Goal: Task Accomplishment & Management: Complete application form

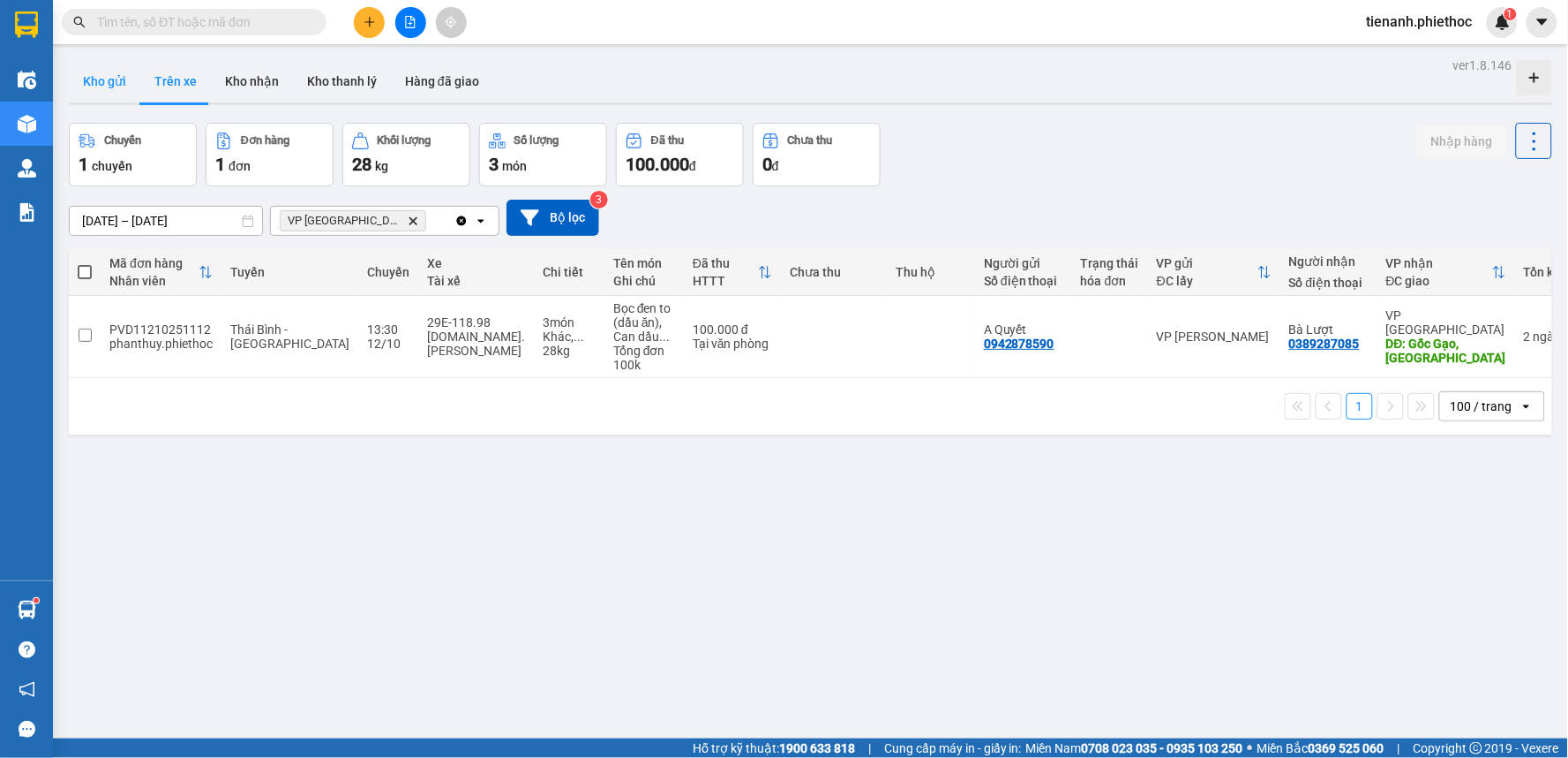
click at [109, 78] on button "Kho gửi" at bounding box center [104, 81] width 71 height 42
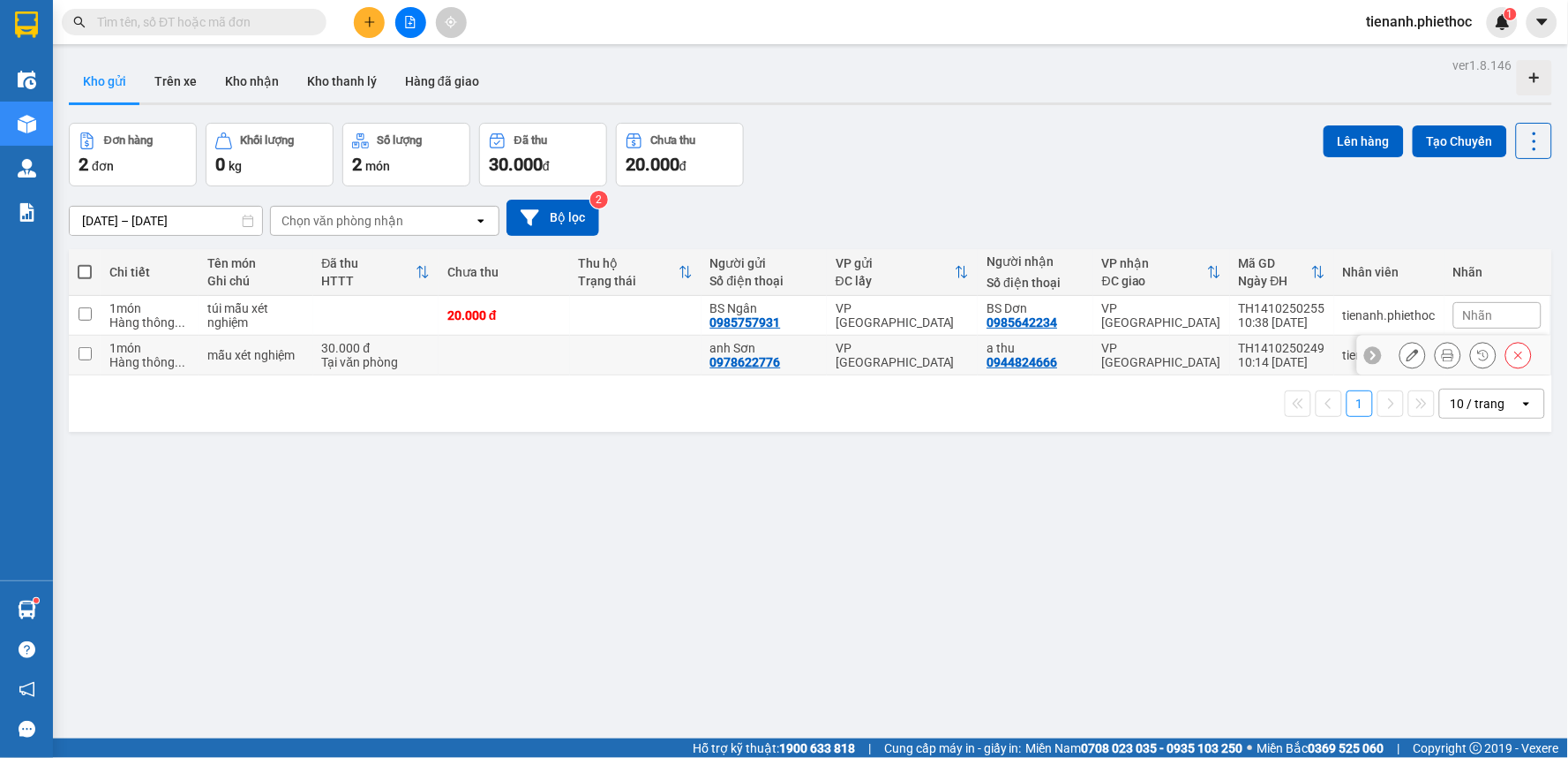
drag, startPoint x: 484, startPoint y: 356, endPoint x: 452, endPoint y: 348, distance: 33.0
click at [483, 356] on td at bounding box center [504, 355] width 131 height 39
checkbox input "true"
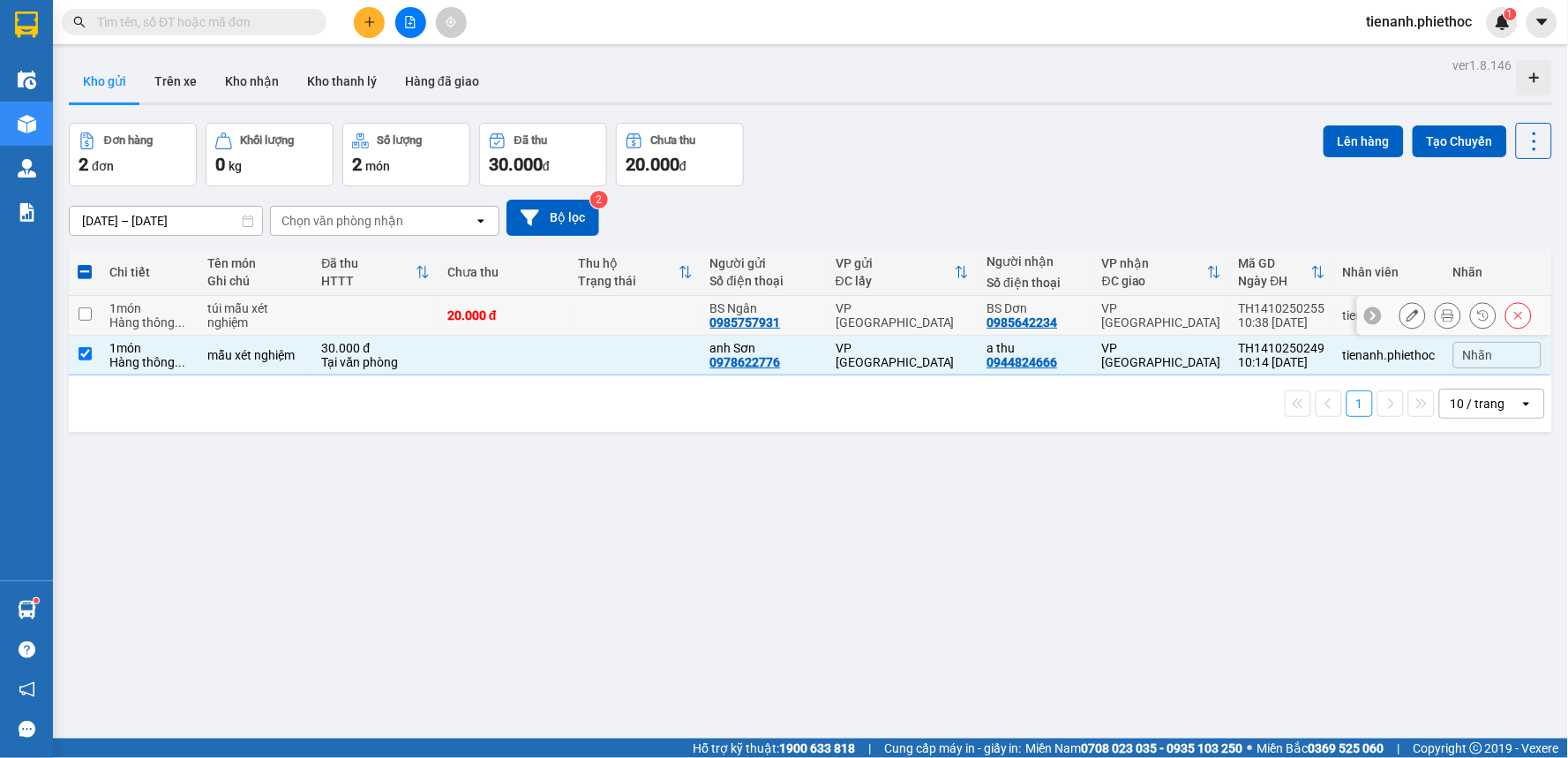
click at [421, 322] on td at bounding box center [376, 316] width 125 height 39
checkbox input "true"
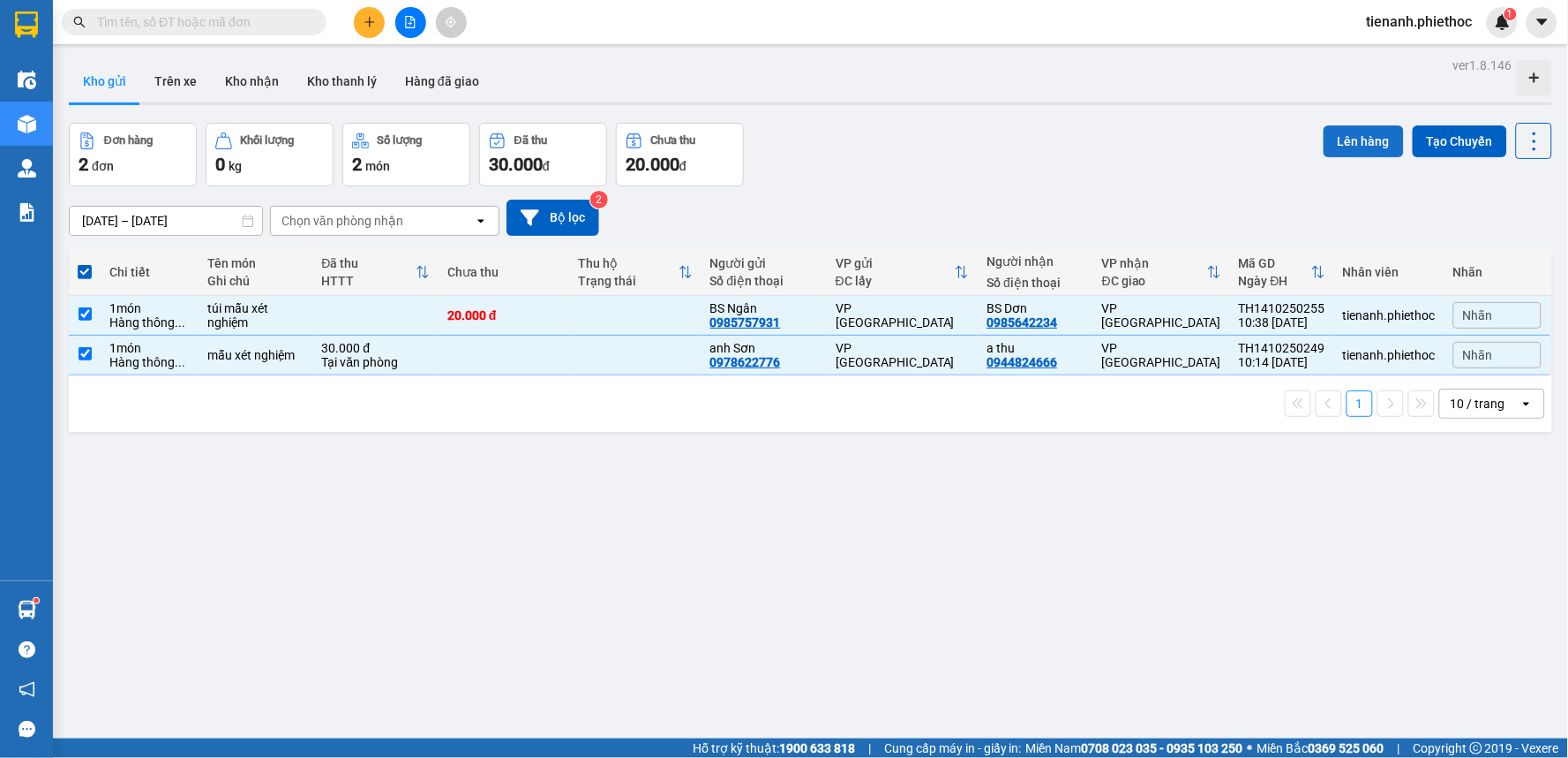
click at [1358, 135] on button "Lên hàng" at bounding box center [1364, 141] width 81 height 32
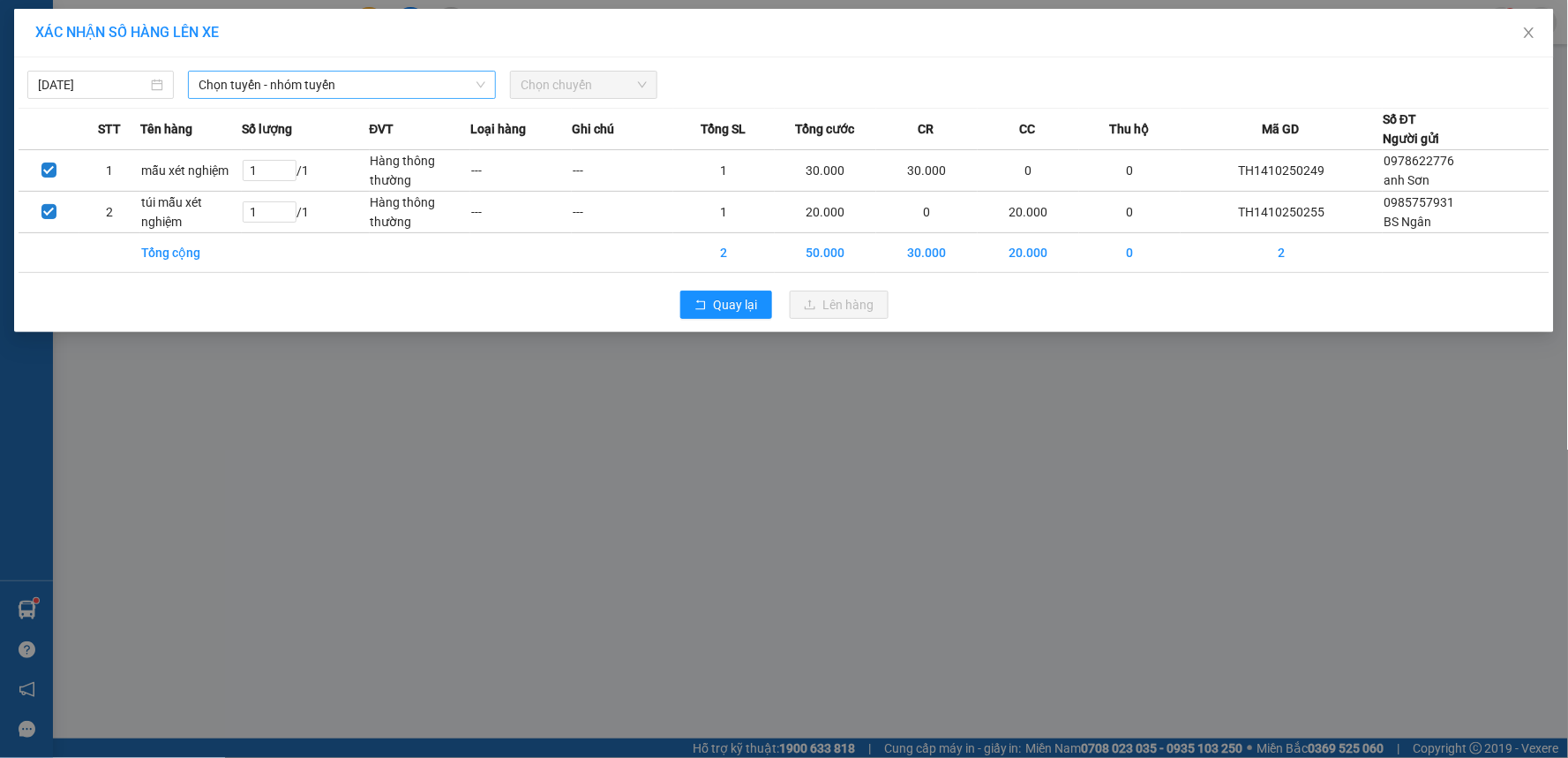
click at [283, 80] on span "Chọn tuyến - nhóm tuyến" at bounding box center [343, 85] width 287 height 26
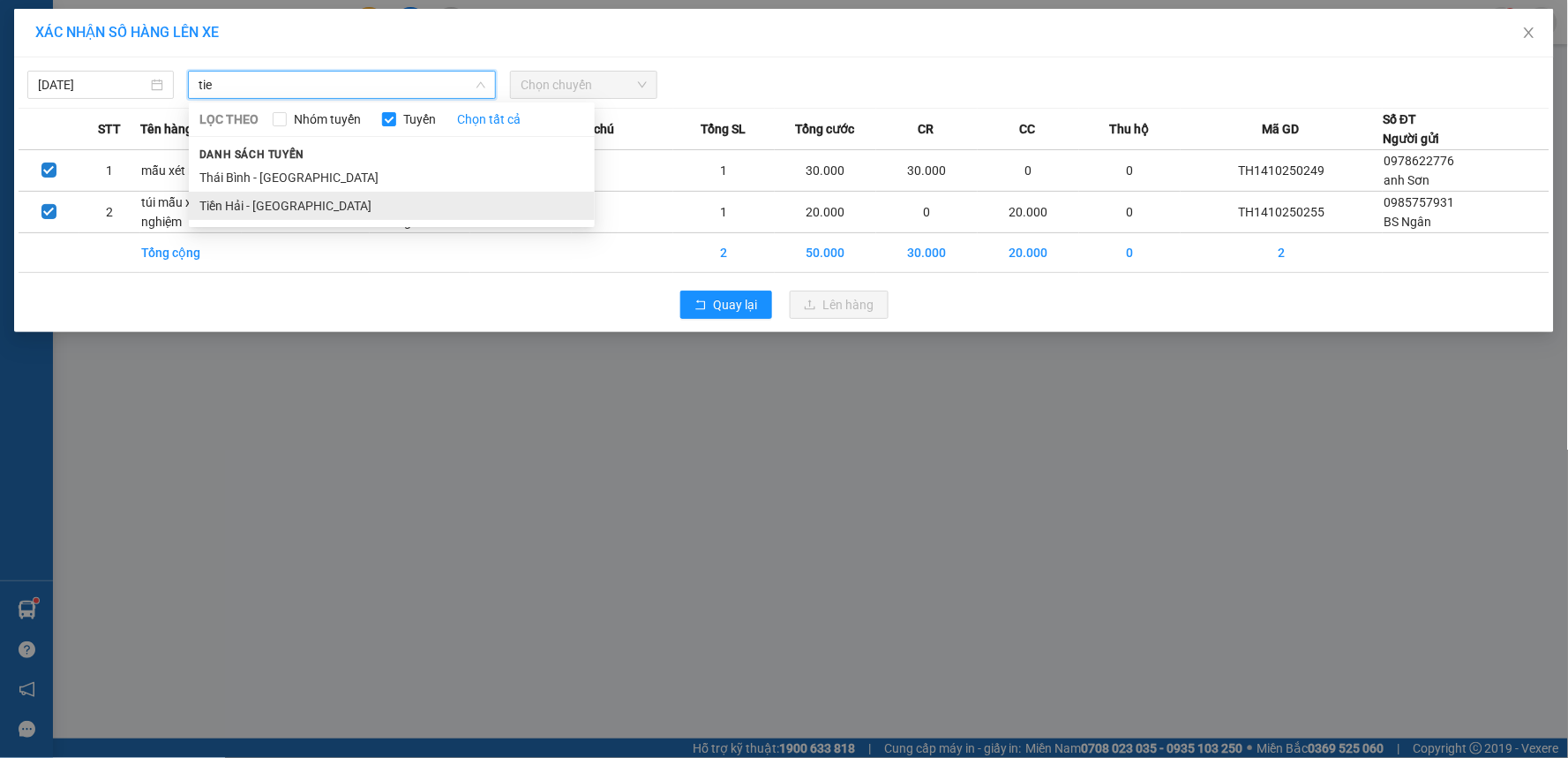
type input "tie"
click at [312, 192] on li "Tiền Hải - [GEOGRAPHIC_DATA]" at bounding box center [392, 206] width 406 height 28
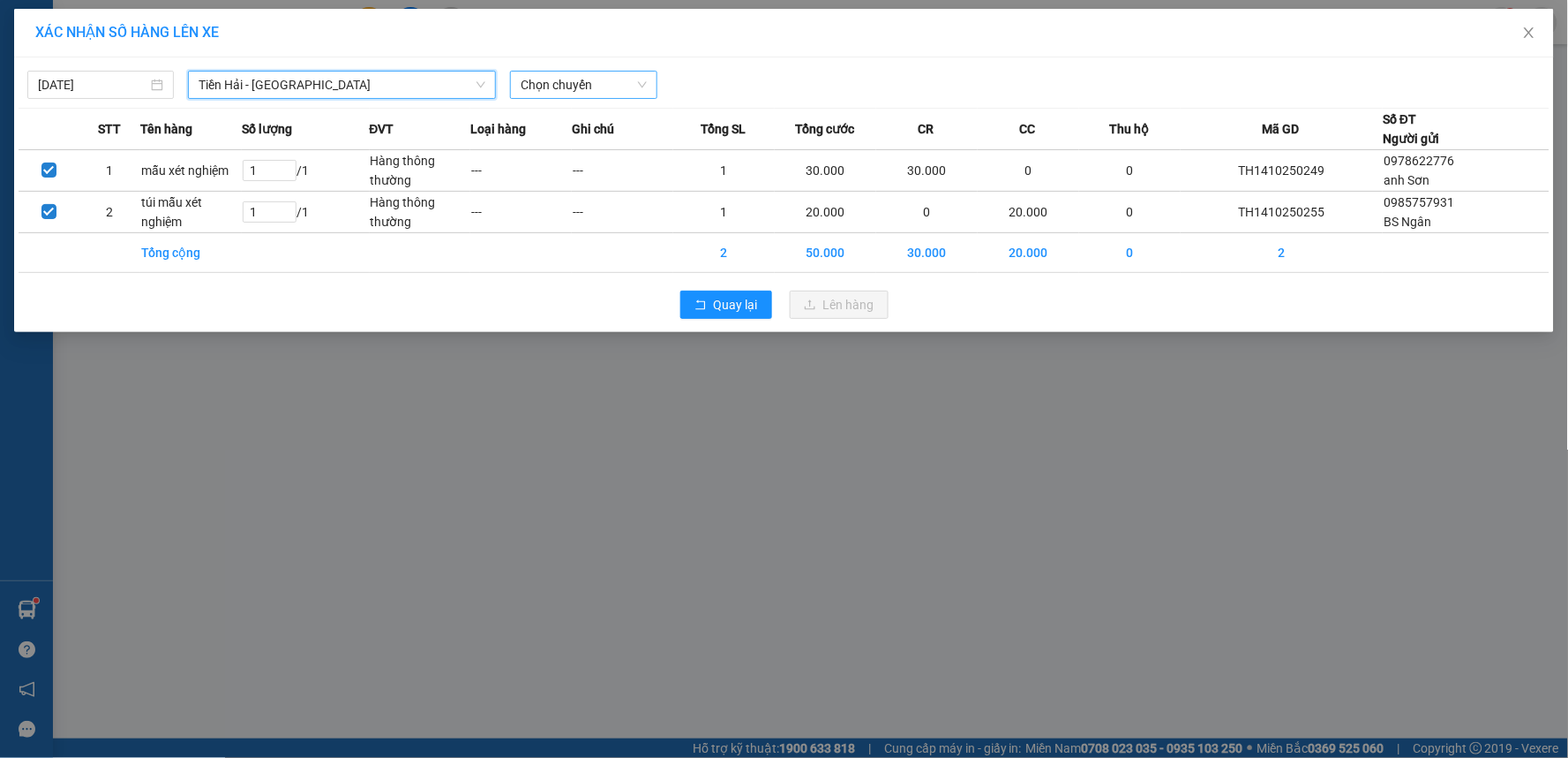
click at [579, 86] on span "Chọn chuyến" at bounding box center [583, 85] width 125 height 26
type input "11"
click at [623, 138] on div "Thêm chuyến " 11:00 "" at bounding box center [605, 149] width 188 height 30
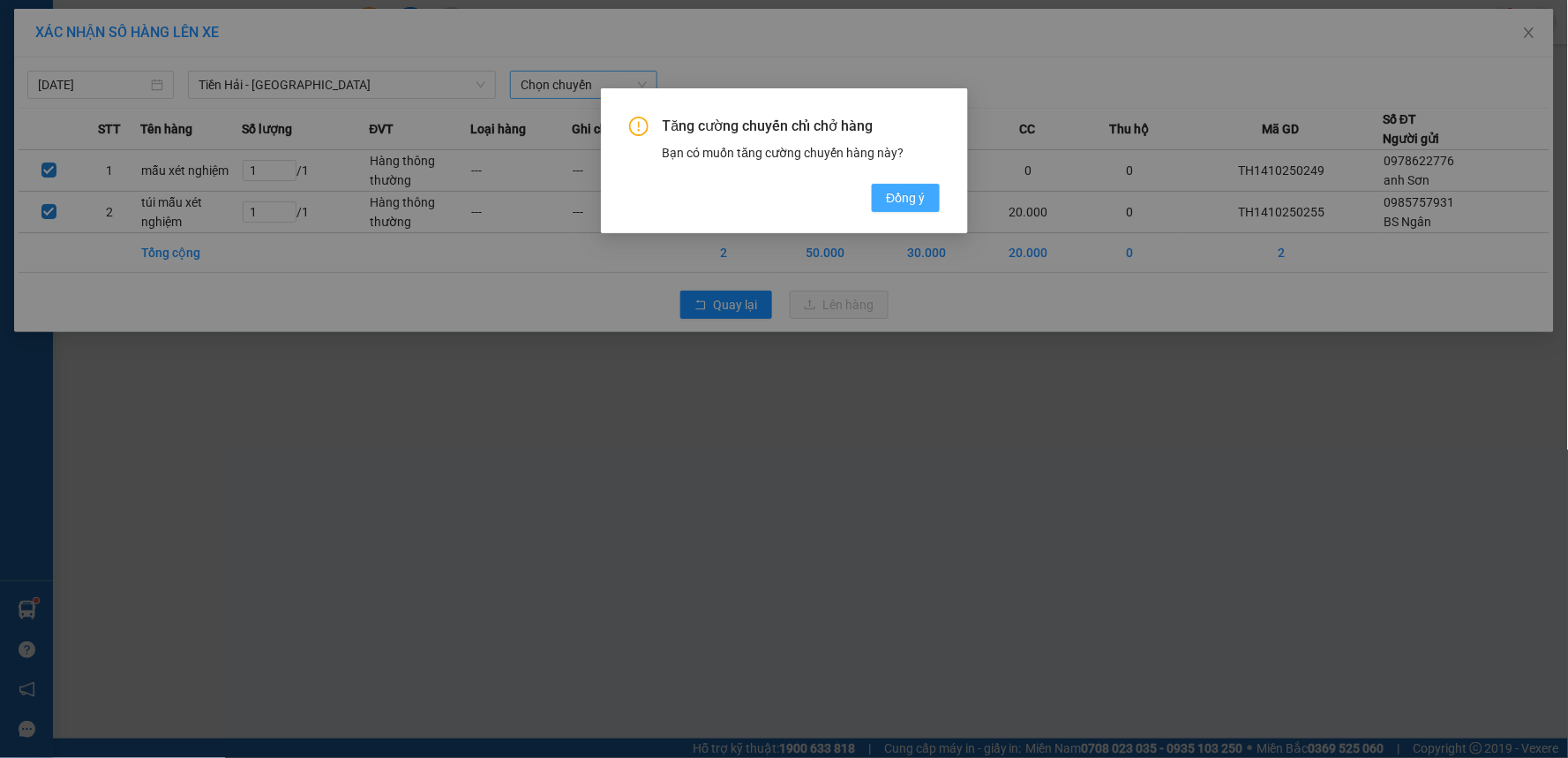
click at [911, 189] on span "Đồng ý" at bounding box center [905, 197] width 38 height 20
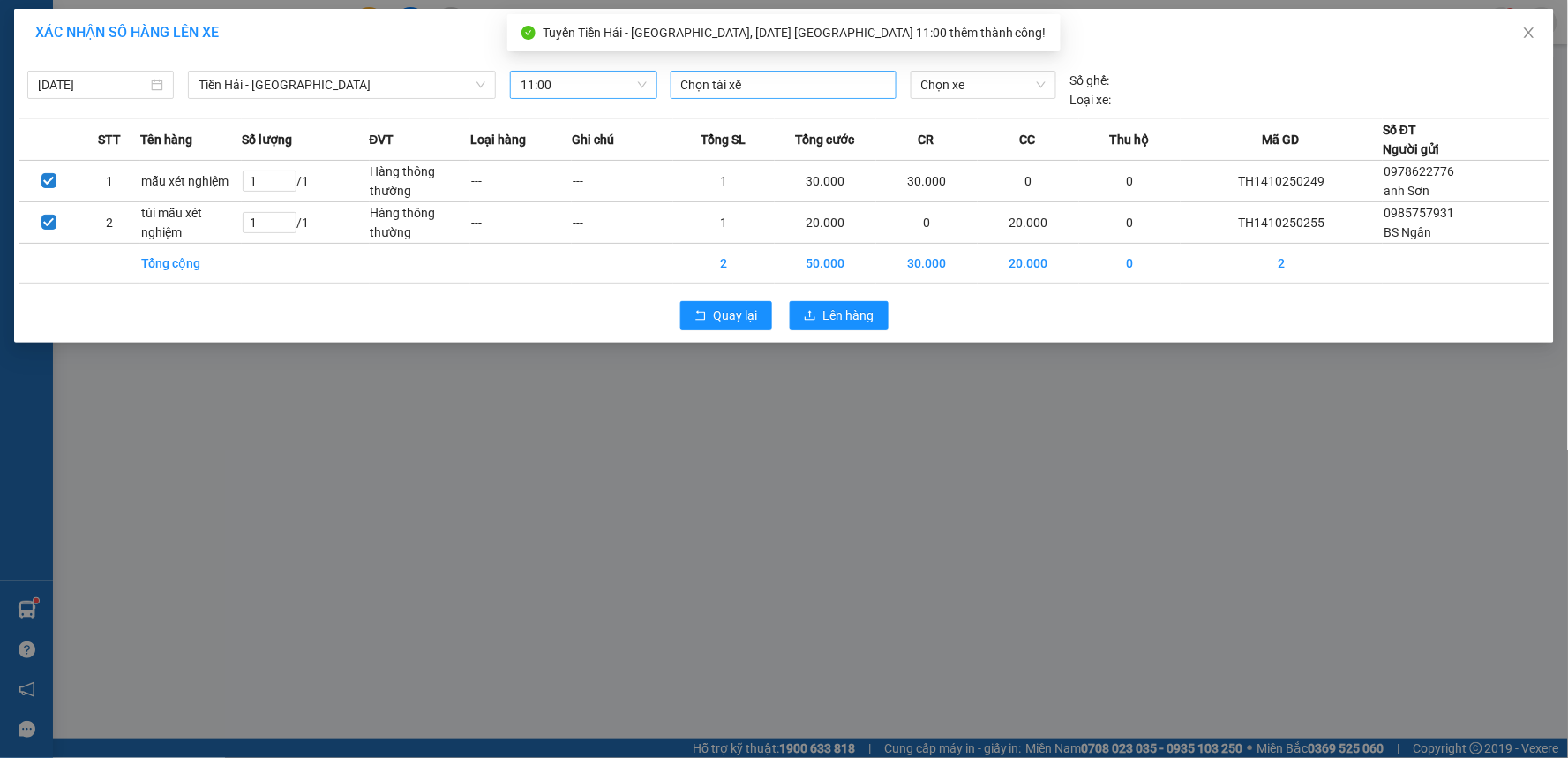
click at [718, 85] on div at bounding box center [783, 85] width 217 height 22
type input "khương"
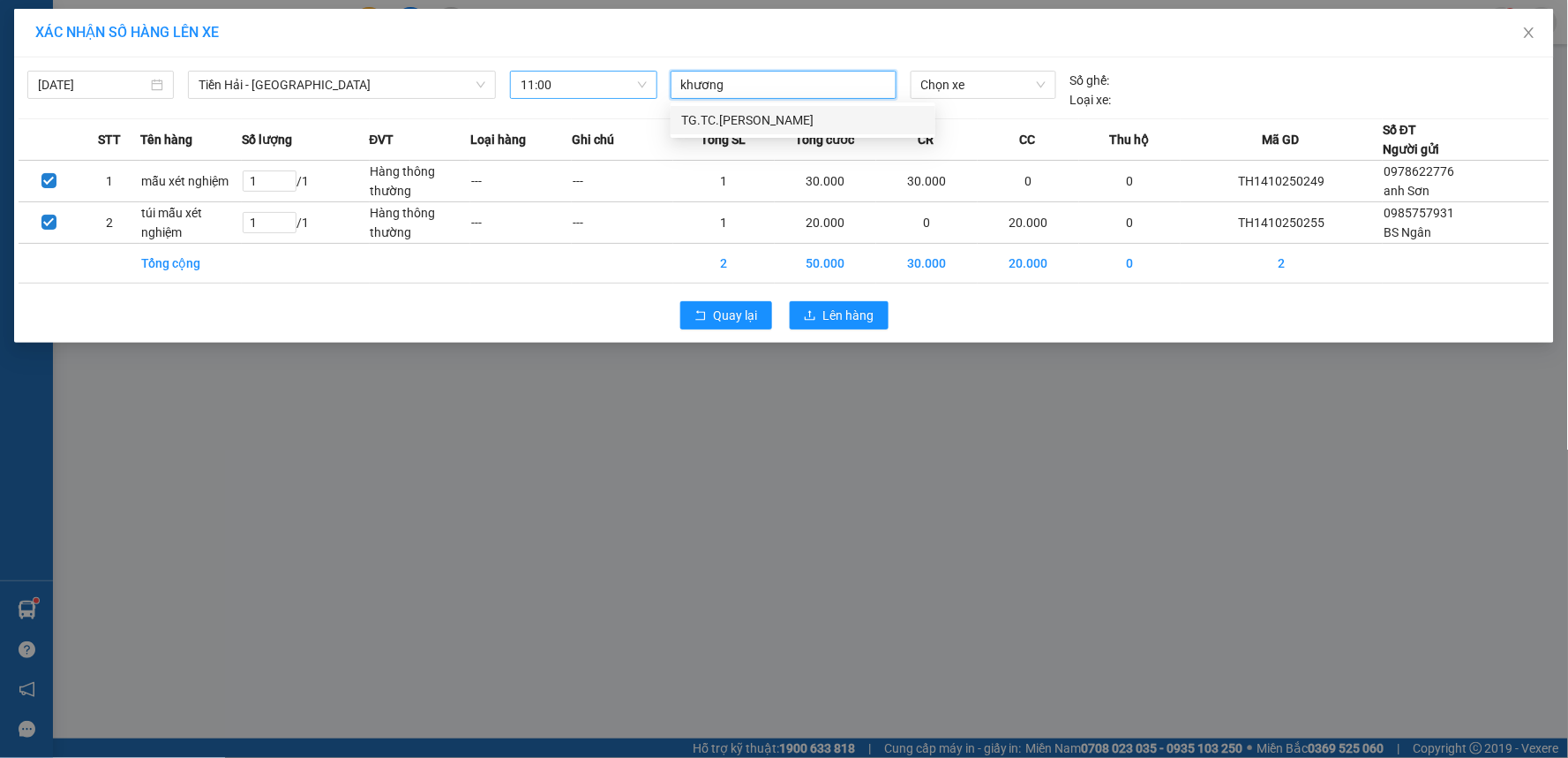
click at [757, 118] on div "TG.TC.[PERSON_NAME]" at bounding box center [803, 120] width 243 height 20
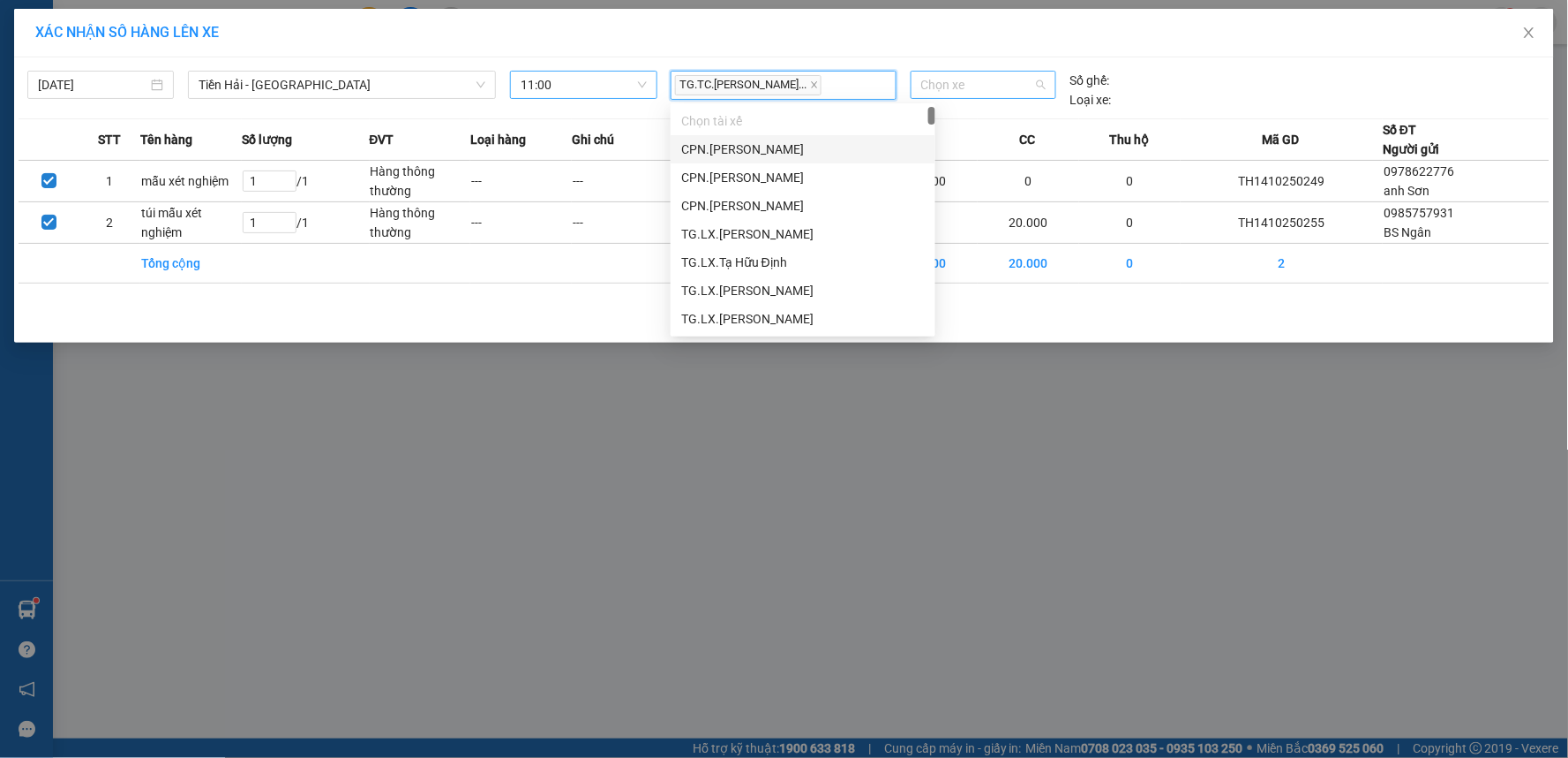
click at [957, 80] on span "Chọn xe" at bounding box center [983, 85] width 125 height 26
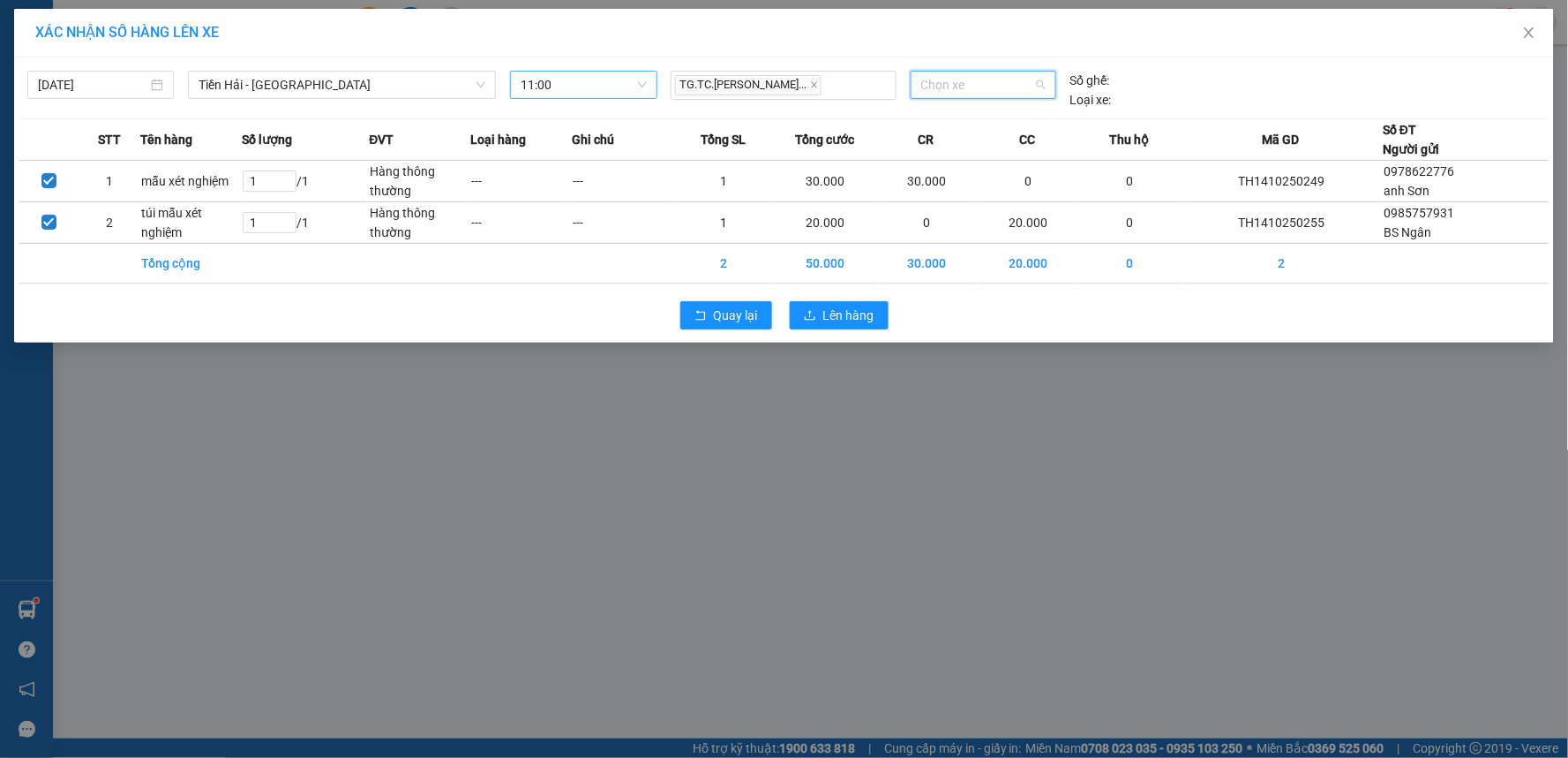
click at [962, 88] on span "Chọn xe" at bounding box center [983, 85] width 125 height 26
type input "11898"
click at [940, 117] on div "29E-118.98" at bounding box center [983, 120] width 125 height 20
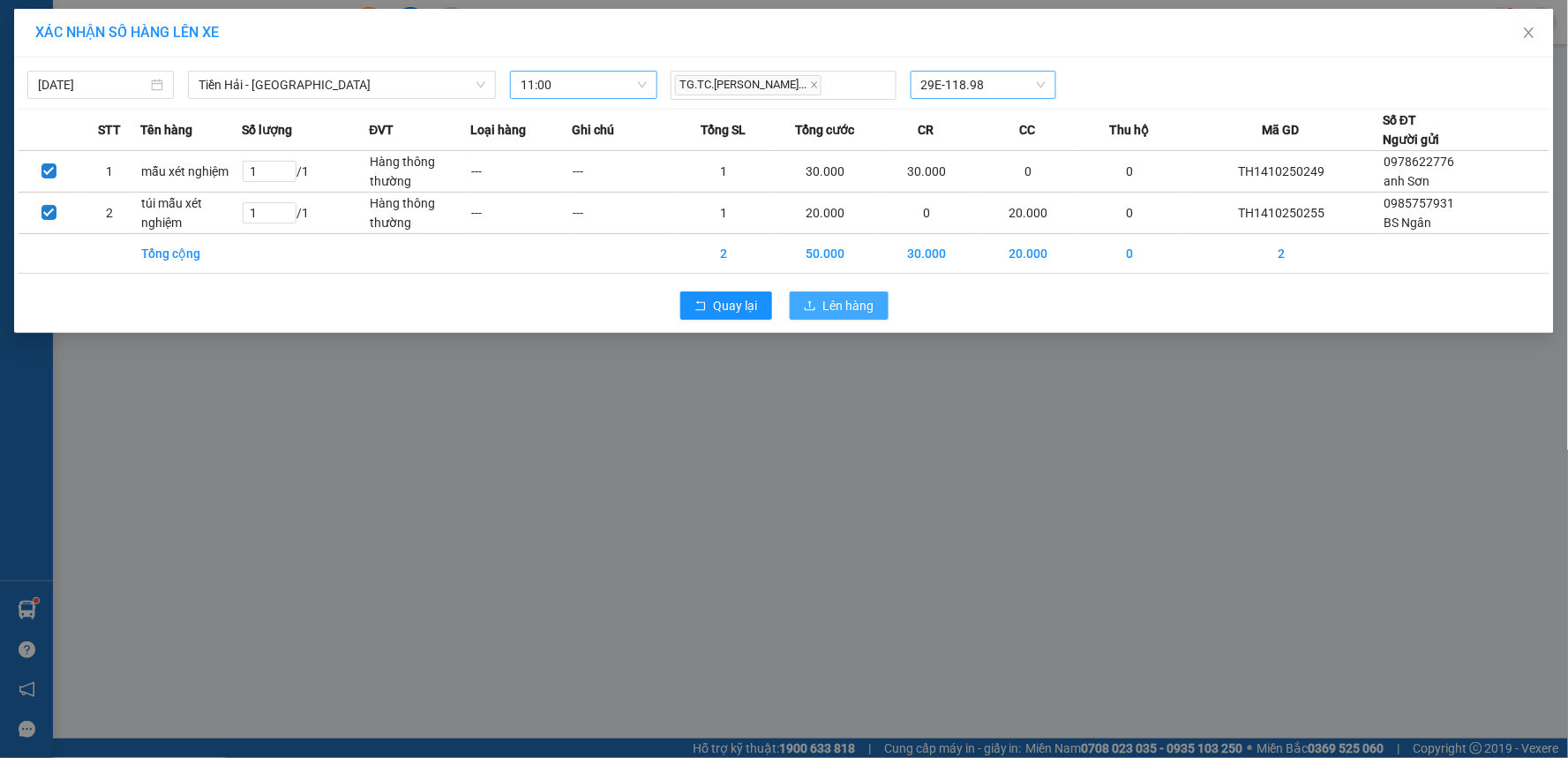
click at [849, 305] on span "Lên hàng" at bounding box center [849, 305] width 52 height 20
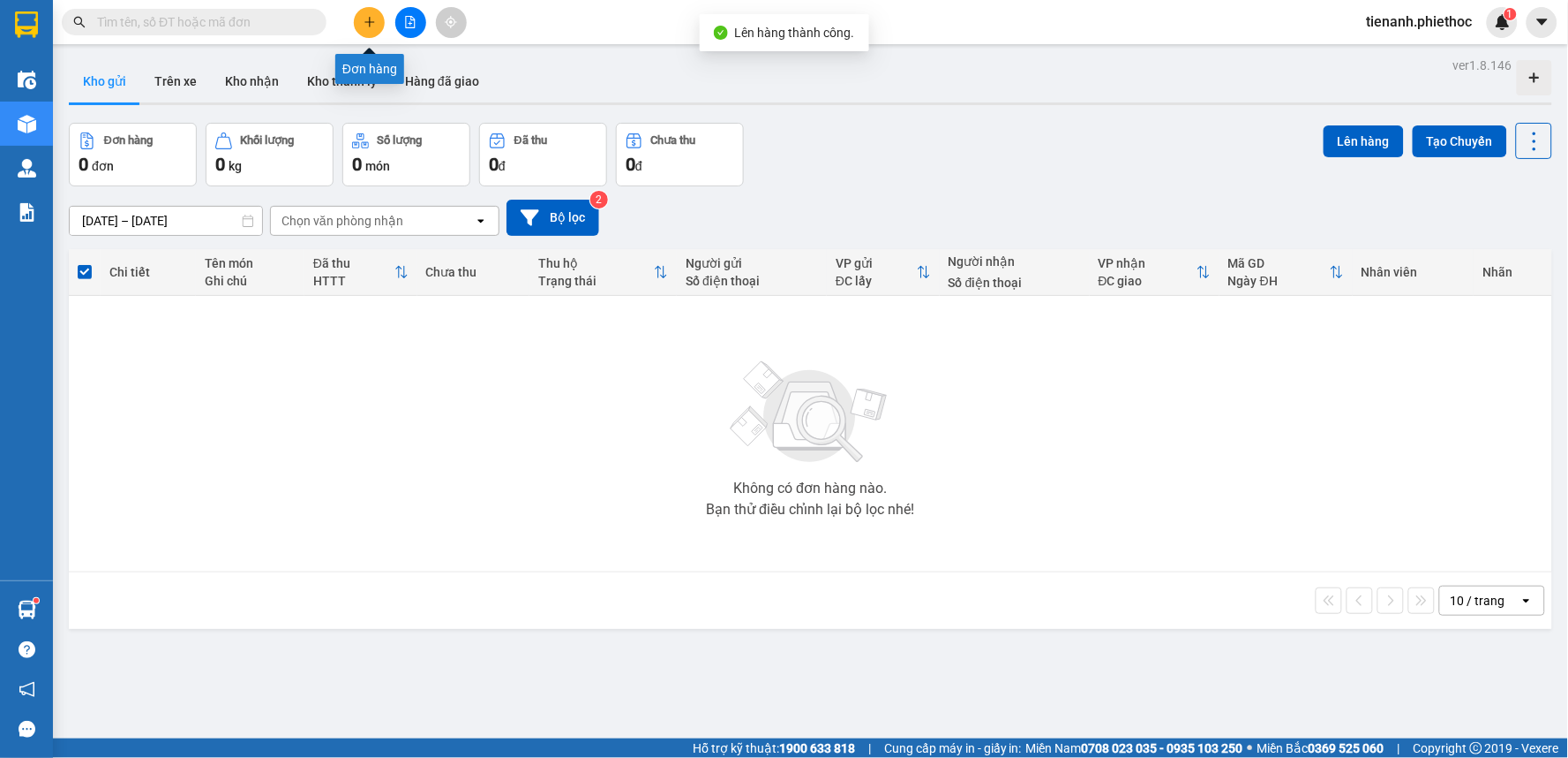
click at [364, 18] on icon "plus" at bounding box center [369, 22] width 12 height 12
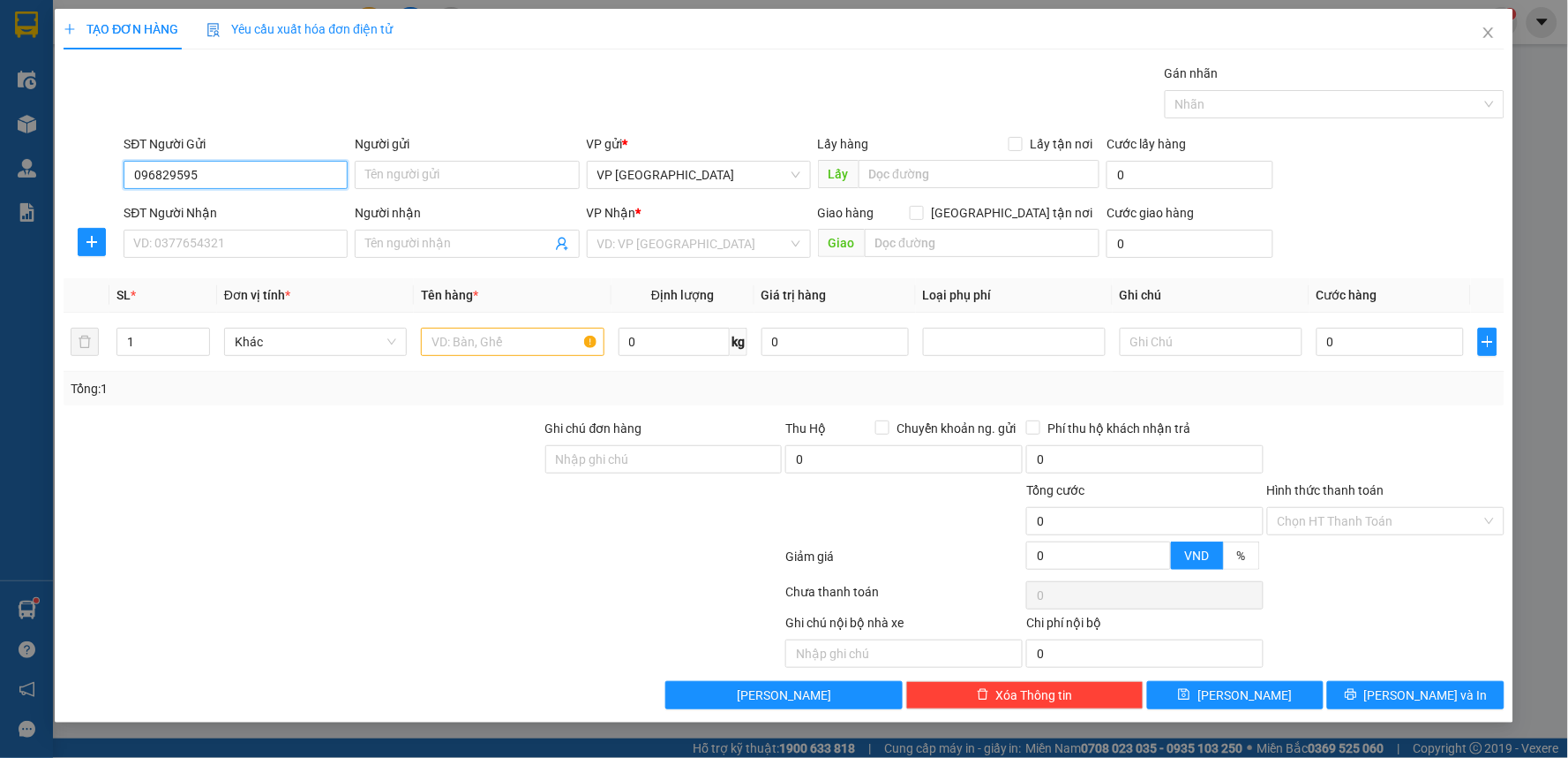
type input "0968295956"
click at [219, 179] on input "0968295956" at bounding box center [236, 175] width 224 height 28
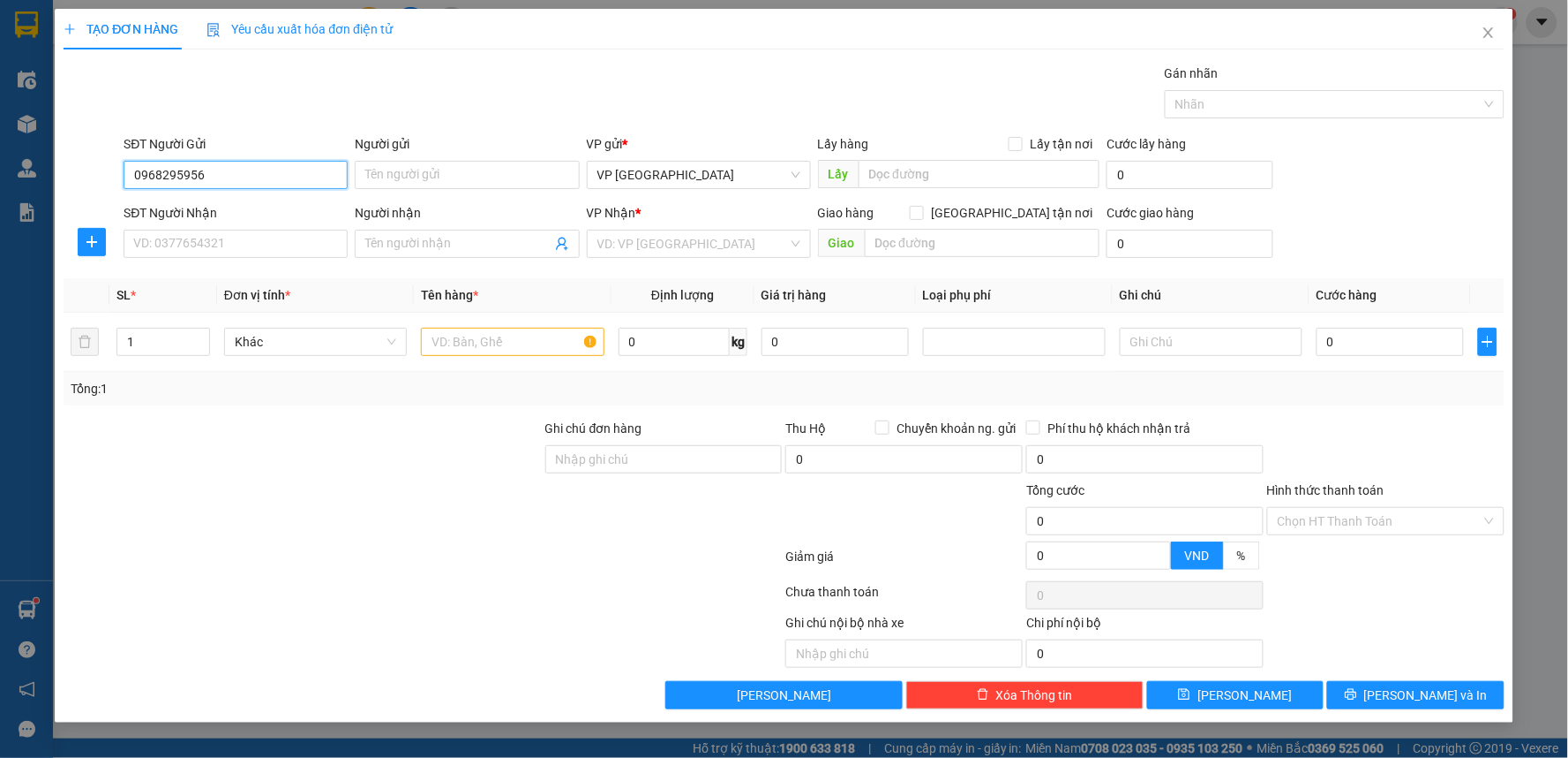
click at [233, 174] on input "0968295956" at bounding box center [236, 175] width 224 height 28
drag, startPoint x: 268, startPoint y: 169, endPoint x: 5, endPoint y: 170, distance: 263.0
click at [0, 171] on div "TẠO ĐƠN HÀNG Yêu cầu xuất hóa đơn điện tử Transit Pickup Surcharge Ids Transit …" at bounding box center [784, 379] width 1568 height 758
click at [243, 171] on input "0968295956" at bounding box center [236, 175] width 224 height 28
type input "0968295956"
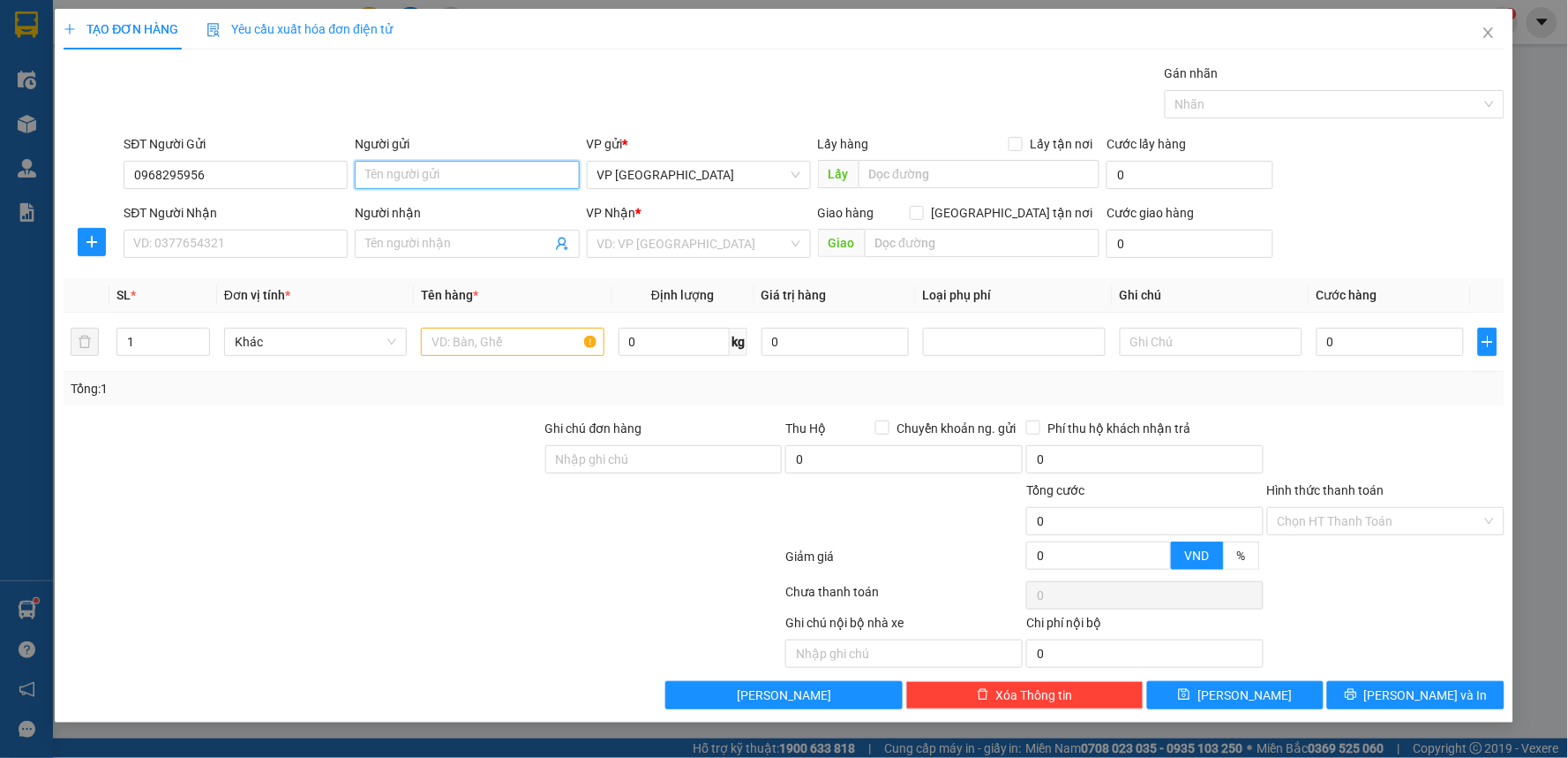
click at [442, 172] on input "Người gửi" at bounding box center [467, 175] width 224 height 28
type input "cty VIDECOR"
drag, startPoint x: 91, startPoint y: 242, endPoint x: 200, endPoint y: 259, distance: 110.3
click at [96, 243] on icon "plus" at bounding box center [91, 241] width 14 height 14
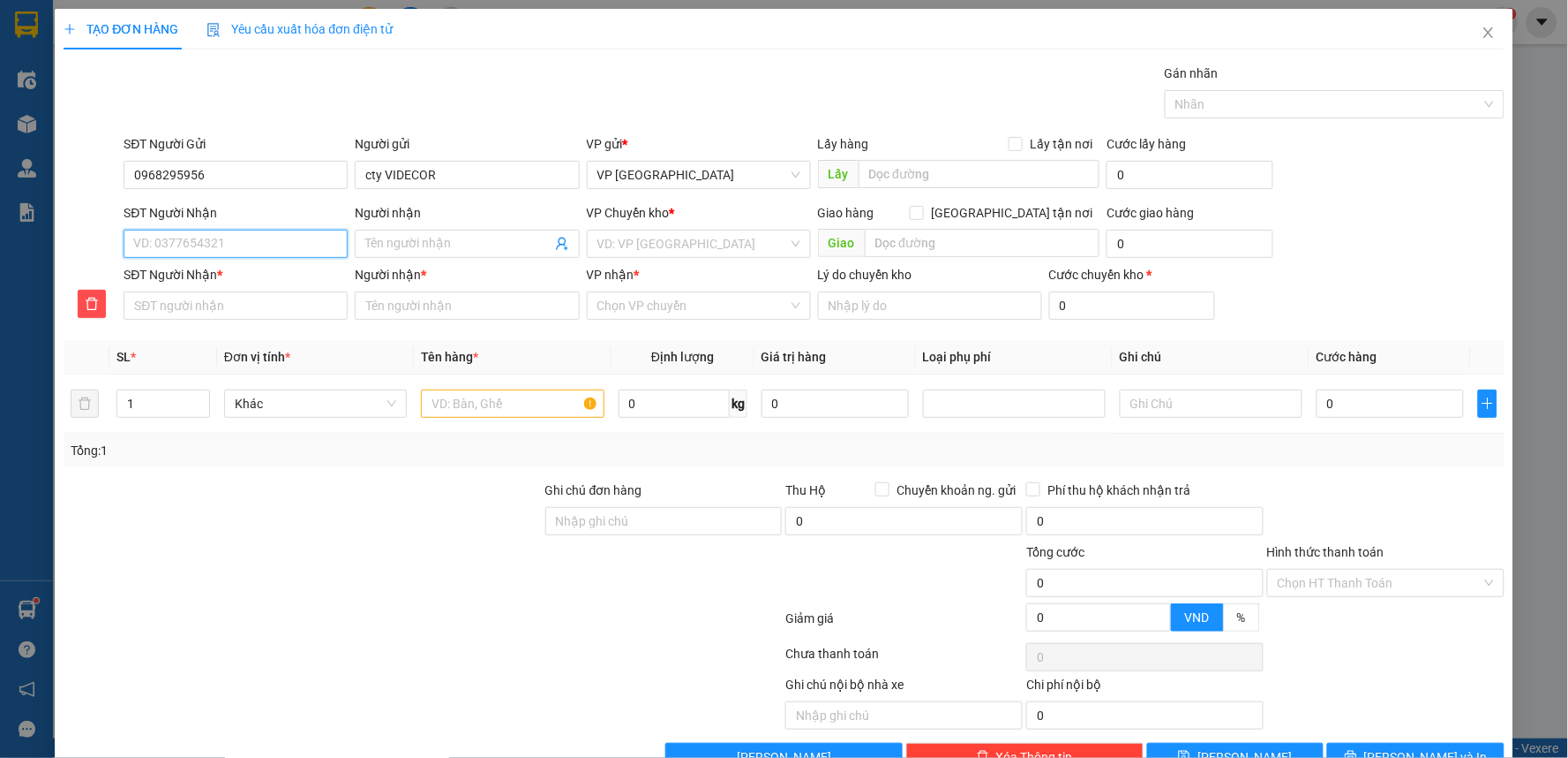
click at [200, 251] on input "SĐT Người Nhận" at bounding box center [236, 243] width 224 height 28
click at [269, 248] on input "SĐT Người Nhận" at bounding box center [236, 243] width 224 height 28
type input "0"
type input "03"
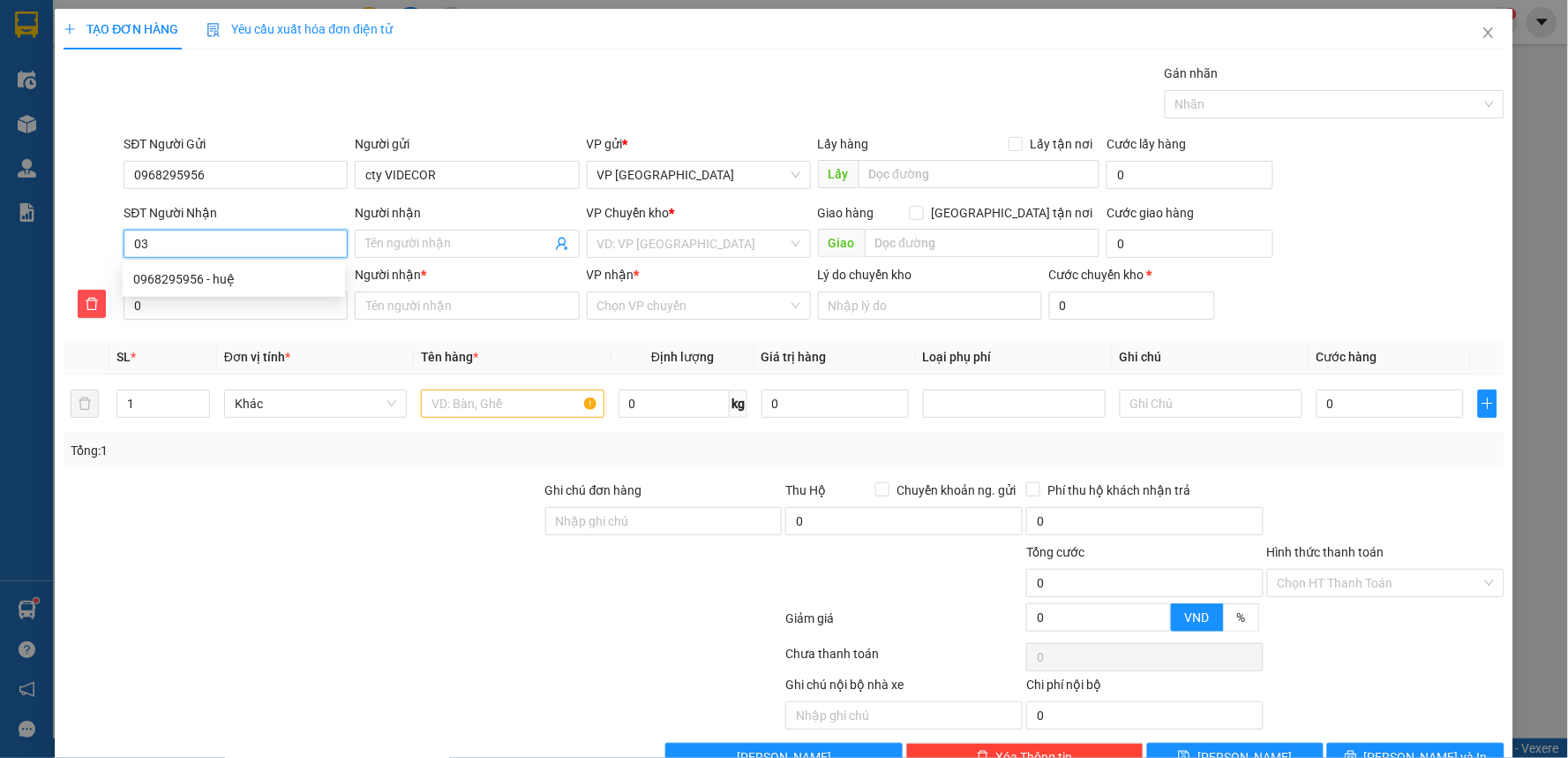
type input "03"
type input "032"
type input "0326"
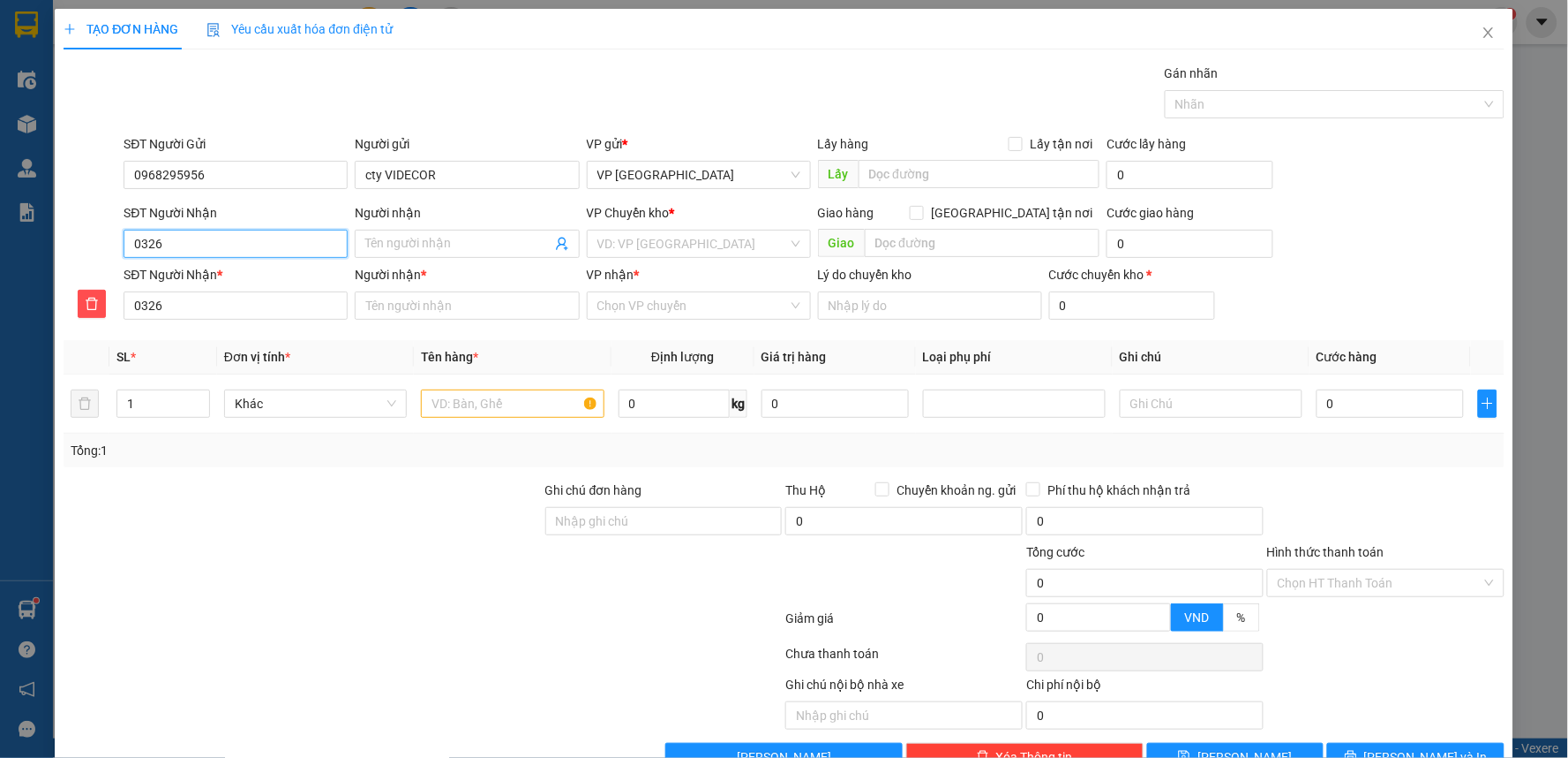
type input "03262"
type input "032621"
type input "0326213"
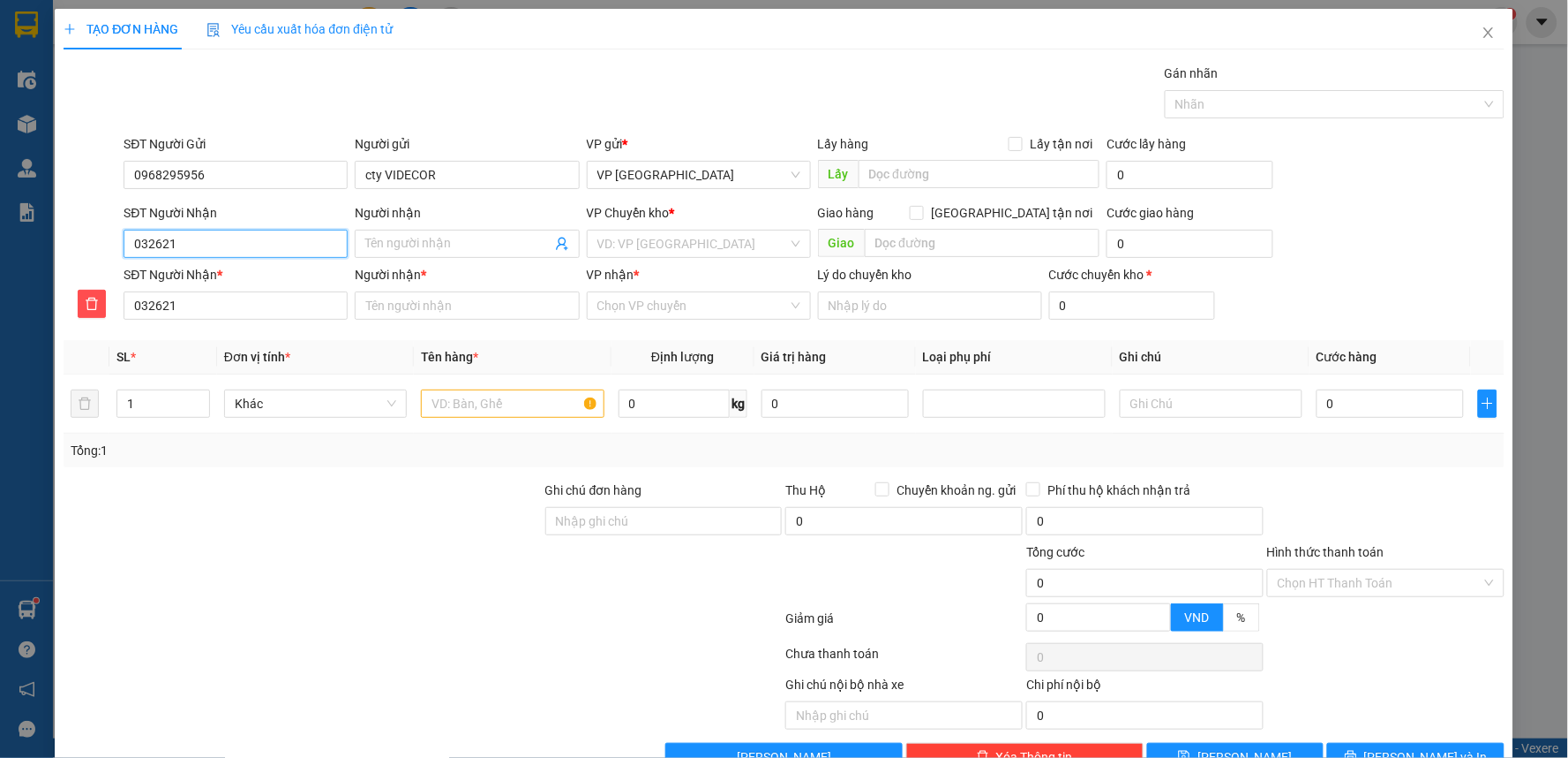
type input "0326213"
type input "03262130"
type input "032621308"
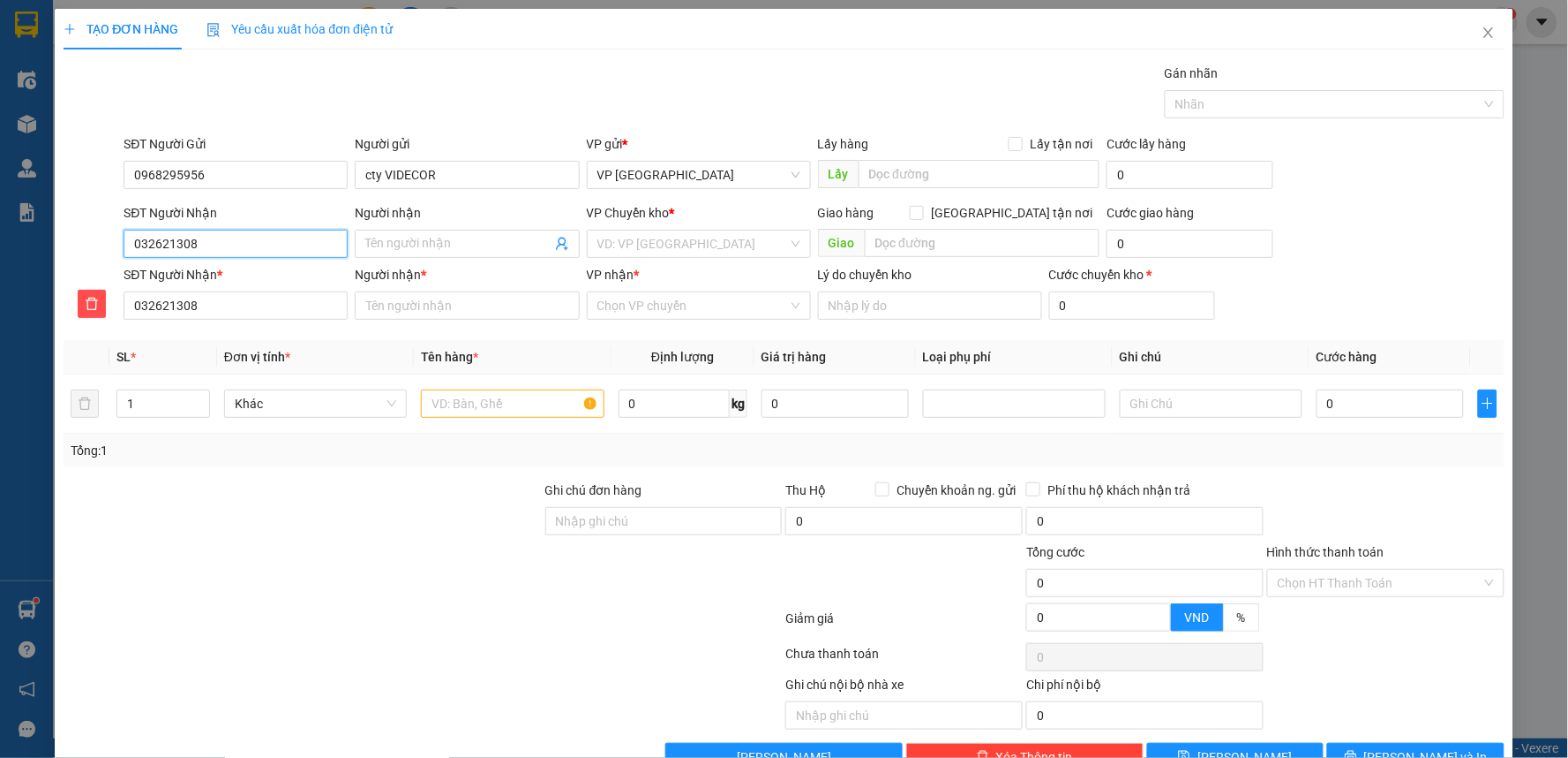
type input "0326213084"
click at [269, 248] on input "0326213084" at bounding box center [236, 243] width 224 height 28
click at [277, 252] on input "0326213084" at bounding box center [236, 243] width 224 height 28
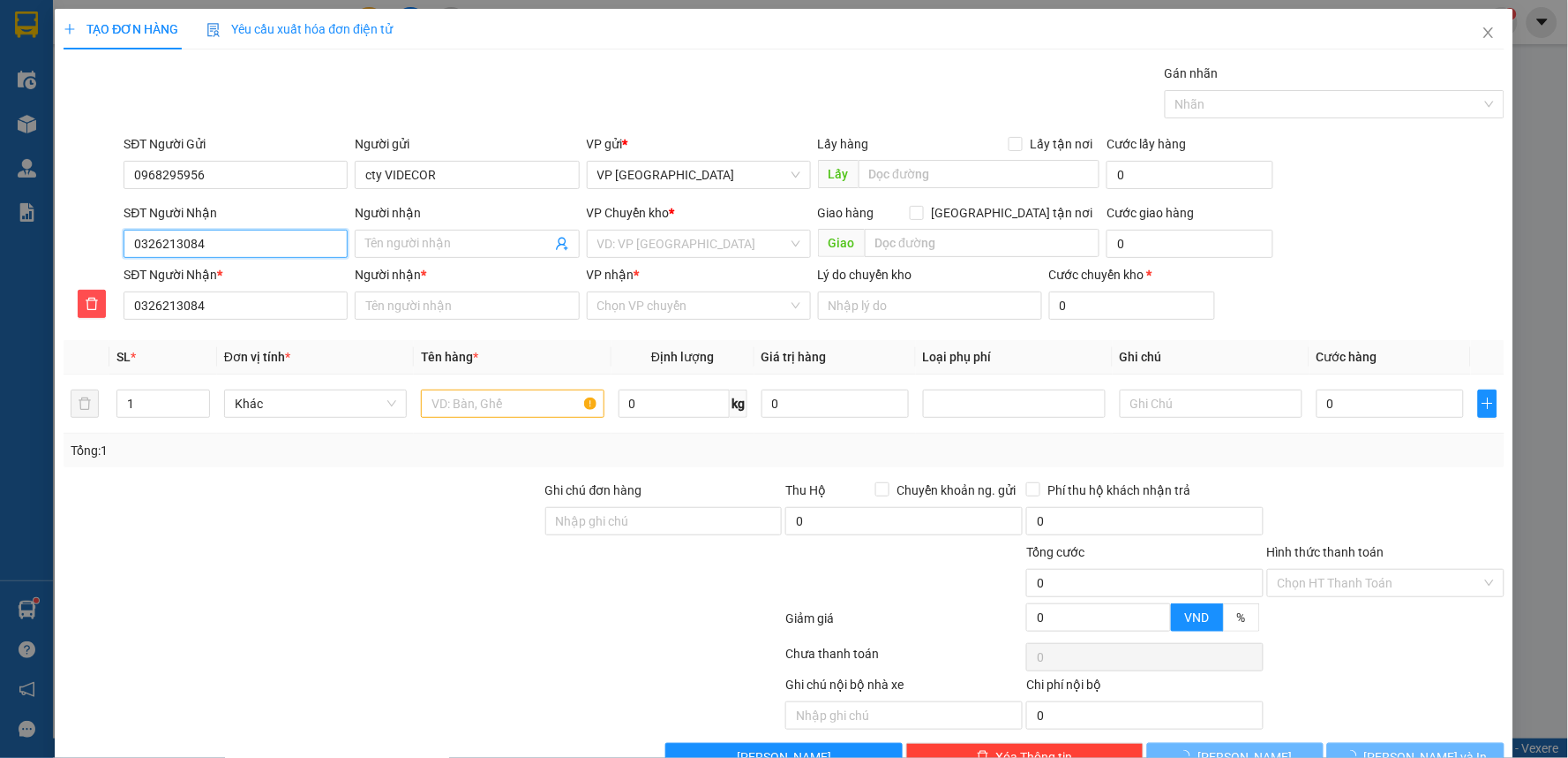
click at [277, 252] on input "0326213084" at bounding box center [236, 243] width 224 height 28
type input "0326213084"
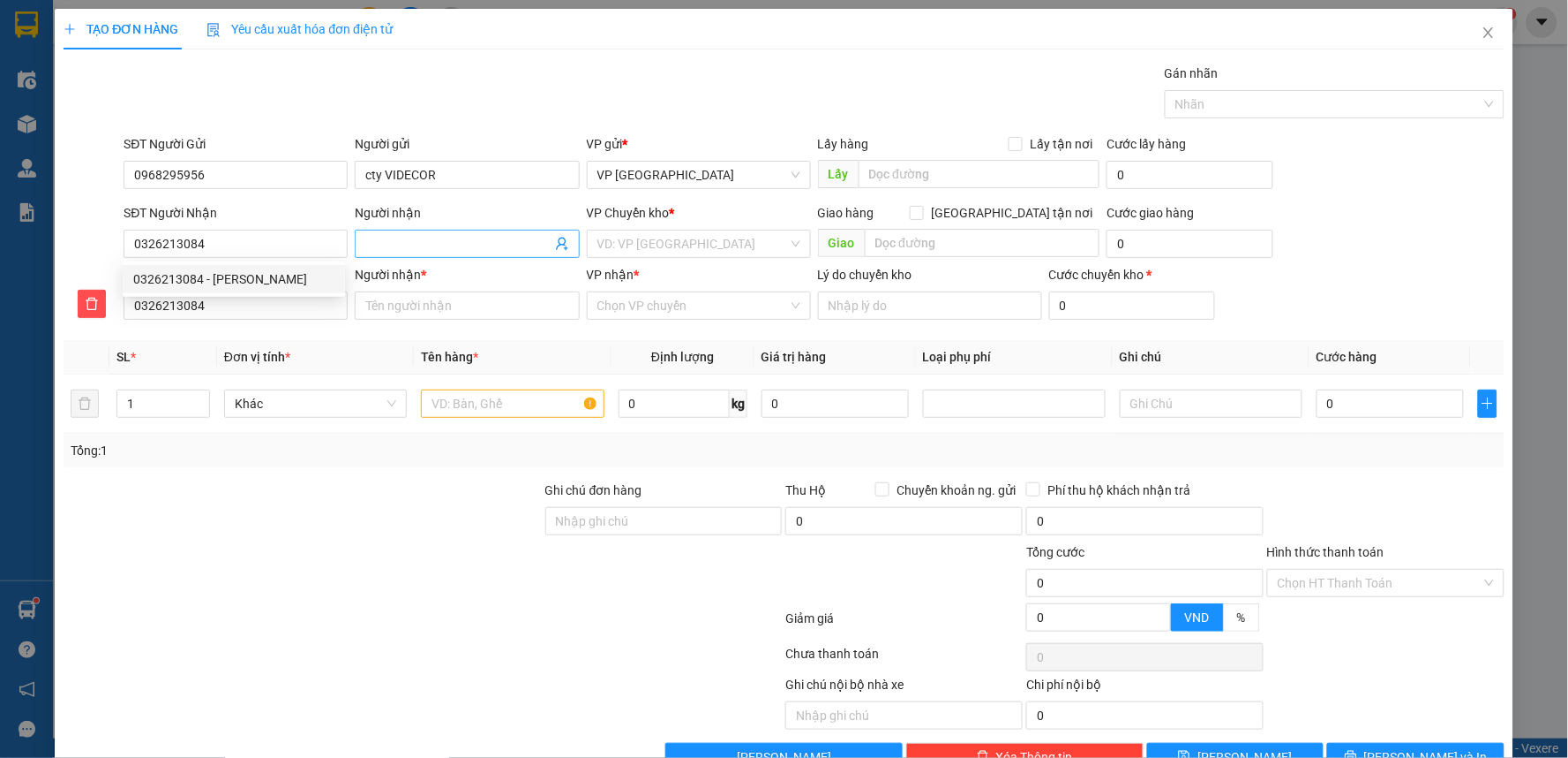
click at [387, 250] on input "Người nhận" at bounding box center [457, 243] width 185 height 20
click at [253, 245] on input "0326213084" at bounding box center [236, 243] width 224 height 28
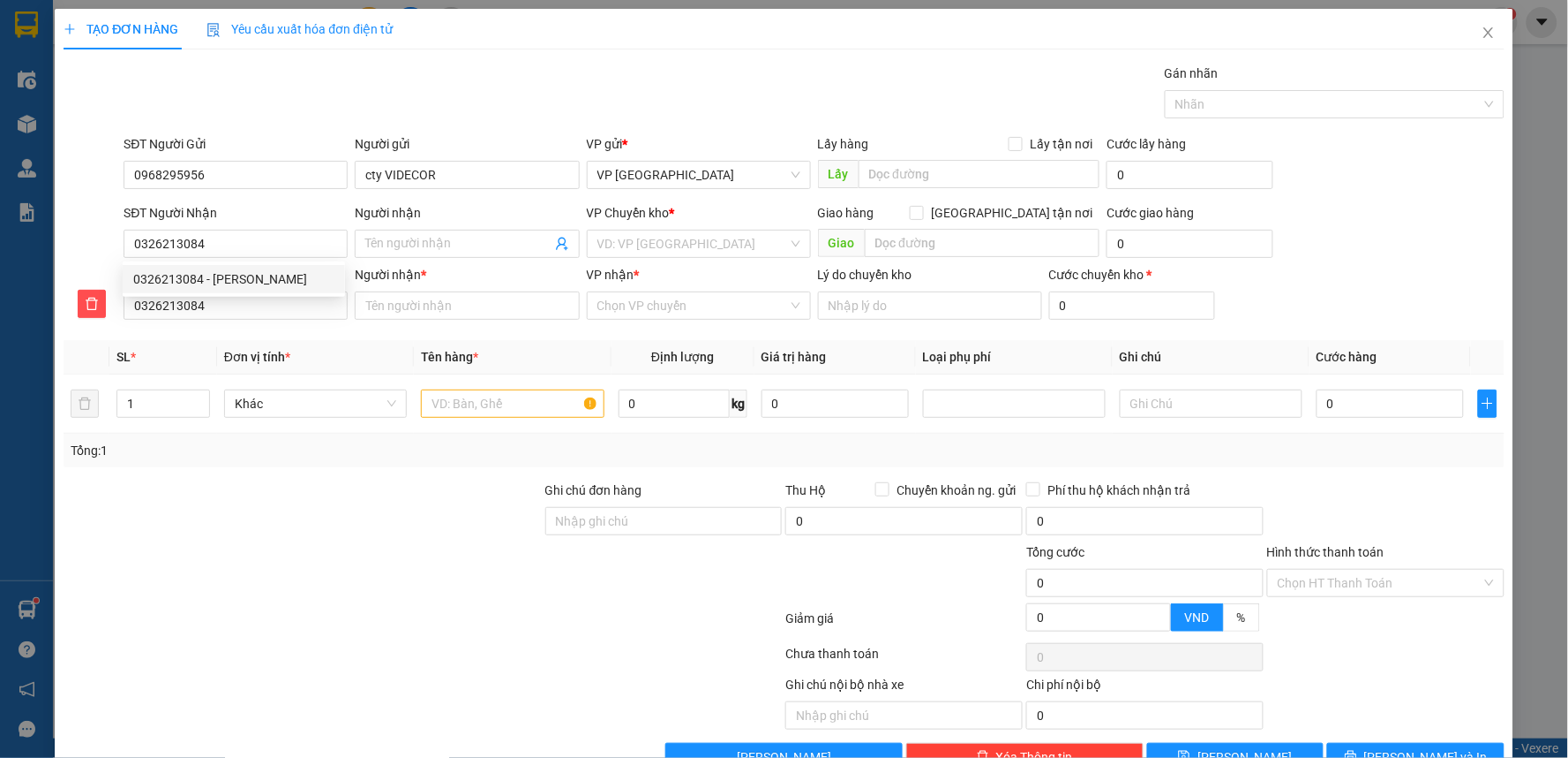
click at [242, 293] on div "0326213084 0326213084 - [PERSON_NAME]" at bounding box center [234, 279] width 223 height 36
click at [244, 278] on div "SĐT Người Nhận *" at bounding box center [236, 274] width 224 height 20
click at [244, 291] on input "0326213084" at bounding box center [236, 305] width 224 height 28
click at [253, 237] on input "0326213084" at bounding box center [236, 243] width 224 height 28
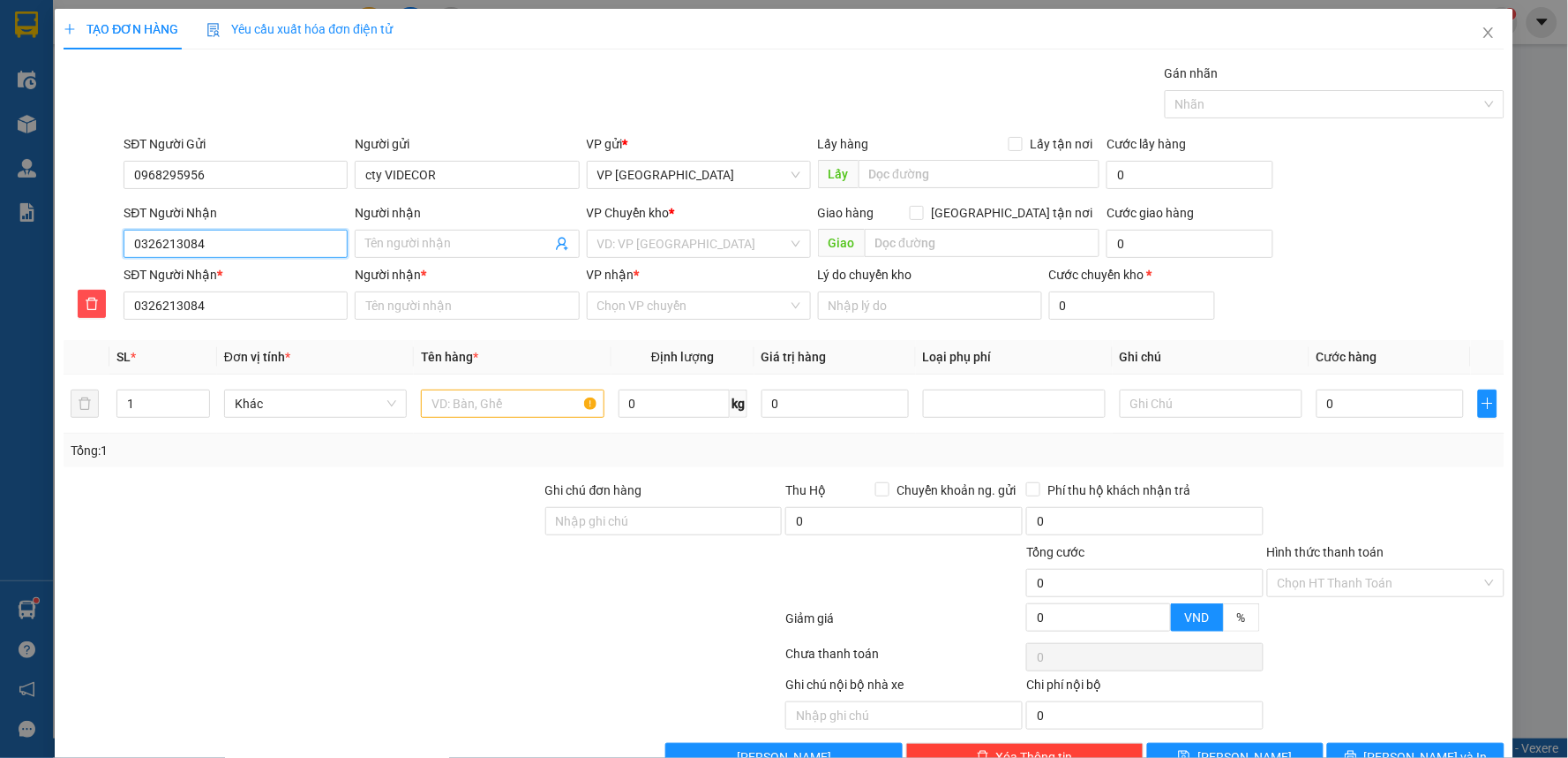
click at [253, 237] on input "0326213084" at bounding box center [236, 243] width 224 height 28
click at [236, 286] on div "0326213084 - [PERSON_NAME]" at bounding box center [234, 279] width 201 height 20
type input "[PERSON_NAME]"
checkbox input "true"
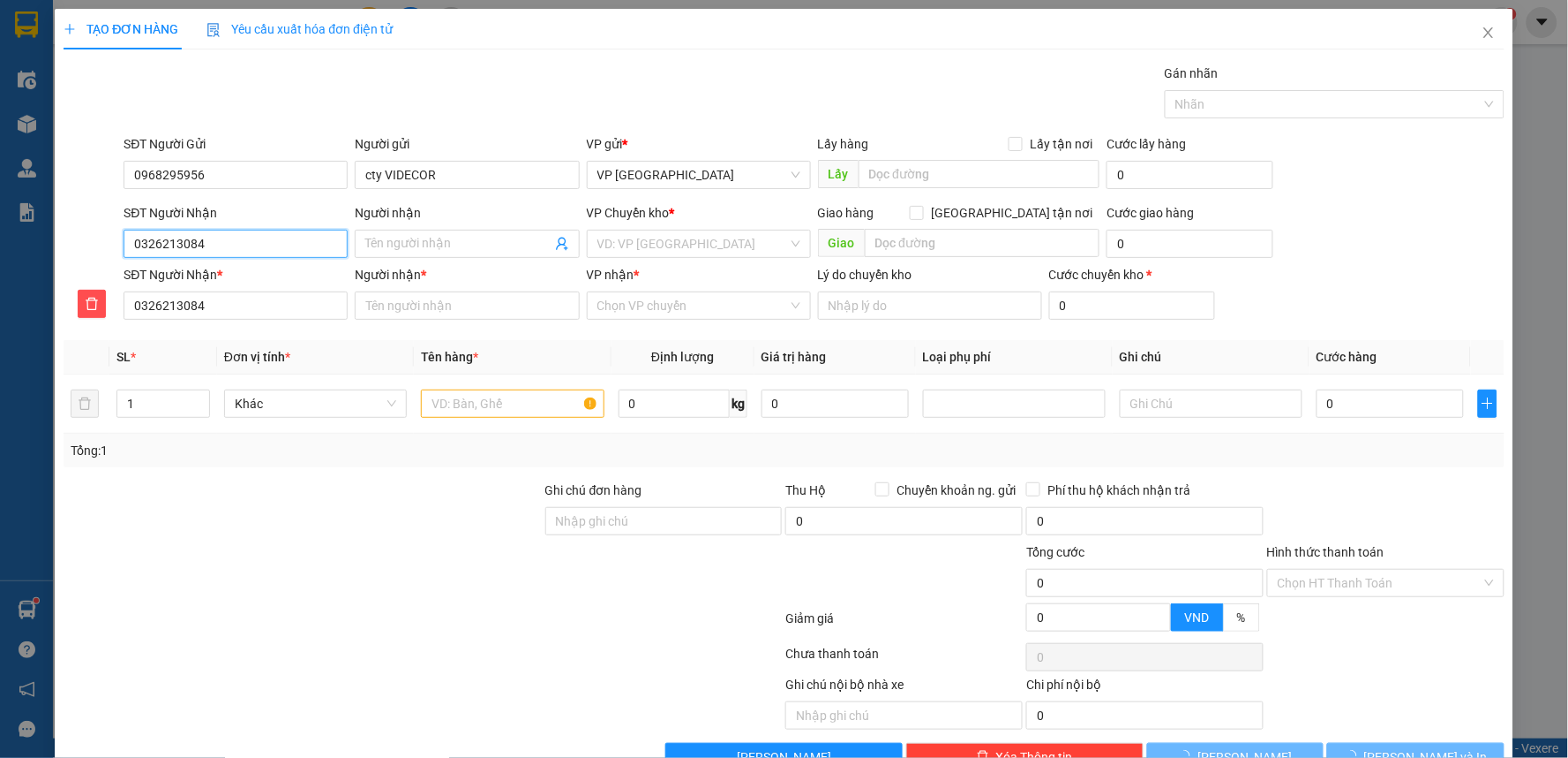
type input "tòa Diamond Flower Tower 48 Đ. [PERSON_NAME], [PERSON_NAME], [GEOGRAPHIC_DATA]…"
type input "30.000"
type input "[PERSON_NAME]"
click at [257, 251] on input "0326213084" at bounding box center [236, 243] width 224 height 28
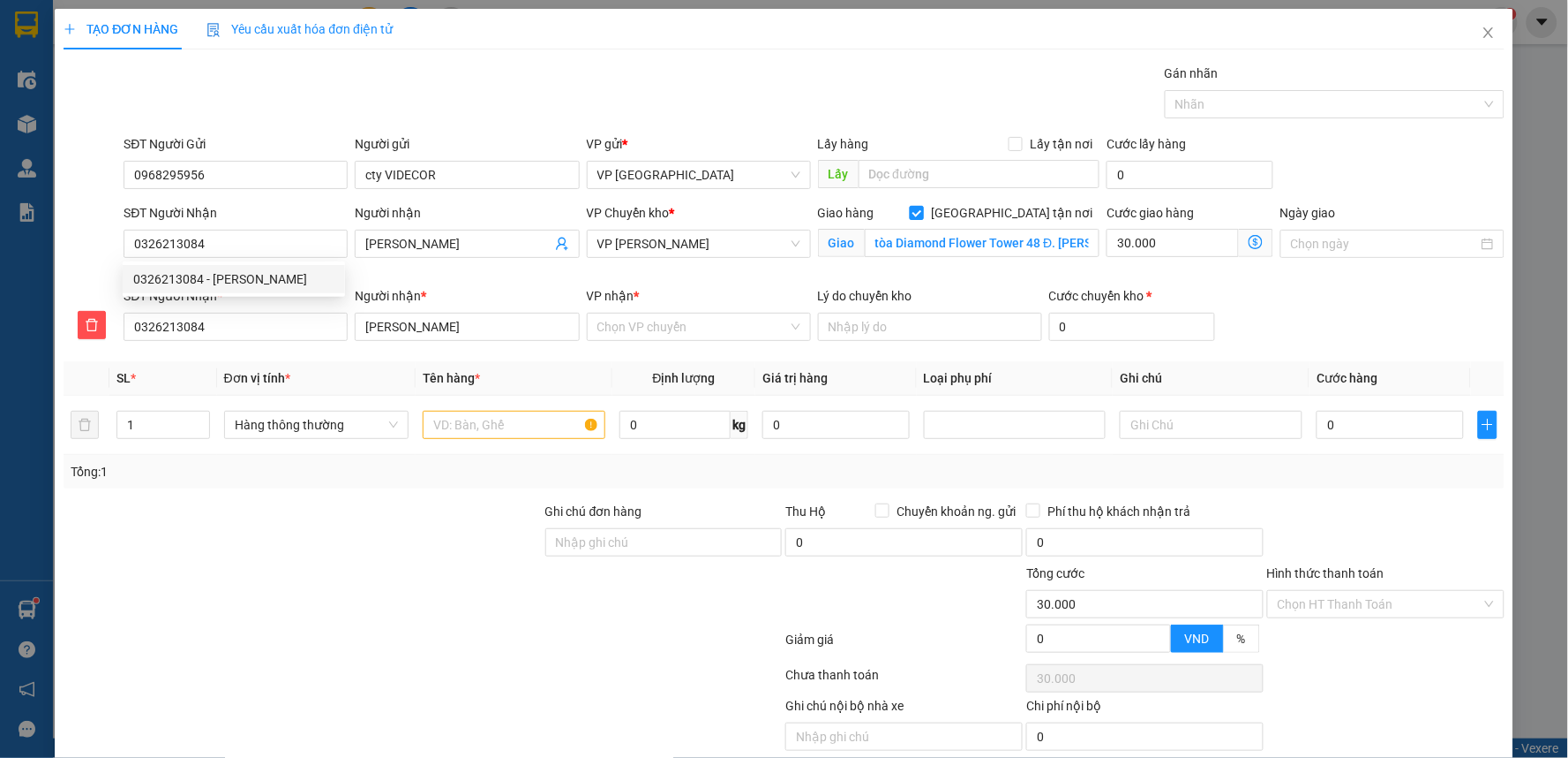
click at [922, 212] on input "[GEOGRAPHIC_DATA] tận nơi" at bounding box center [915, 211] width 12 height 12
checkbox input "false"
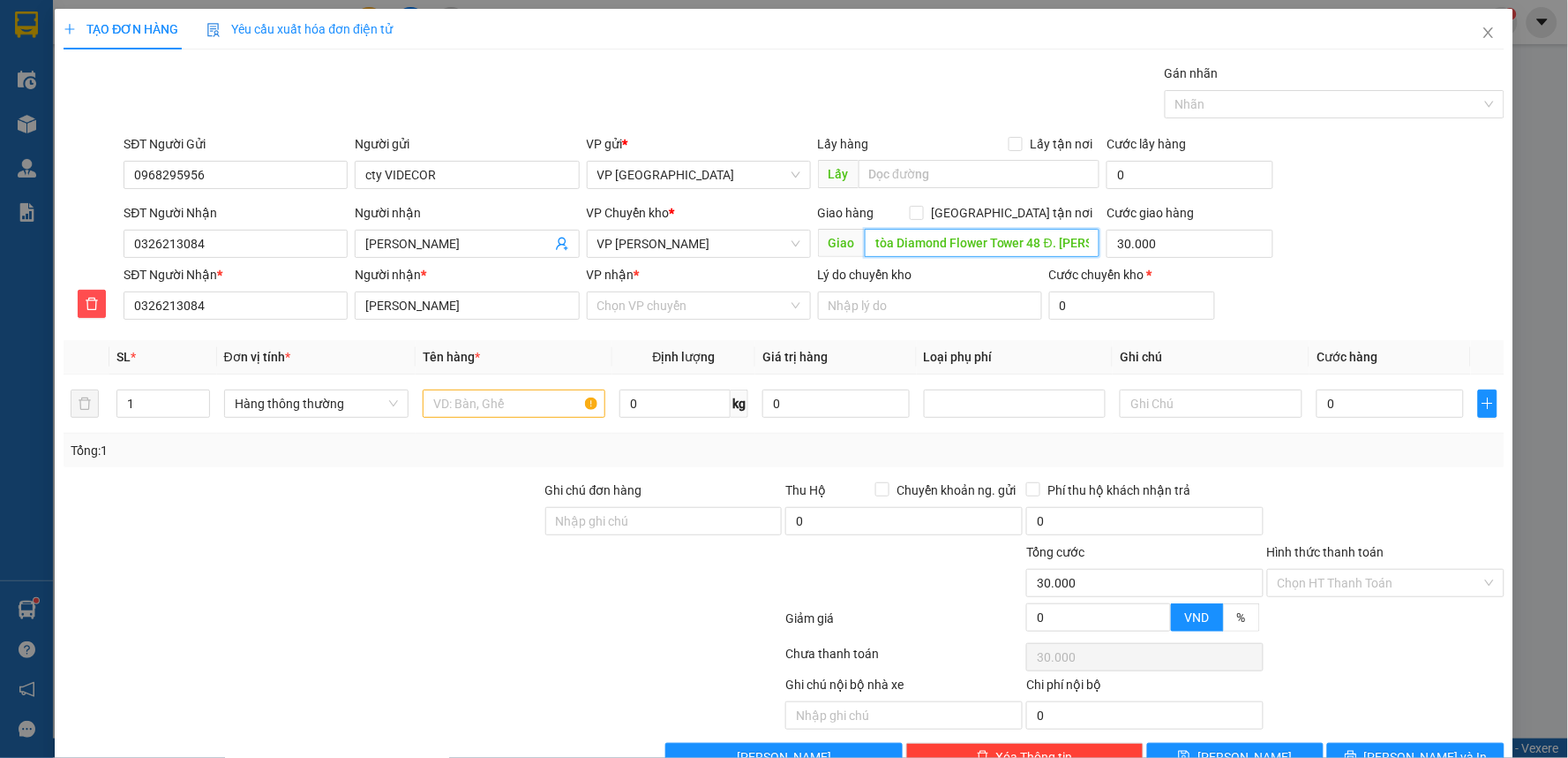
click at [993, 243] on input "tòa Diamond Flower Tower 48 Đ. [PERSON_NAME], [PERSON_NAME], [GEOGRAPHIC_DATA]…" at bounding box center [982, 242] width 236 height 28
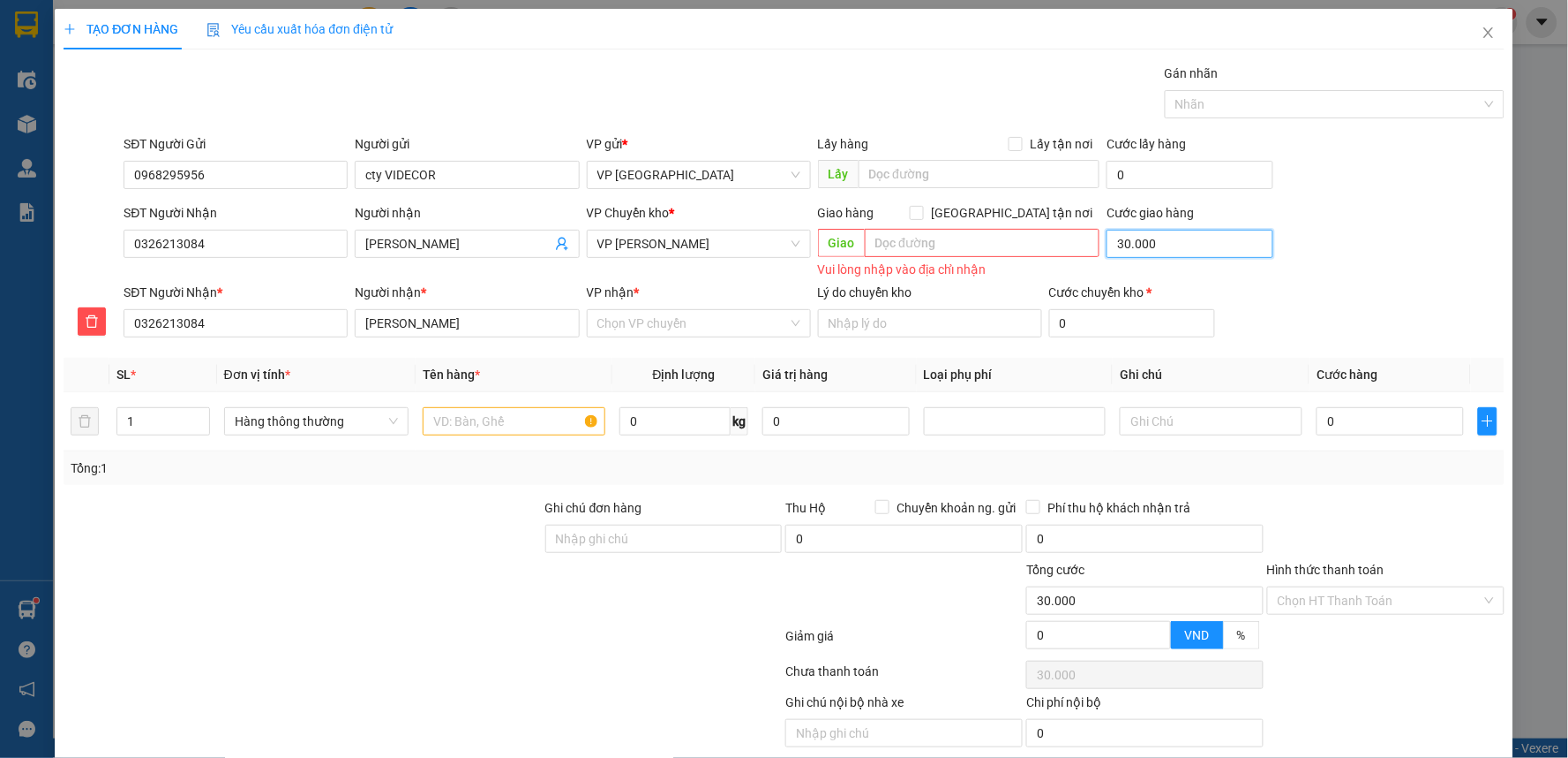
click at [1190, 252] on input "30.000" at bounding box center [1191, 243] width 167 height 28
type input "0"
click at [701, 251] on span "VP [PERSON_NAME]" at bounding box center [699, 243] width 203 height 26
type input "0"
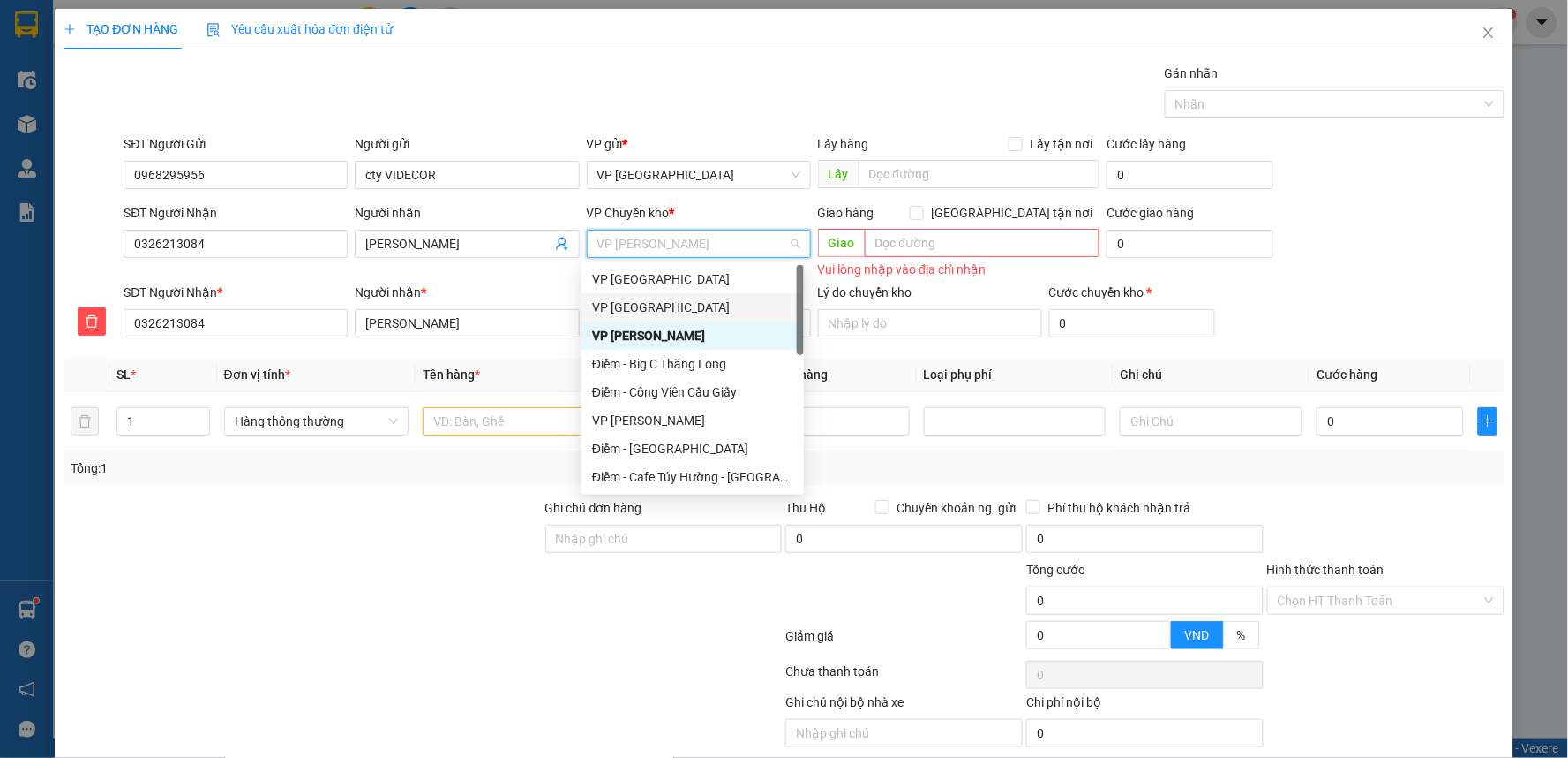
click at [650, 307] on div "VP [GEOGRAPHIC_DATA]" at bounding box center [693, 307] width 201 height 20
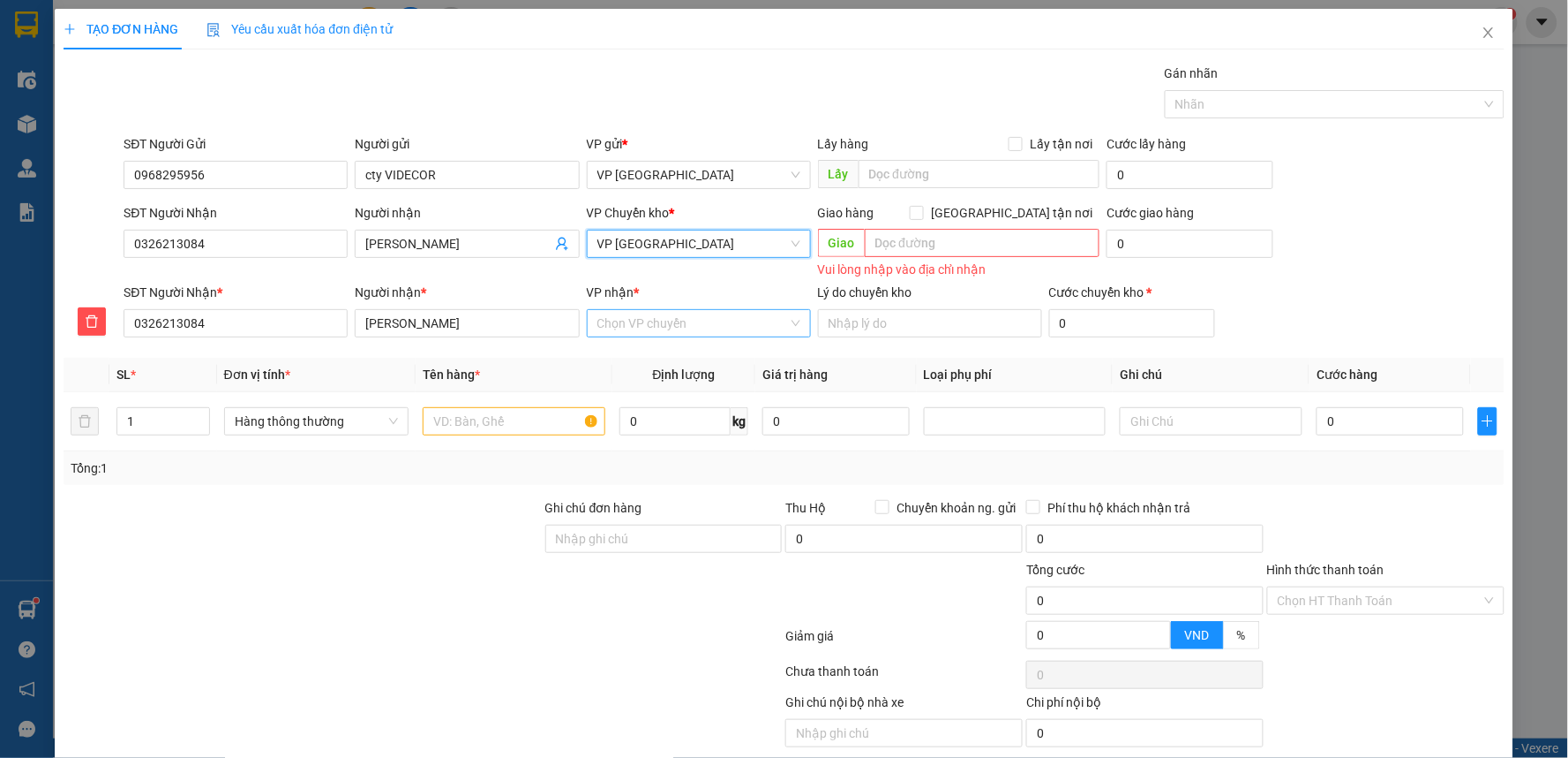
click at [654, 318] on input "VP nhận *" at bounding box center [692, 323] width 191 height 26
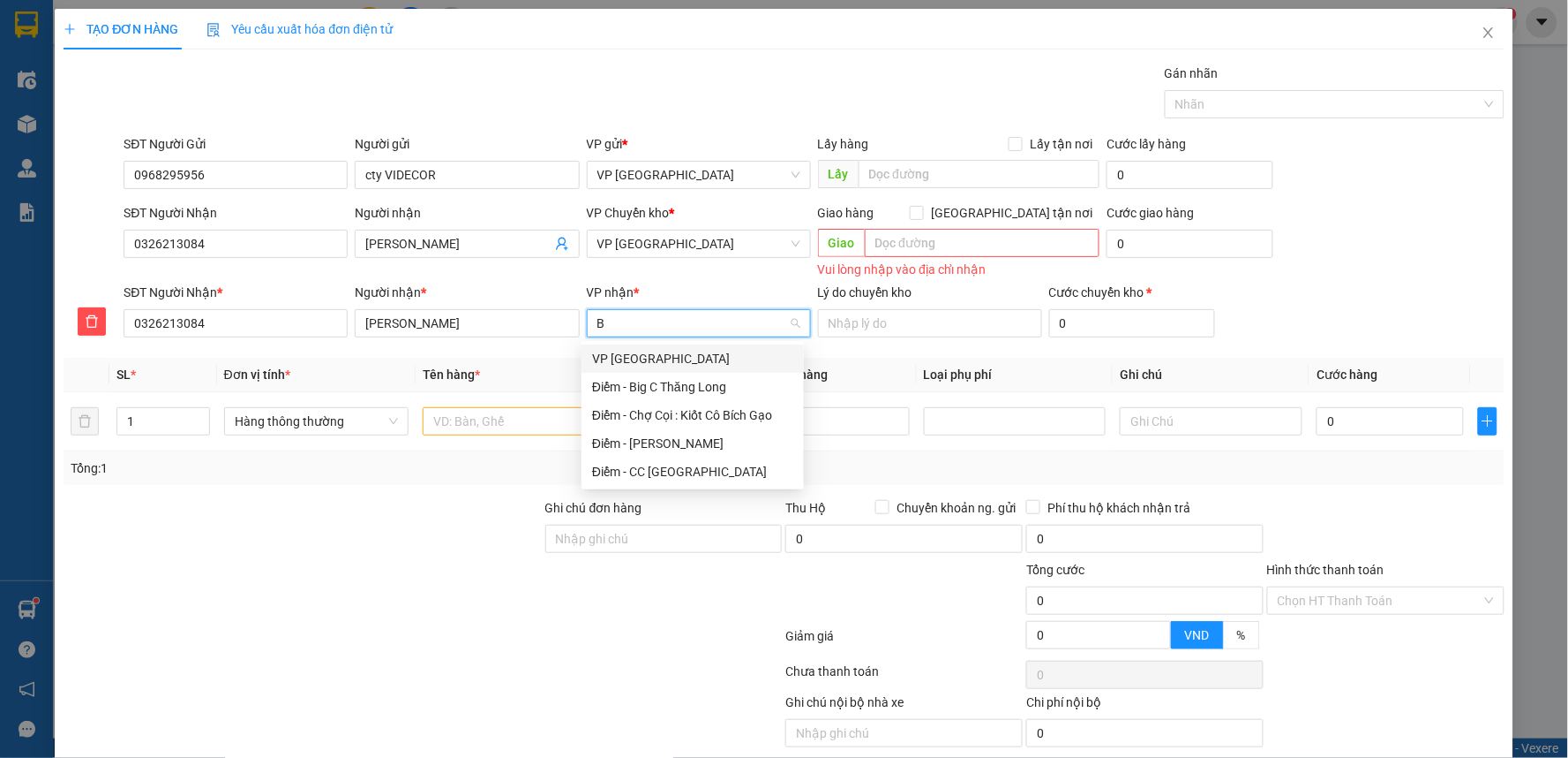
type input "BI"
click at [677, 387] on div "Điểm - Big C Thăng Long" at bounding box center [693, 386] width 201 height 20
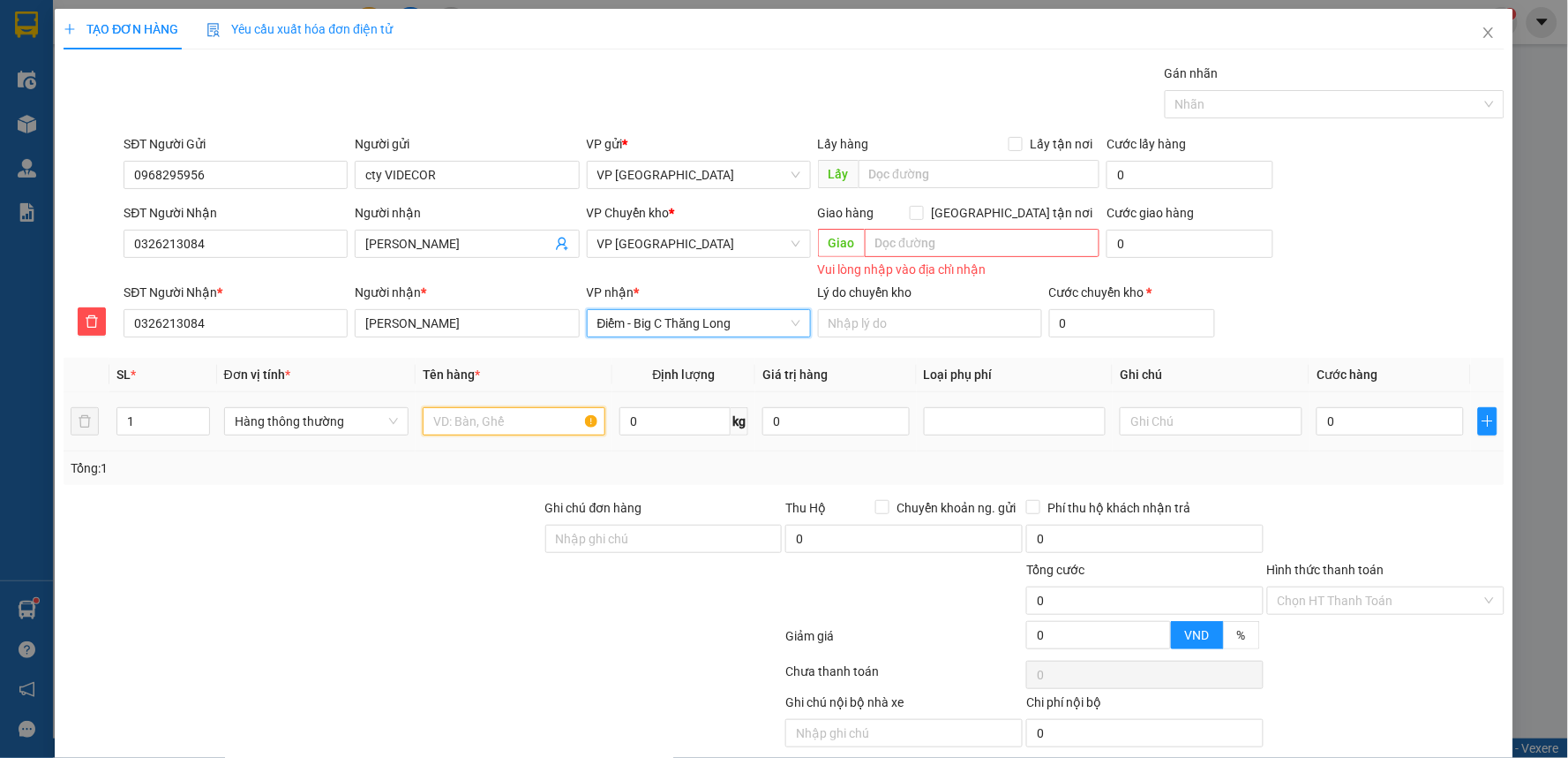
click at [505, 430] on input "text" at bounding box center [514, 421] width 183 height 28
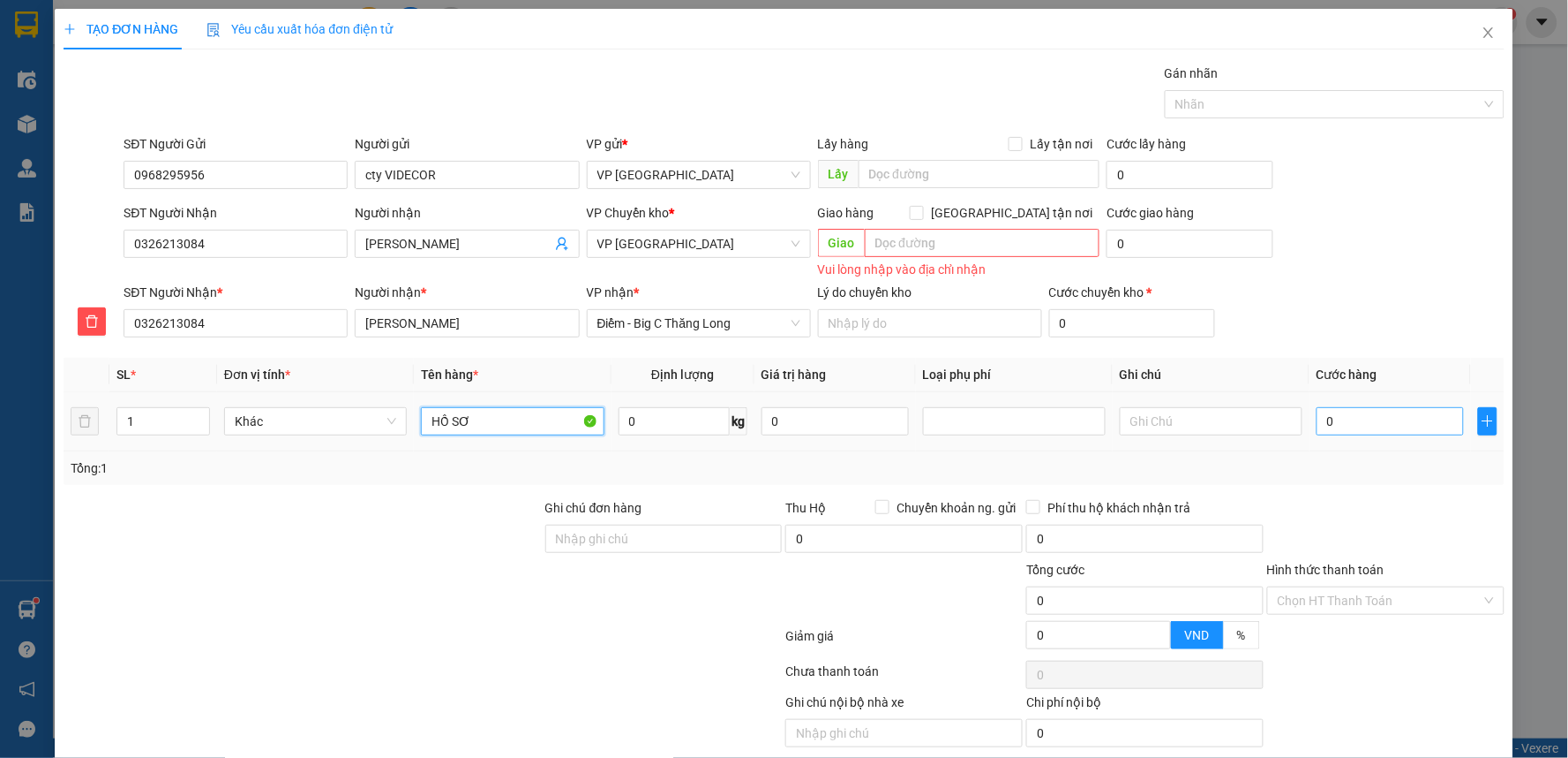
type input "HỒ SƠ"
click at [1364, 425] on input "0" at bounding box center [1391, 421] width 147 height 28
type input "3"
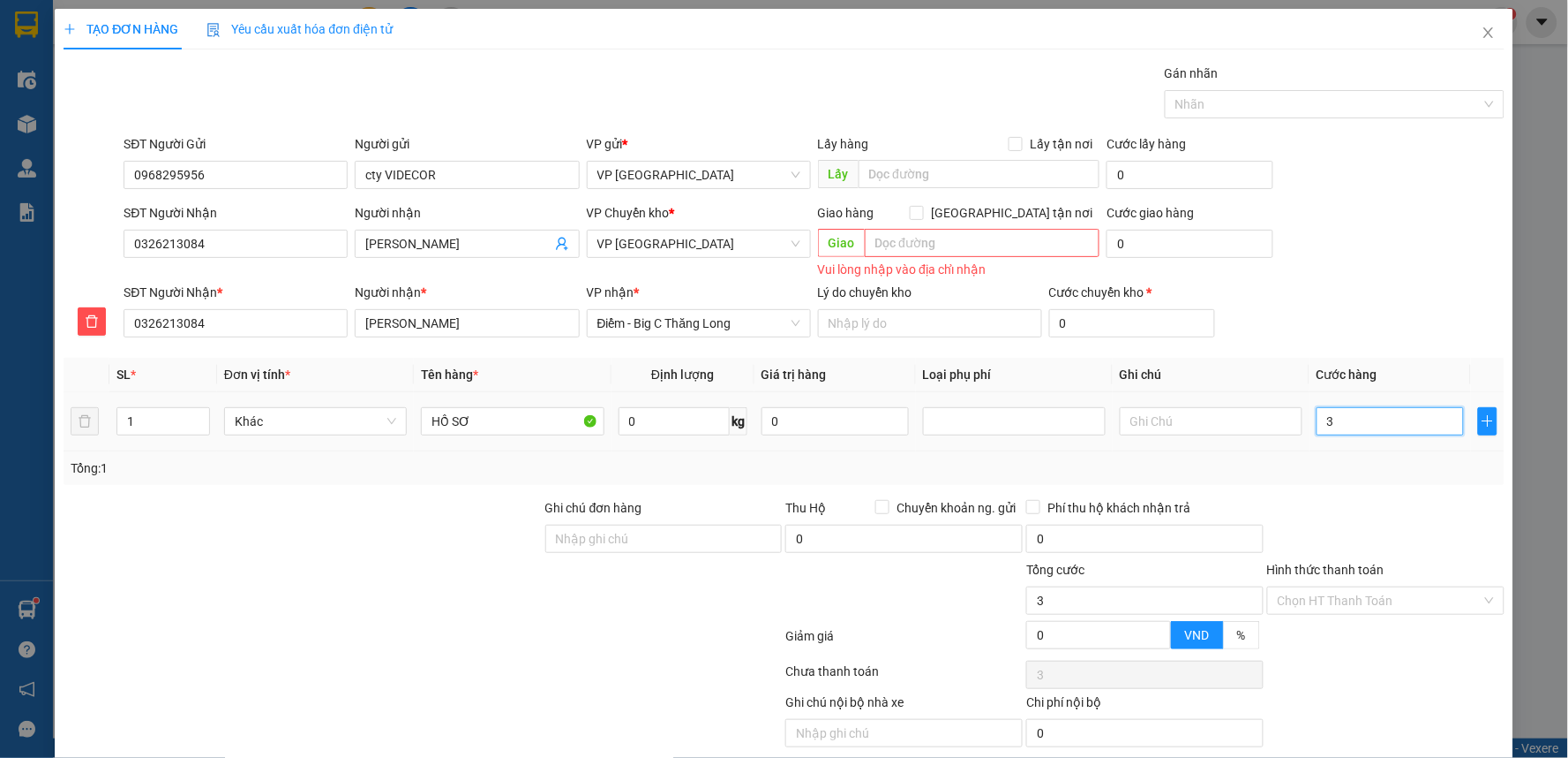
type input "30"
type input "30.000"
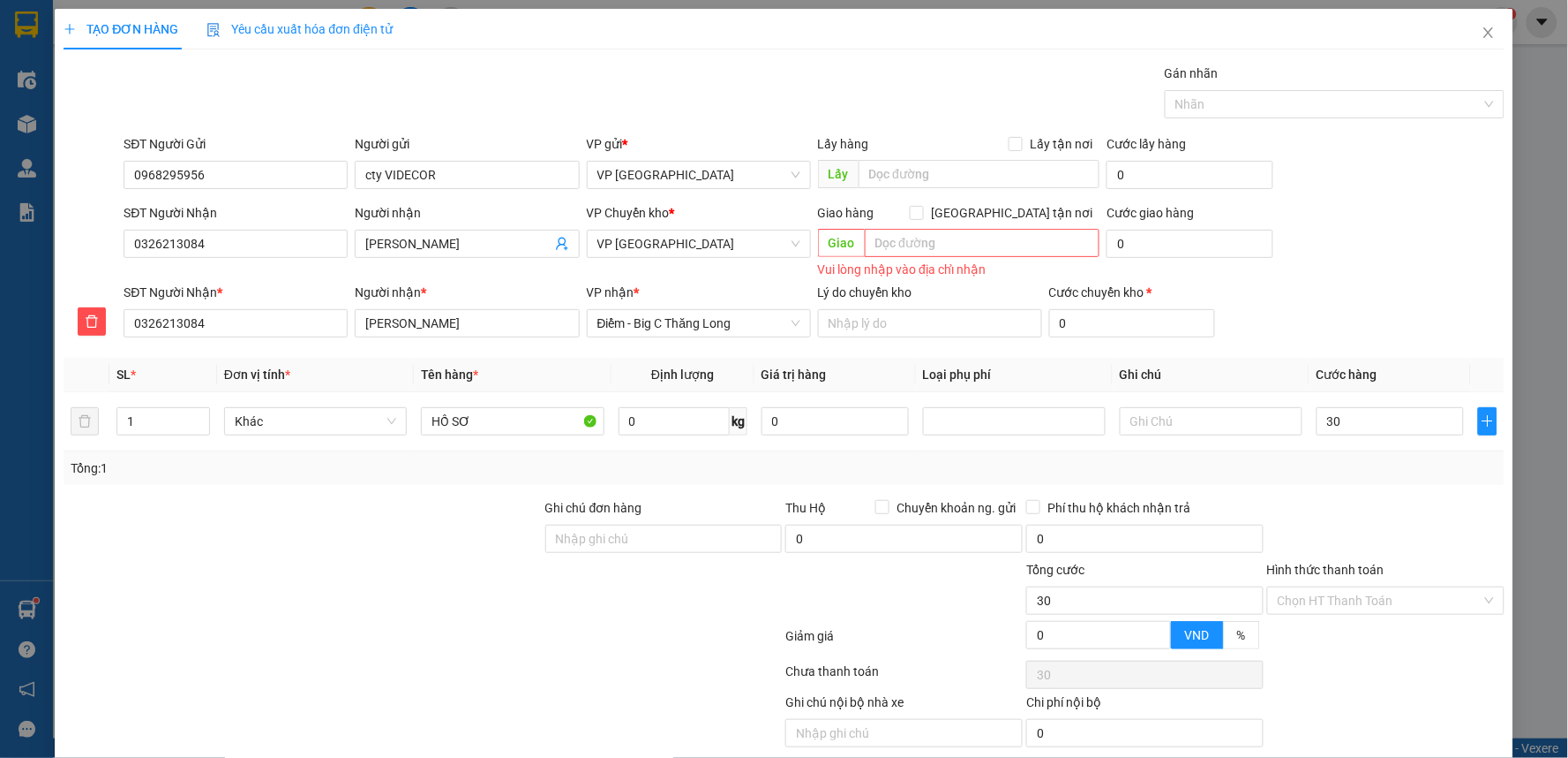
type input "30.000"
click at [1384, 483] on div "Tổng: 1" at bounding box center [784, 468] width 1441 height 34
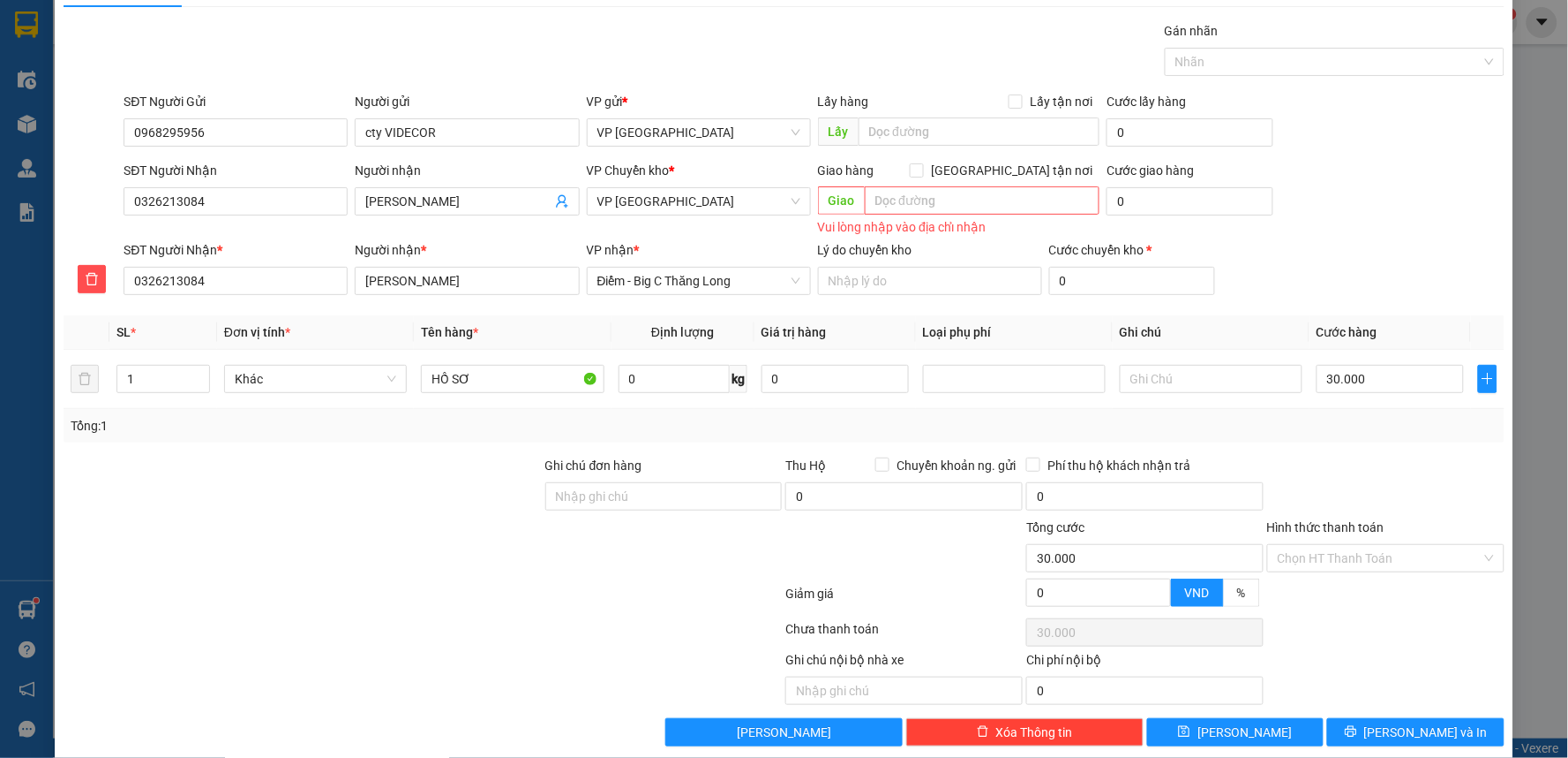
scroll to position [65, 0]
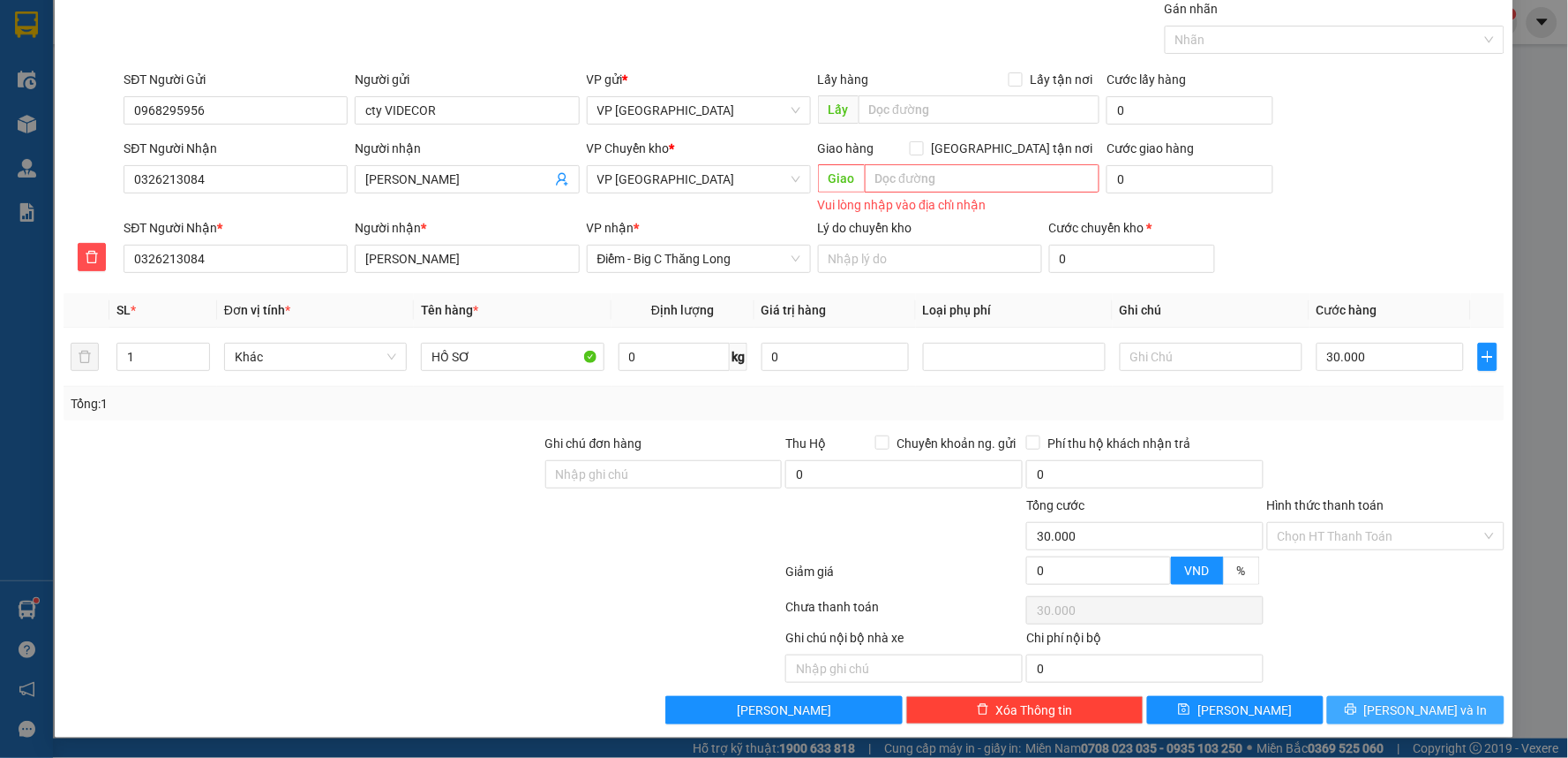
click at [1401, 709] on span "[PERSON_NAME] và In" at bounding box center [1426, 709] width 124 height 20
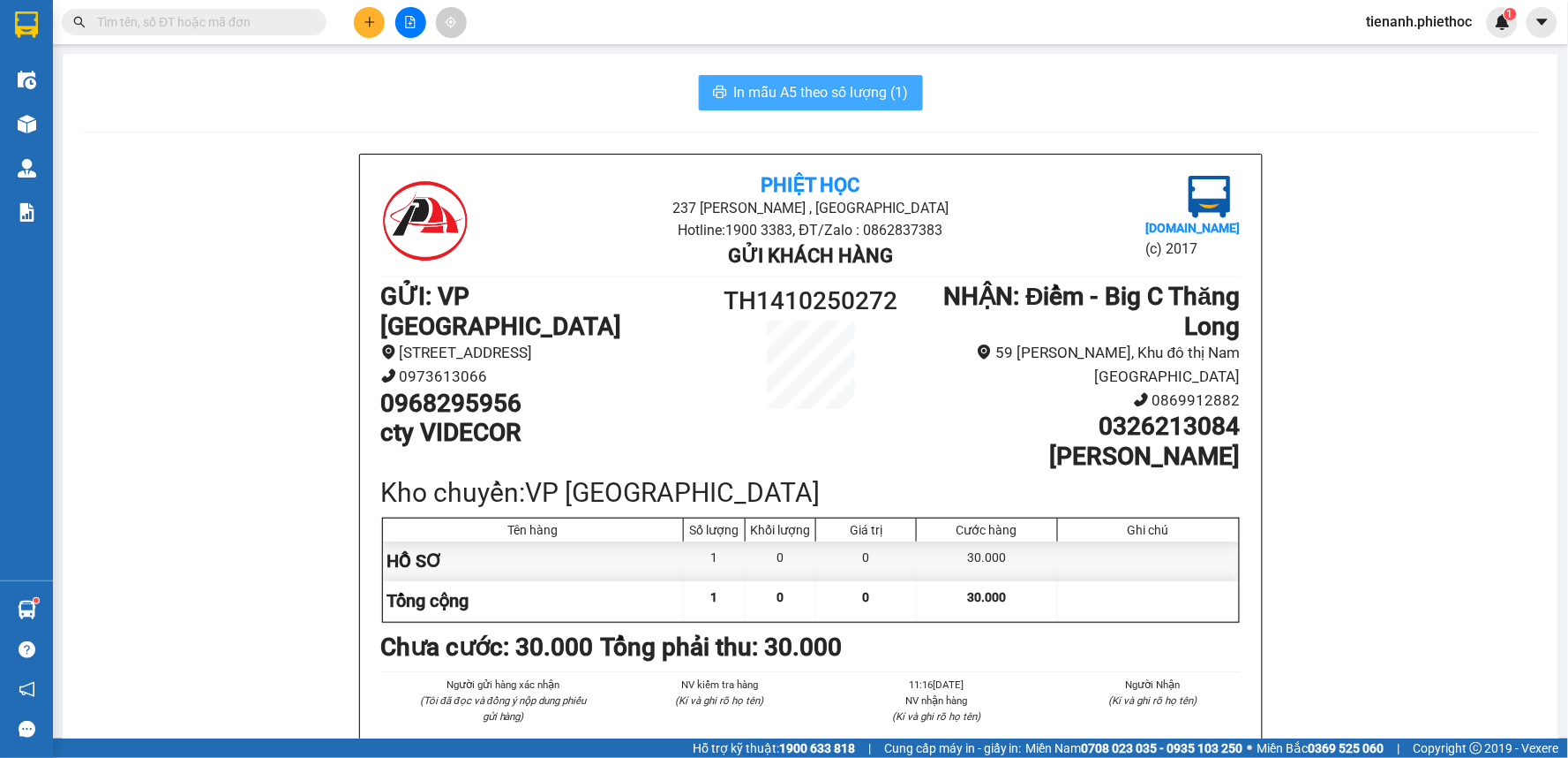
click at [810, 88] on span "In mẫu A5 theo số lượng (1)" at bounding box center [822, 92] width 175 height 23
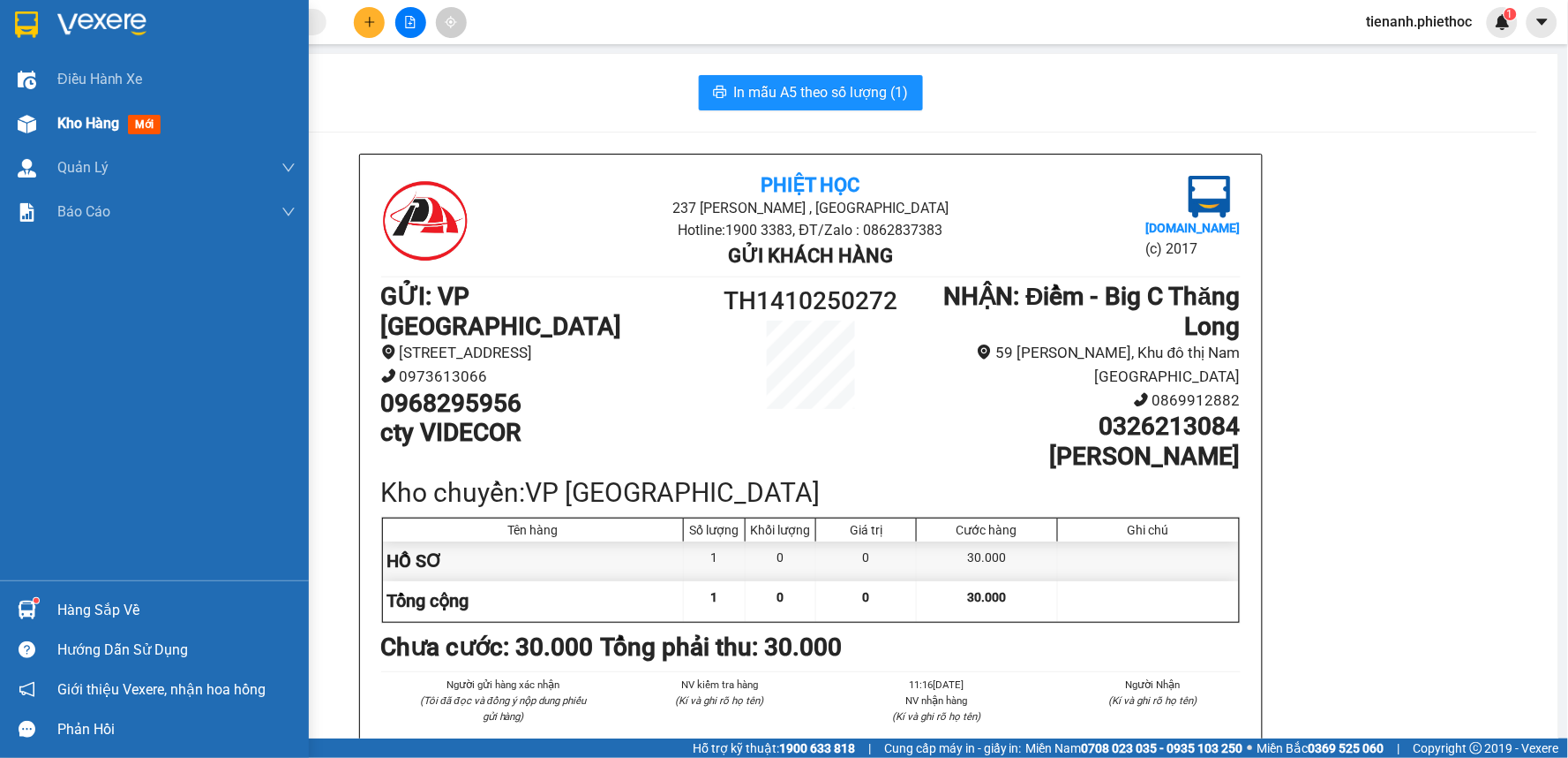
click at [116, 128] on span "Kho hàng" at bounding box center [88, 123] width 62 height 17
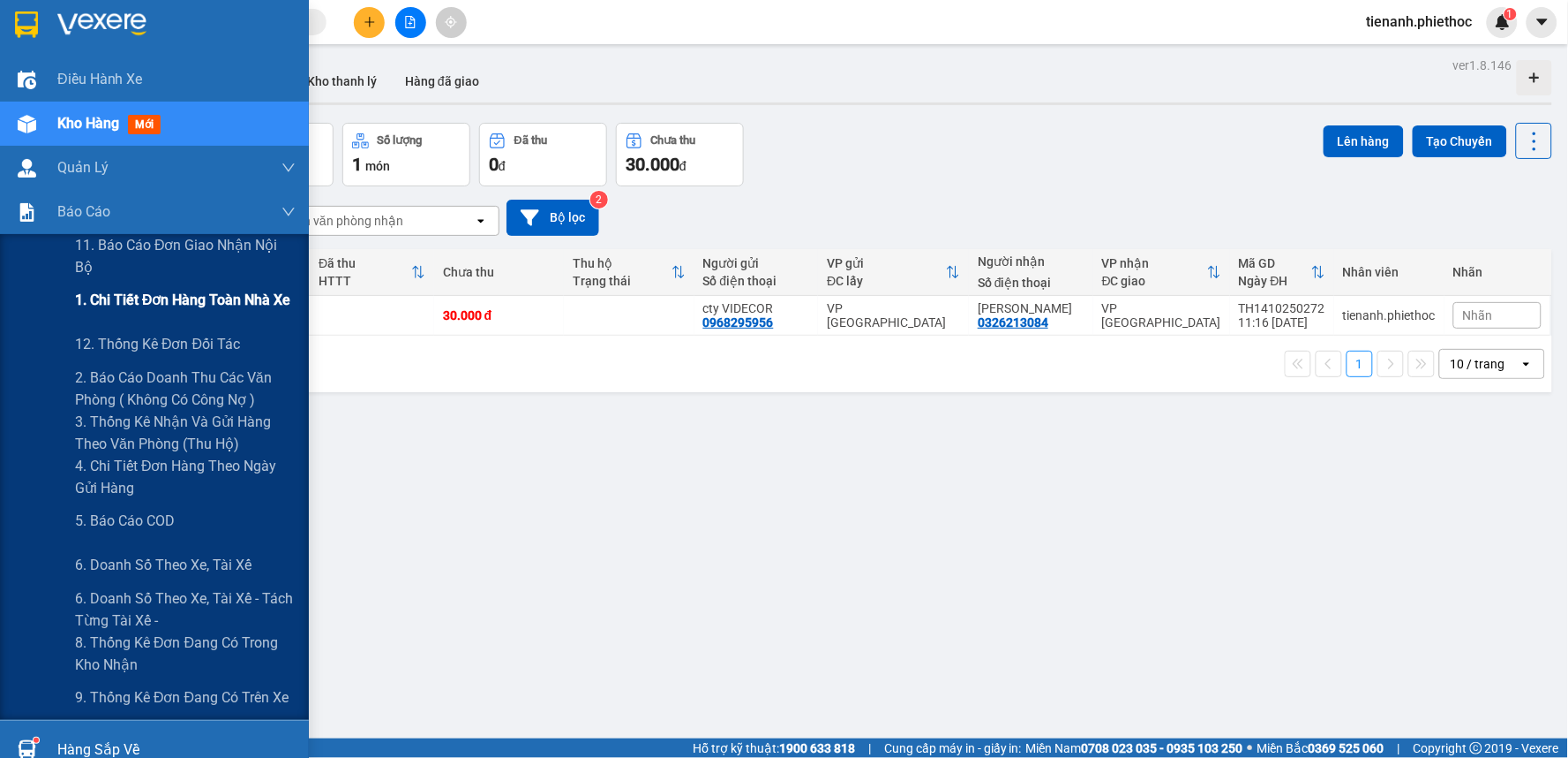
click at [147, 306] on span "1. Chi tiết đơn hàng toàn nhà xe" at bounding box center [183, 300] width 216 height 23
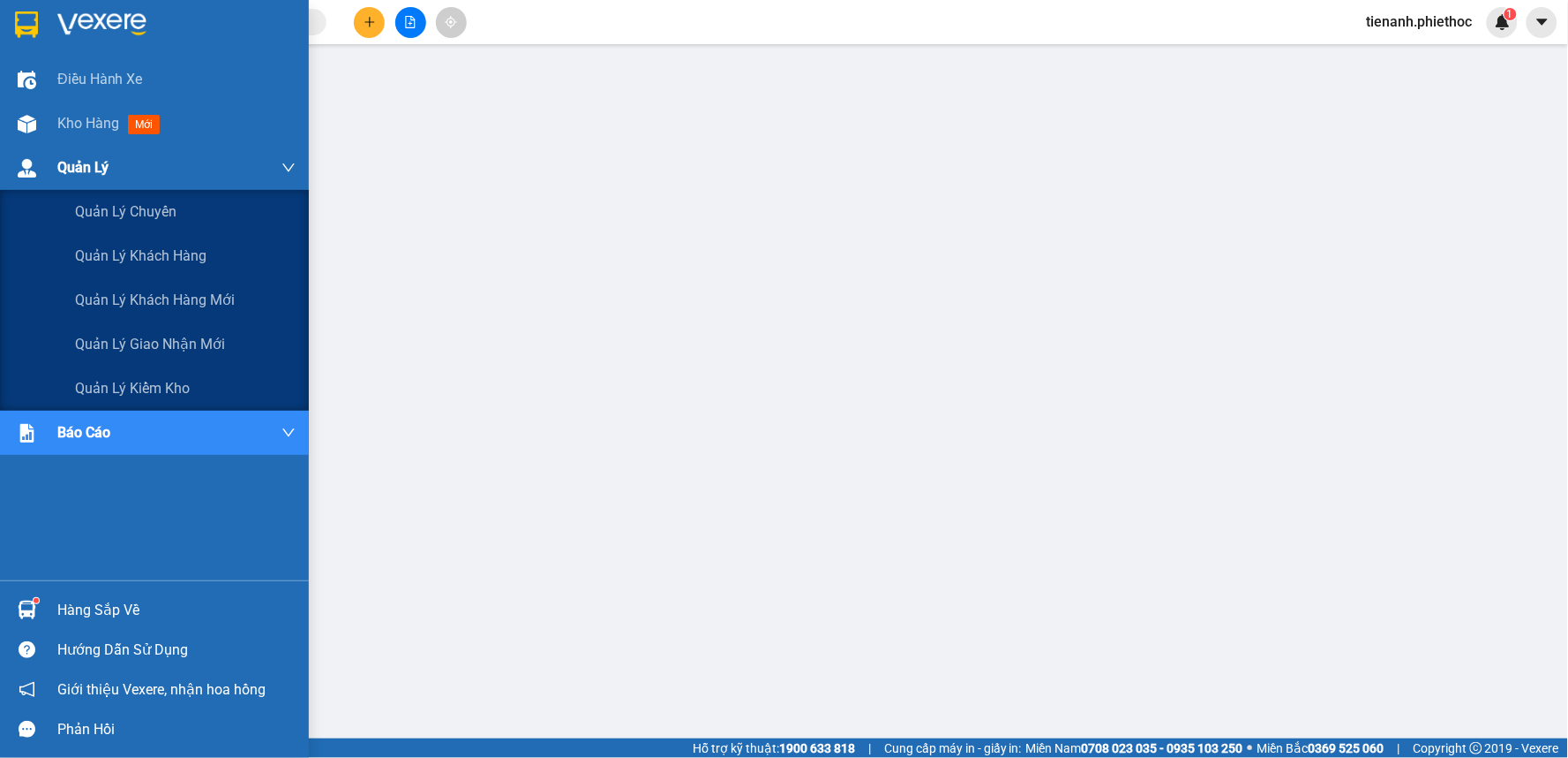
drag, startPoint x: 85, startPoint y: 169, endPoint x: 115, endPoint y: 189, distance: 36.1
click at [86, 169] on span "Quản Lý" at bounding box center [83, 167] width 52 height 23
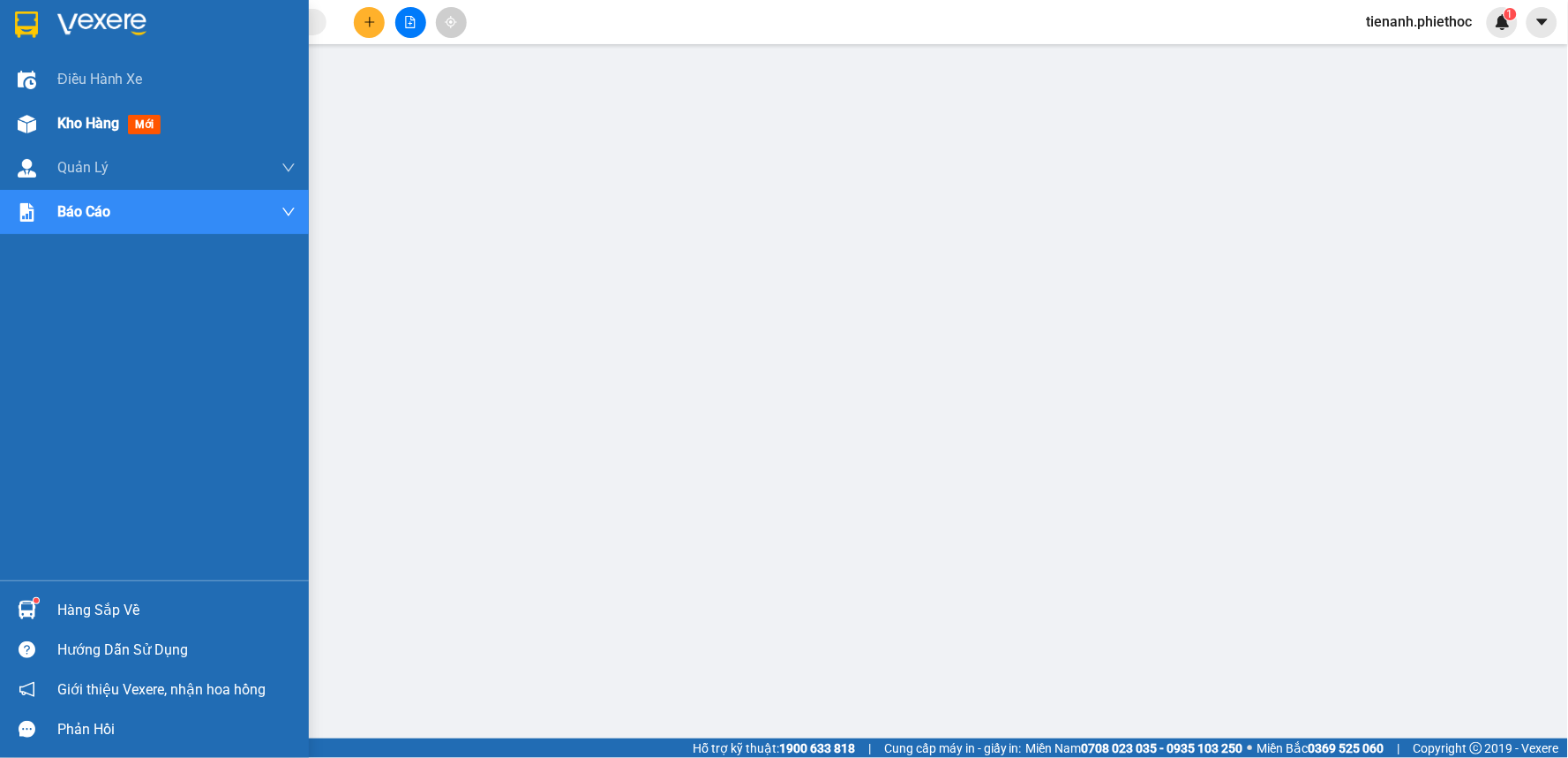
click at [107, 130] on span "Kho hàng" at bounding box center [88, 123] width 62 height 17
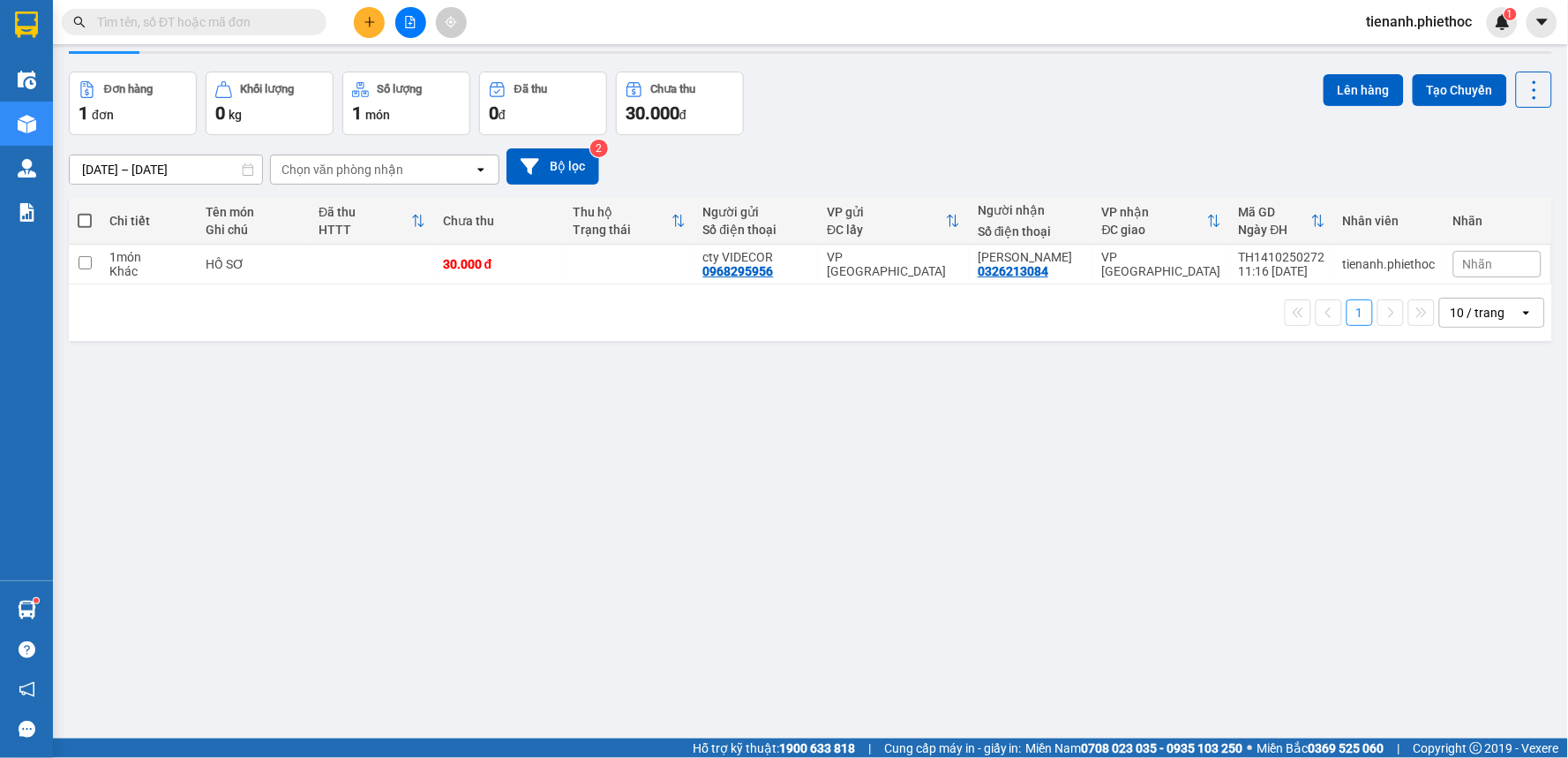
scroll to position [81, 0]
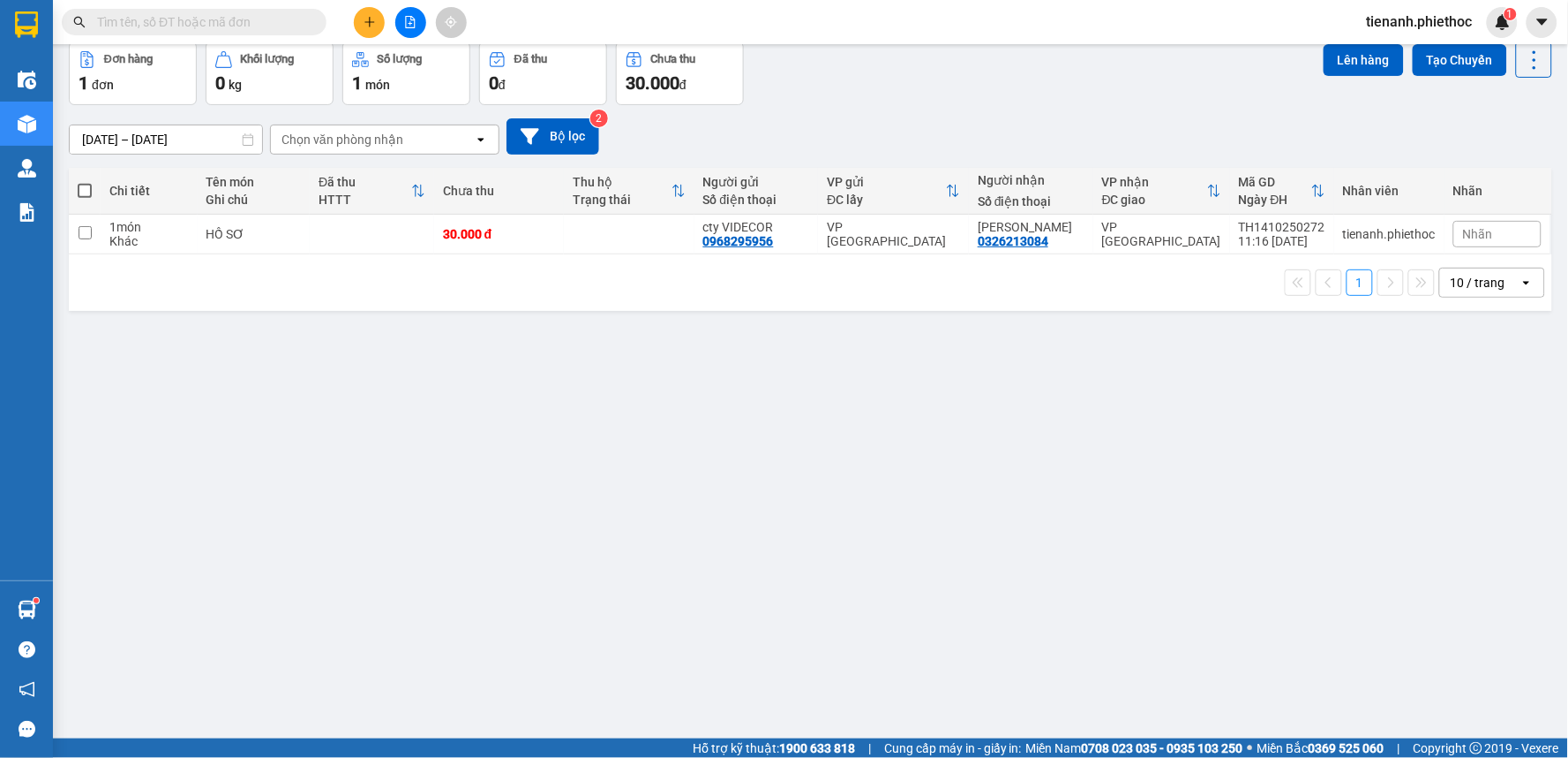
click at [386, 23] on div at bounding box center [410, 23] width 132 height 31
click at [371, 23] on icon "plus" at bounding box center [369, 22] width 9 height 1
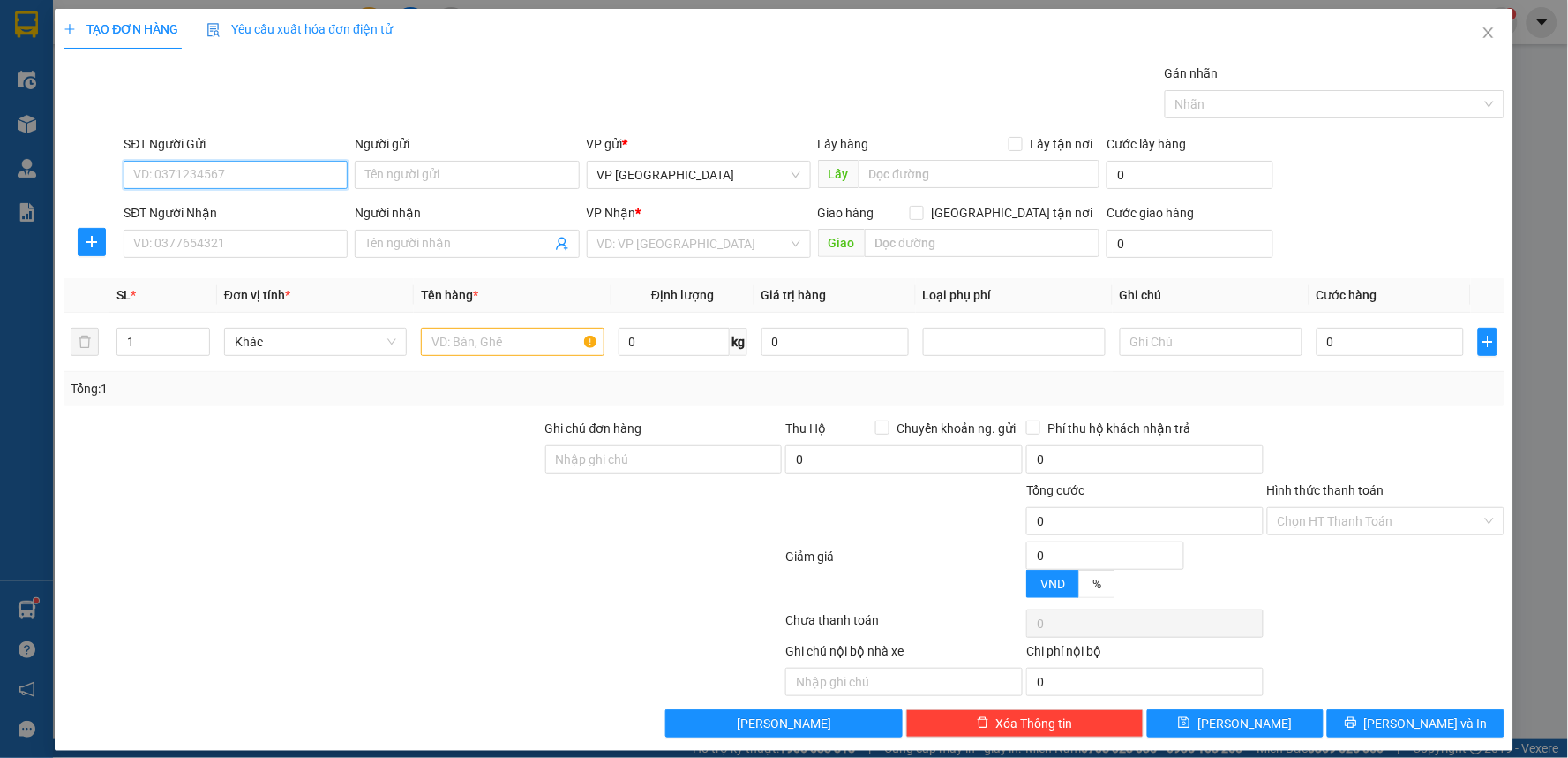
click at [280, 162] on input "SĐT Người Gửi" at bounding box center [236, 175] width 224 height 28
click at [269, 178] on input "SĐT Người Gửi" at bounding box center [236, 175] width 224 height 28
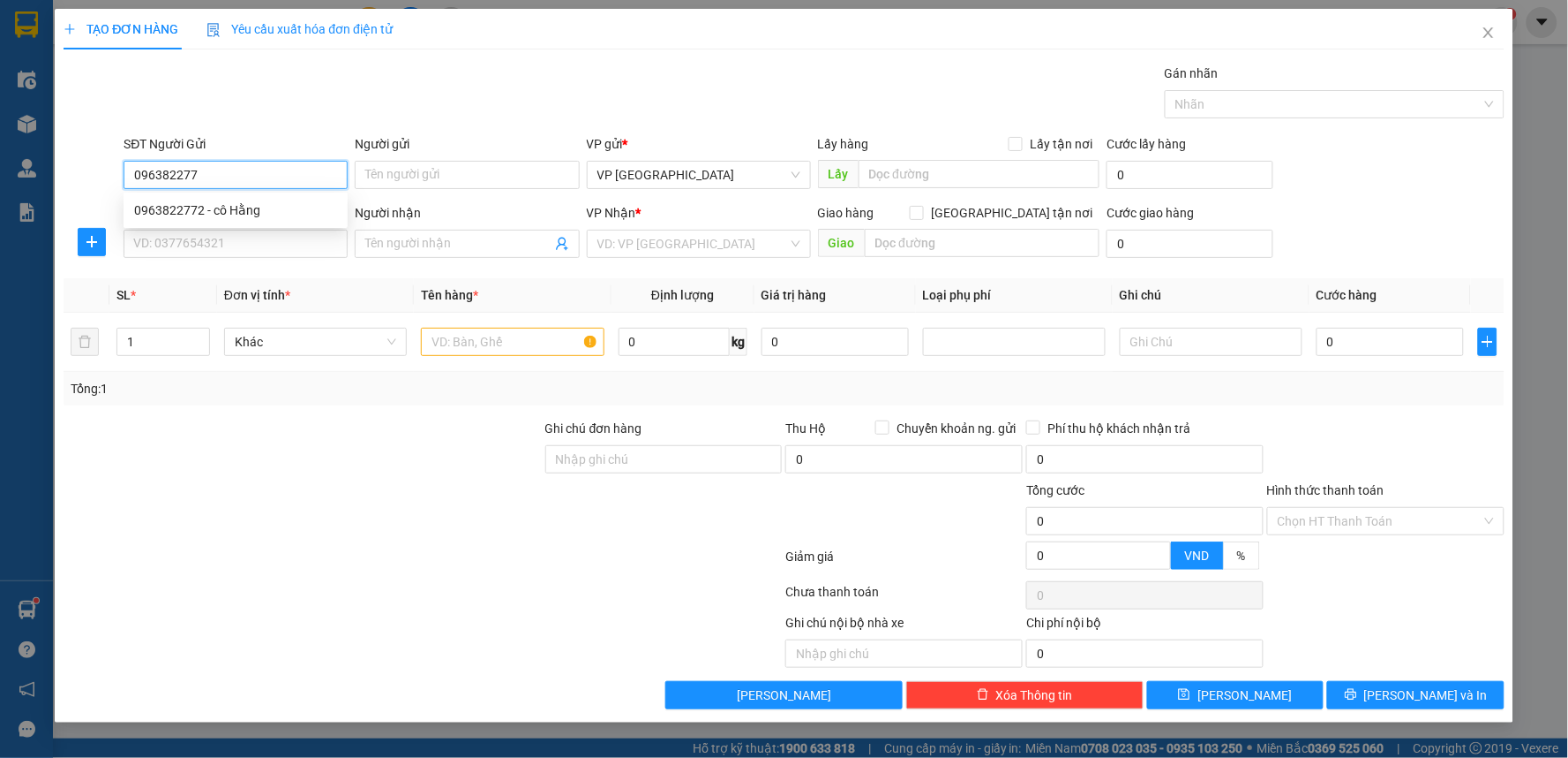
type input "0963822772"
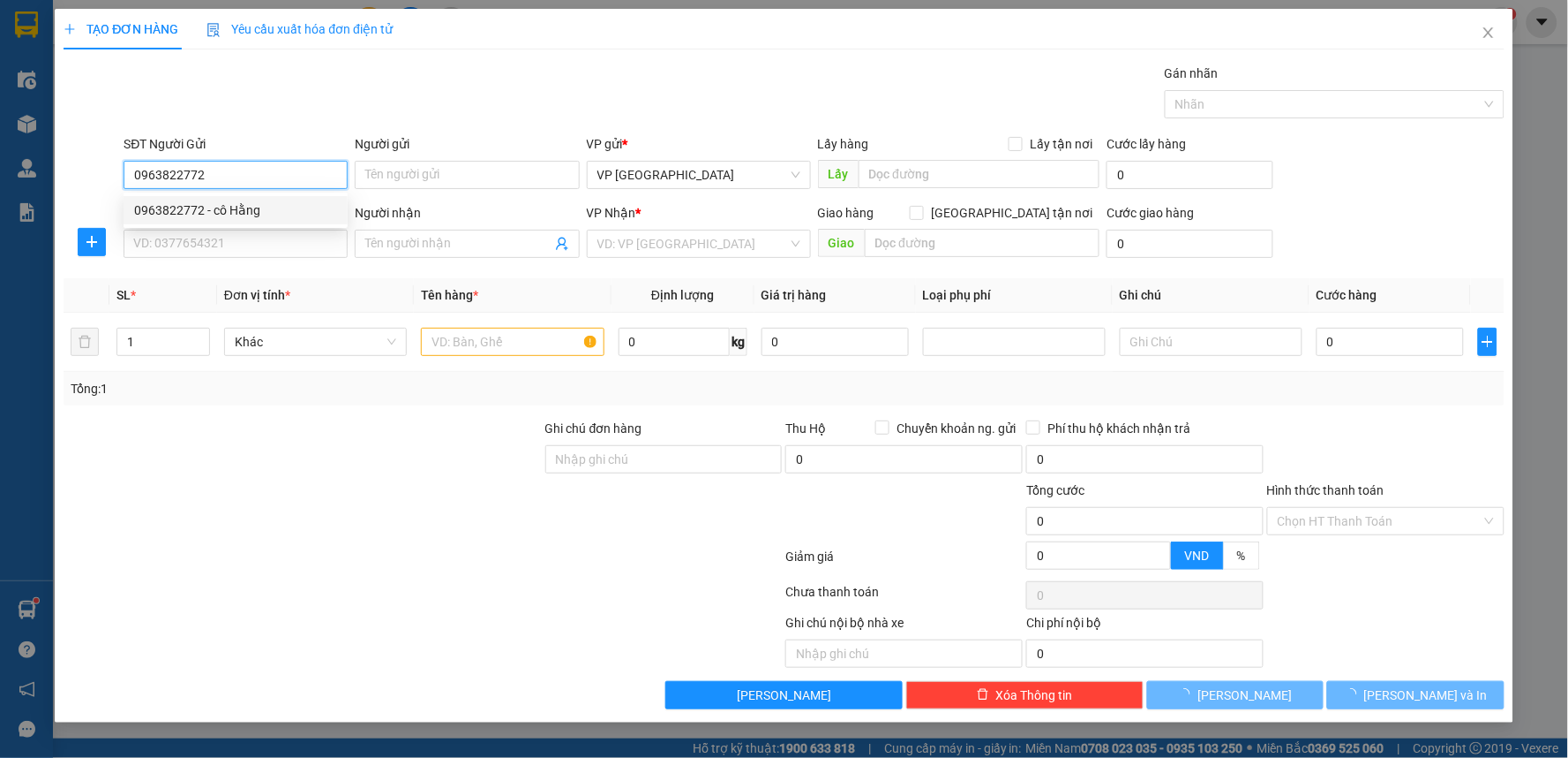
click at [257, 203] on div "0963822772 - cô Hằng" at bounding box center [236, 209] width 203 height 20
type input "cô Hằng"
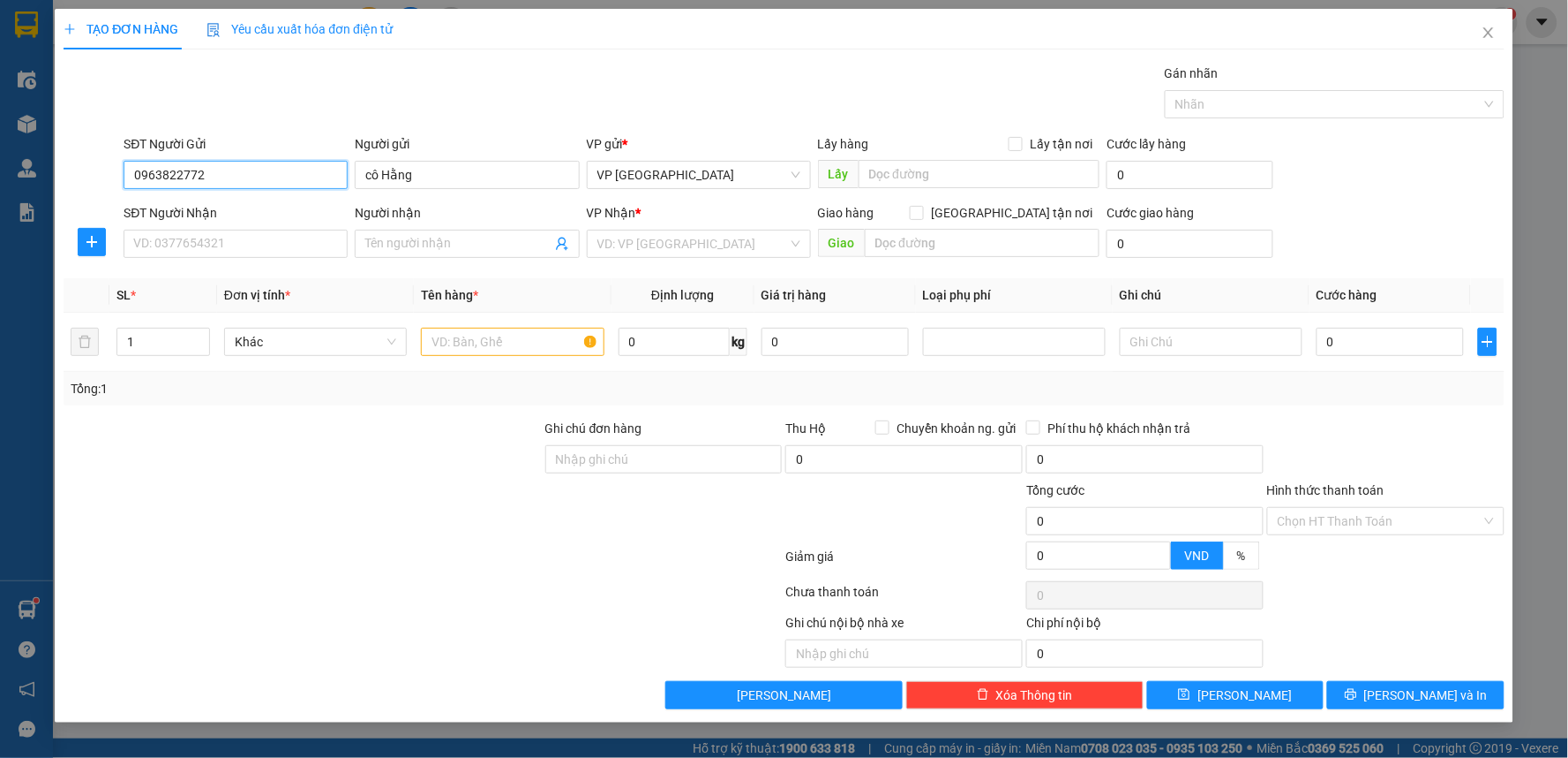
type input "0963822772"
click at [72, 249] on div at bounding box center [92, 242] width 56 height 28
click at [179, 248] on input "SĐT Người Nhận" at bounding box center [236, 243] width 224 height 28
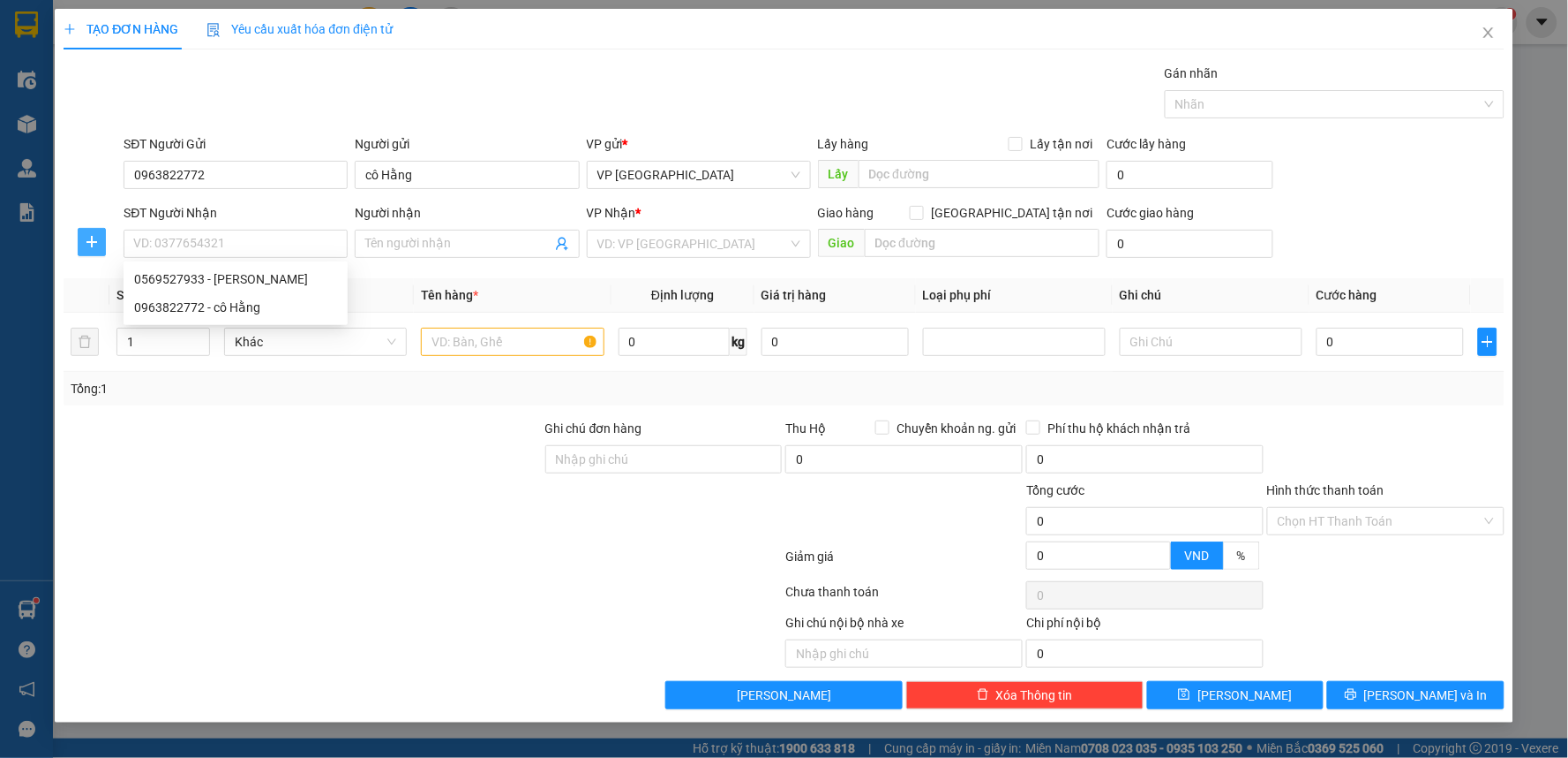
click at [97, 248] on icon "plus" at bounding box center [91, 241] width 14 height 14
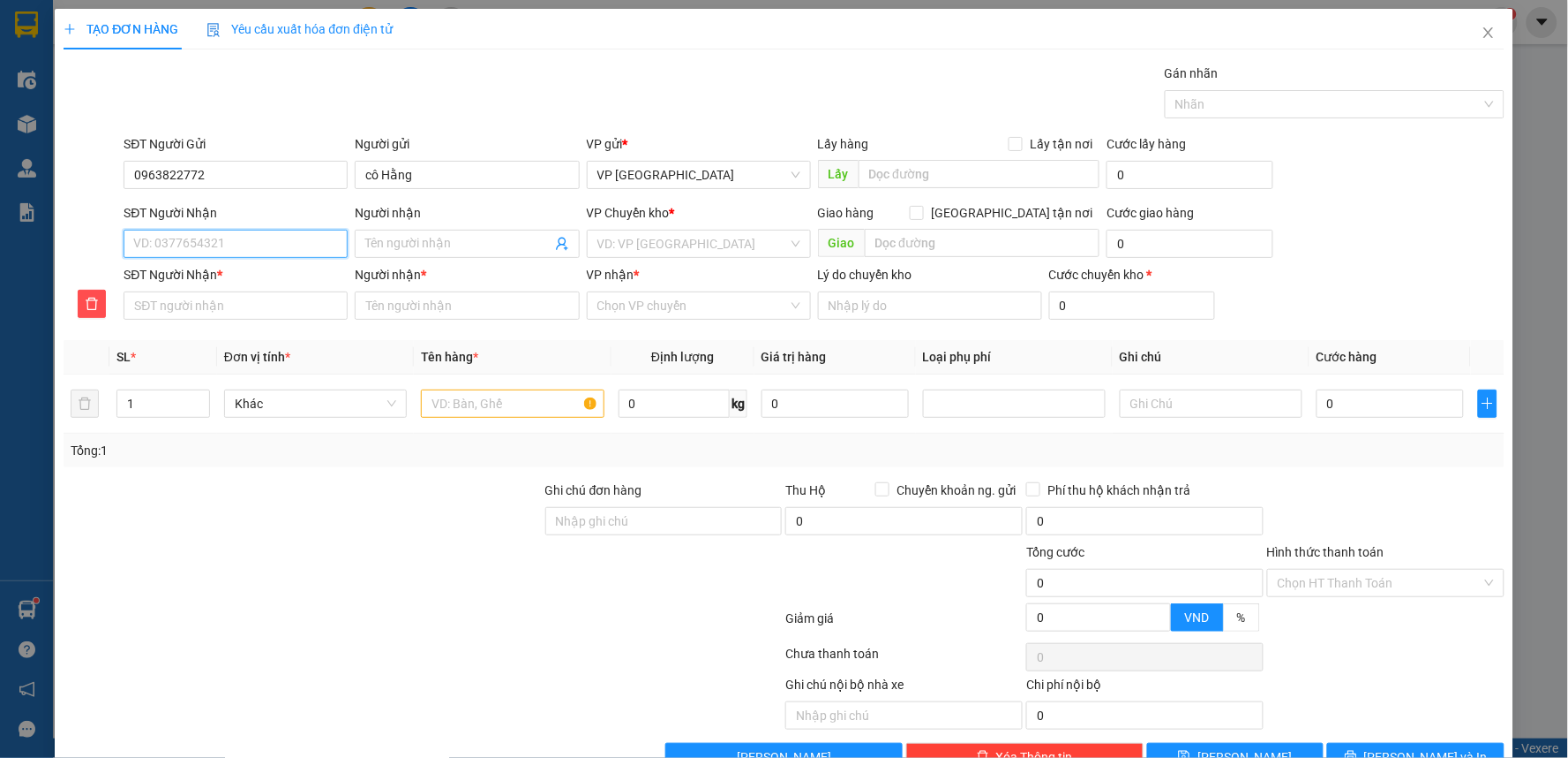
click at [208, 248] on input "SĐT Người Nhận" at bounding box center [236, 243] width 224 height 28
click at [209, 248] on input "SĐT Người Nhận" at bounding box center [236, 243] width 224 height 28
type input "0"
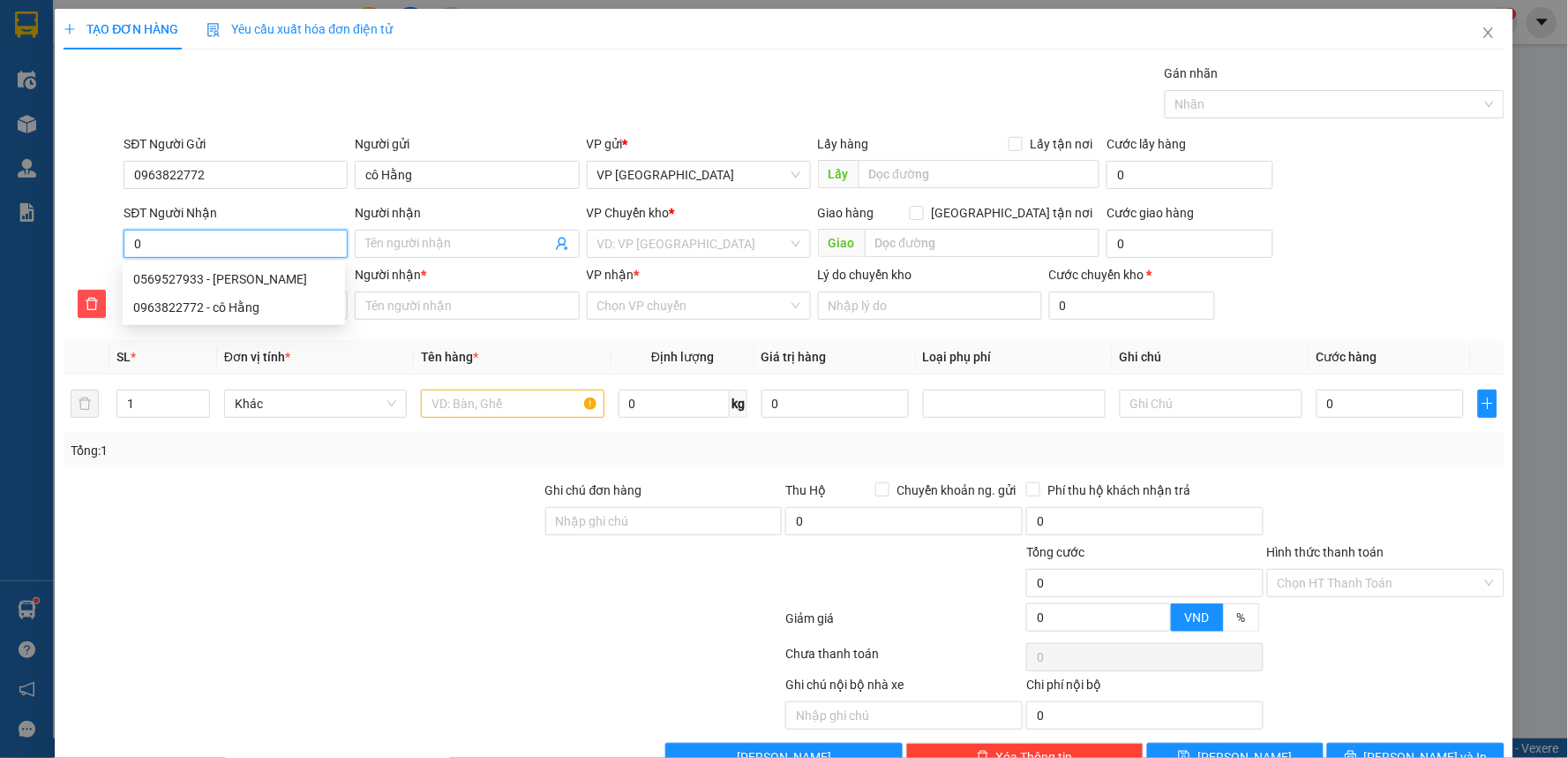
type input "09"
type input "092"
type input "0929"
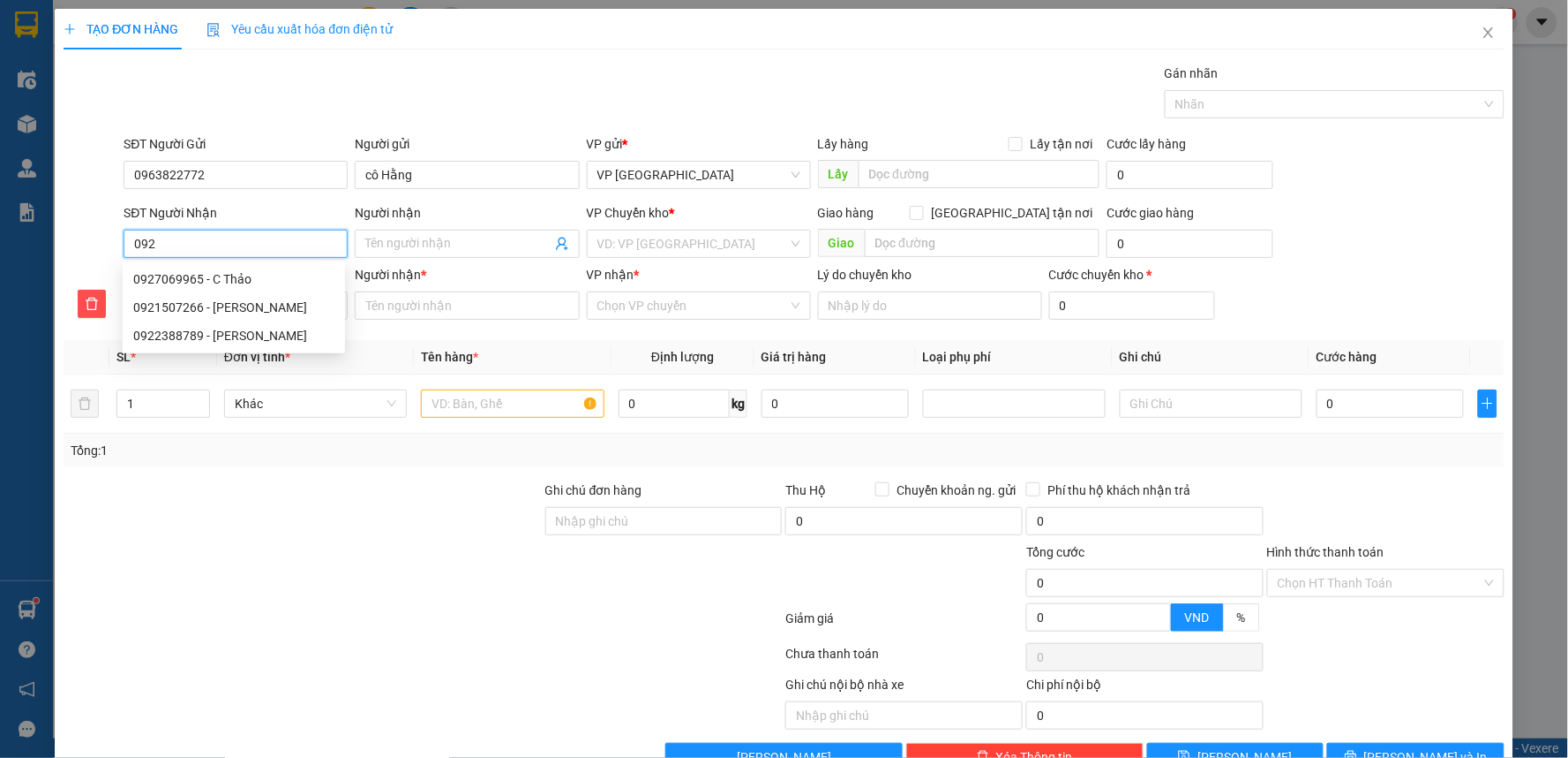
type input "0929"
type input "09292"
type input "092925"
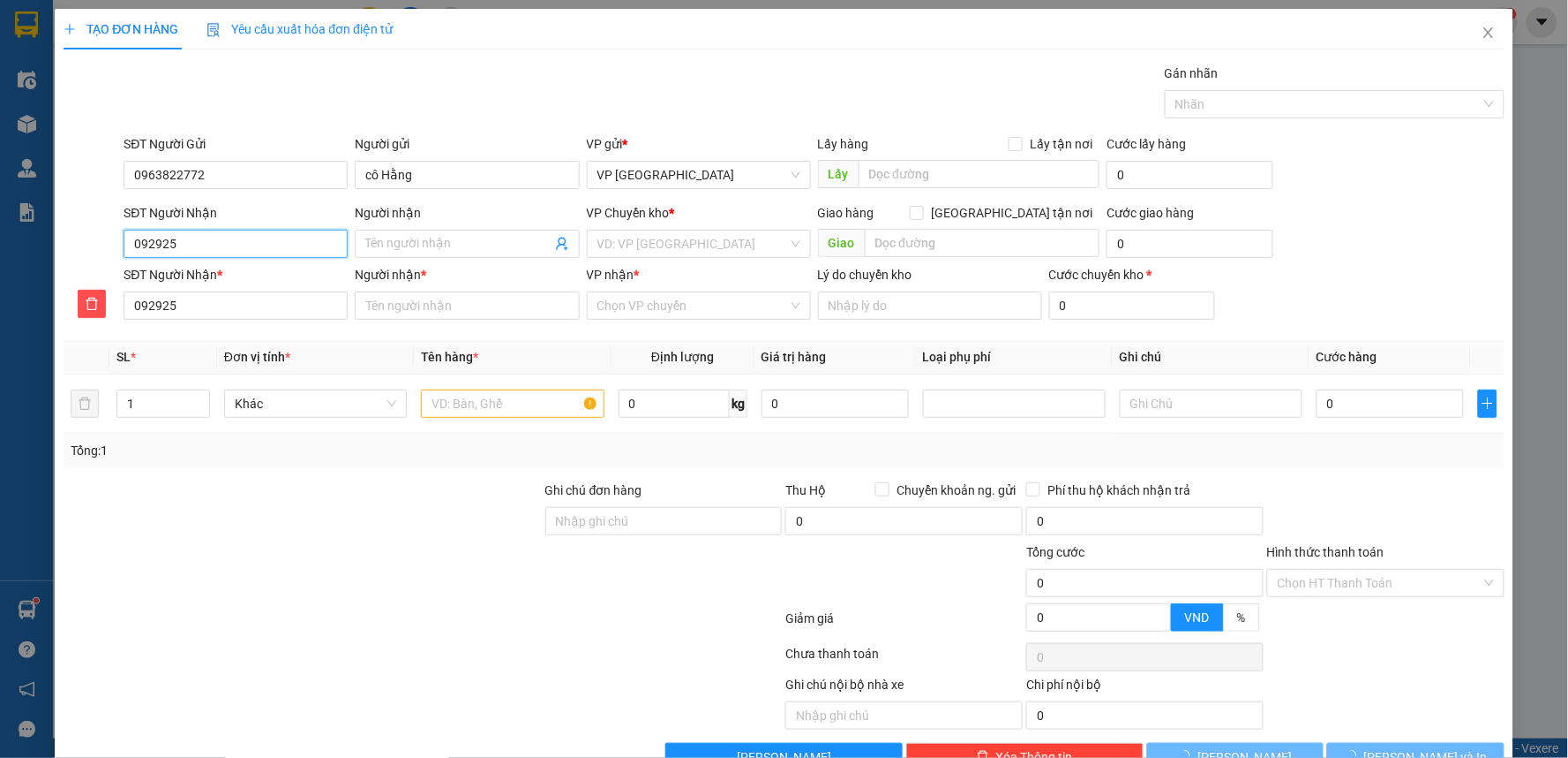
type input "0929257"
type input "09292579"
type input "092925792"
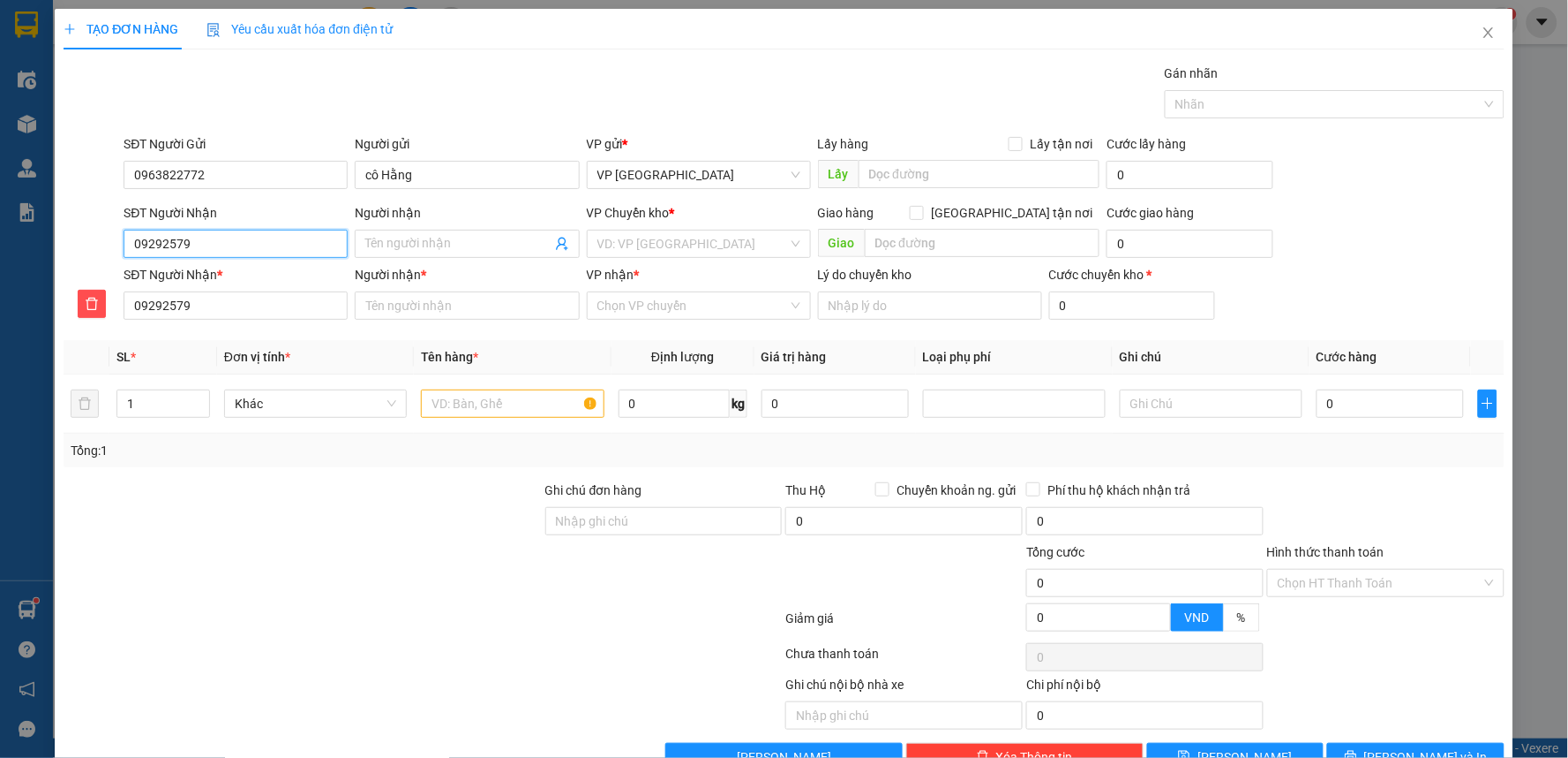
type input "092925792"
type input "0929257923"
click at [233, 245] on input "0929257923" at bounding box center [236, 243] width 224 height 28
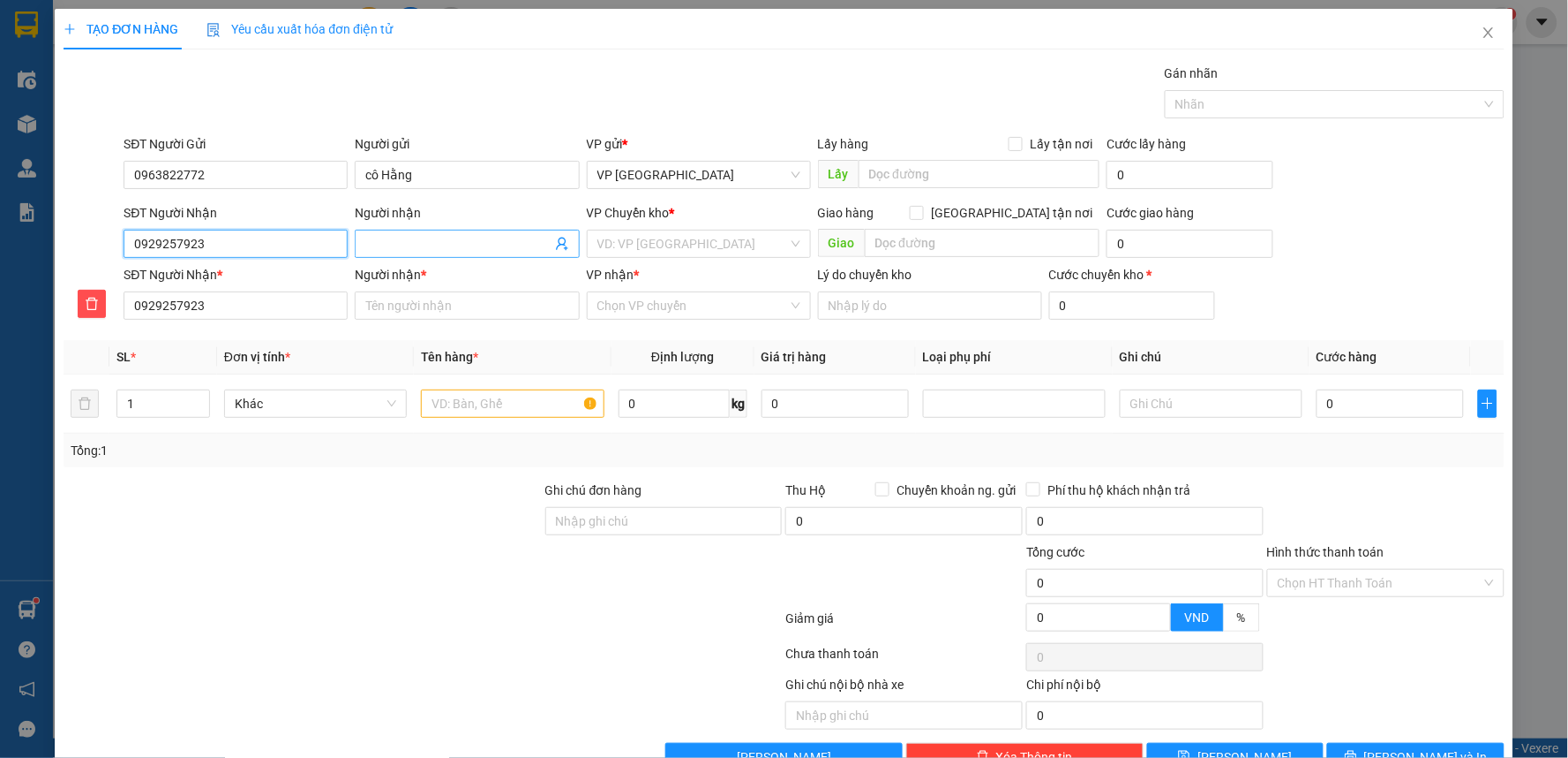
type input "0929257923"
click at [397, 241] on input "Người nhận" at bounding box center [457, 243] width 185 height 20
type input "h"
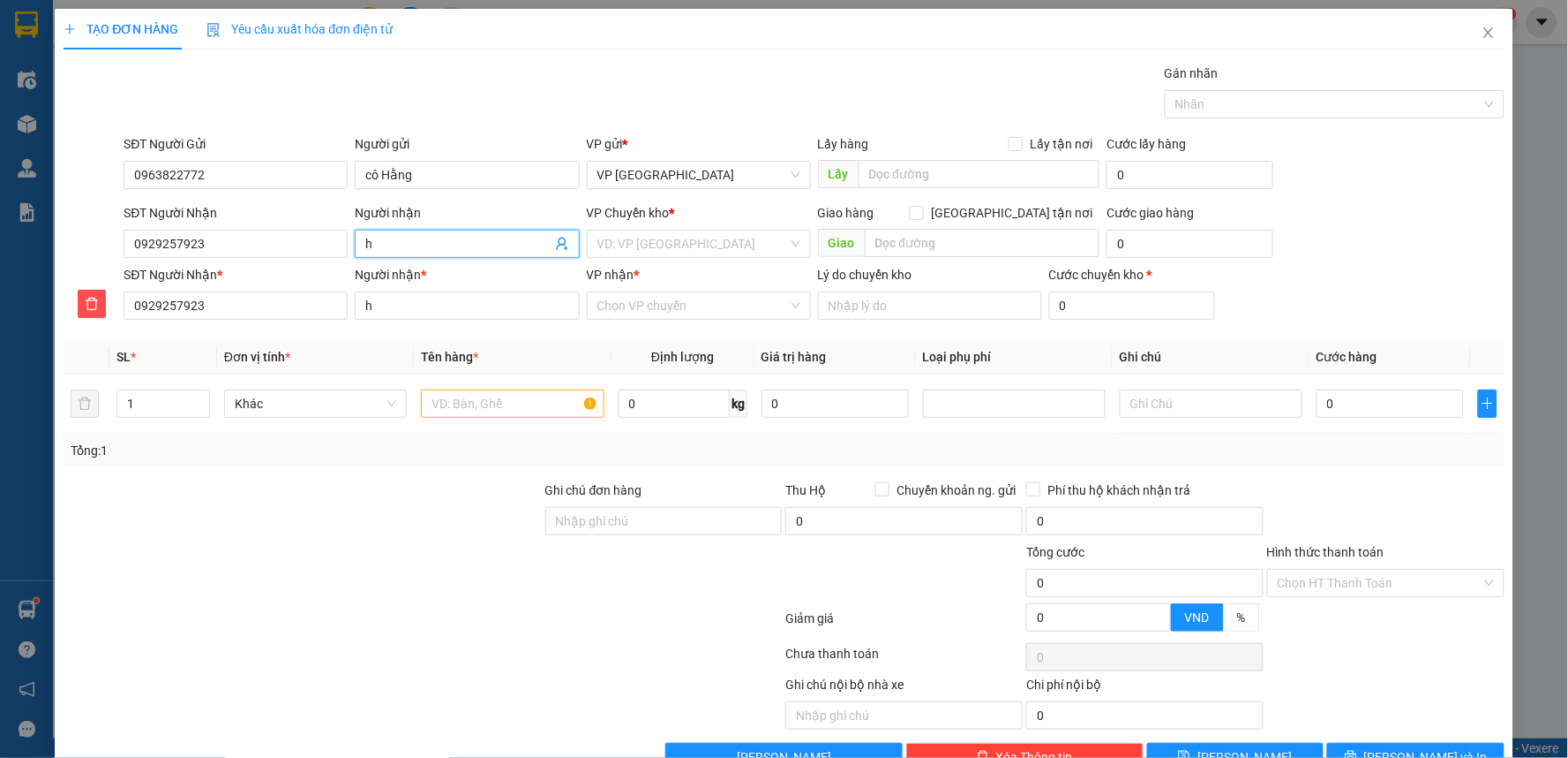
type input "ha"
type input "hải"
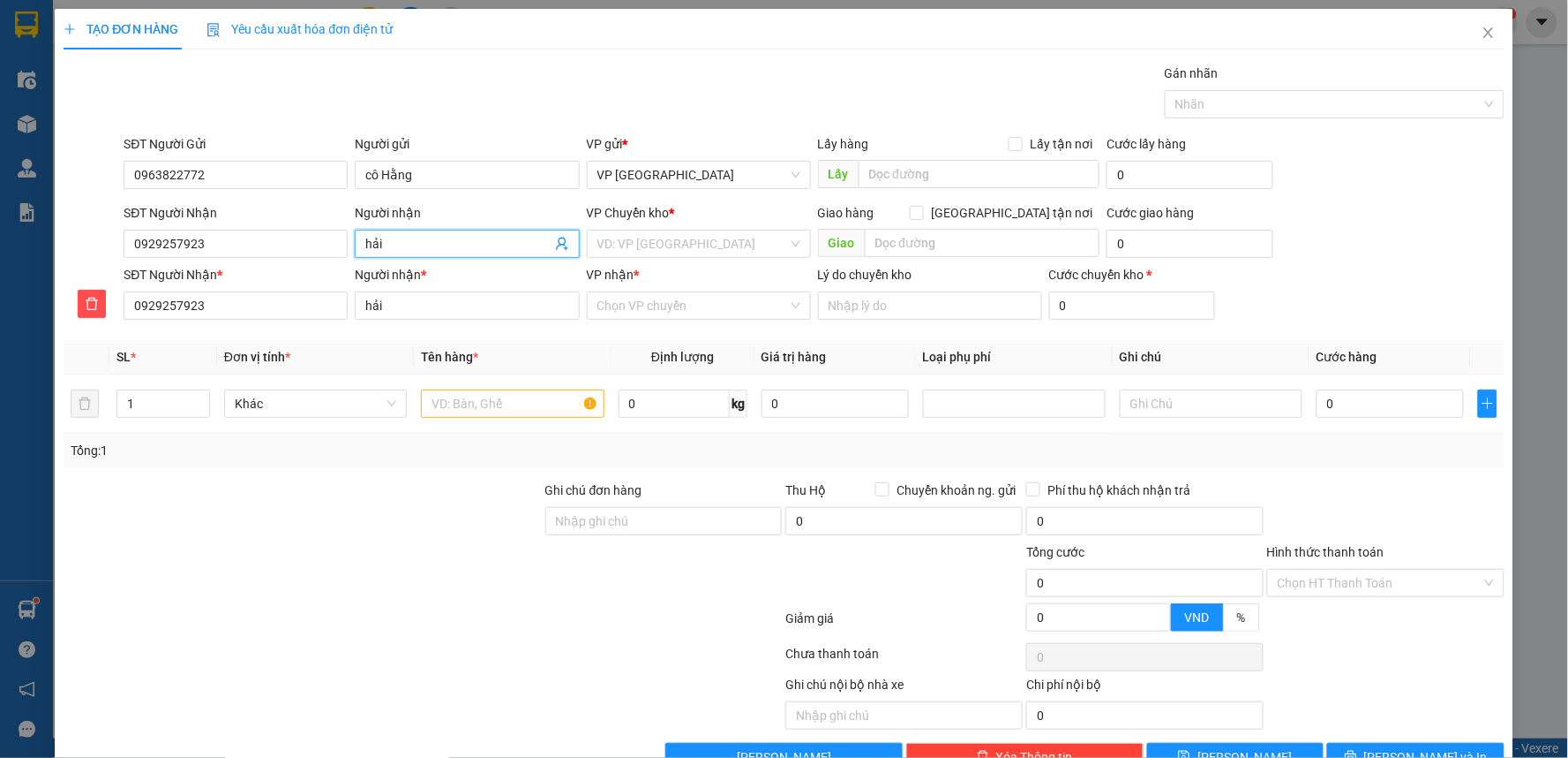
type input "hải"
type input "hải a"
type input "hải an"
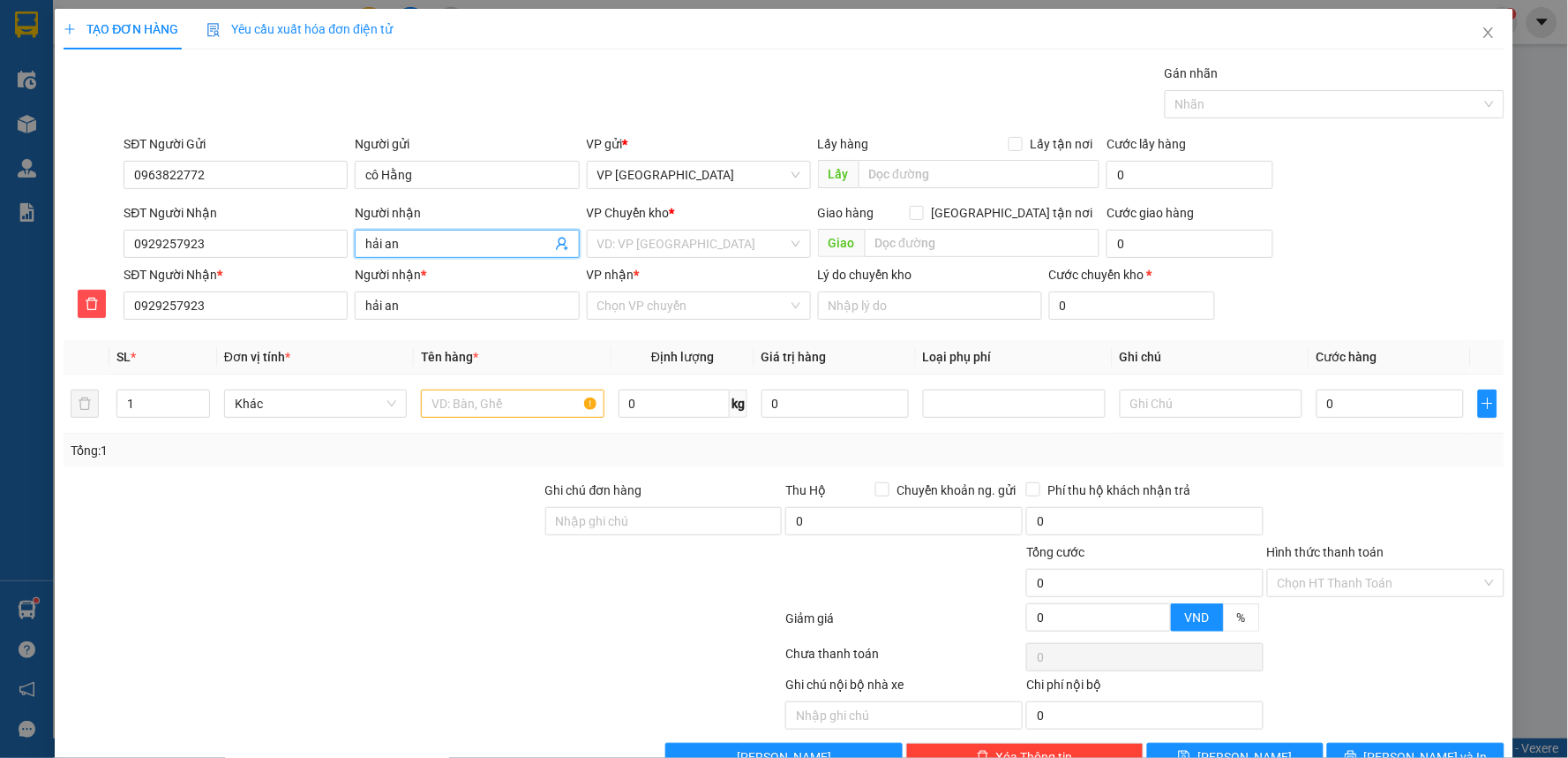
type input "hải anh"
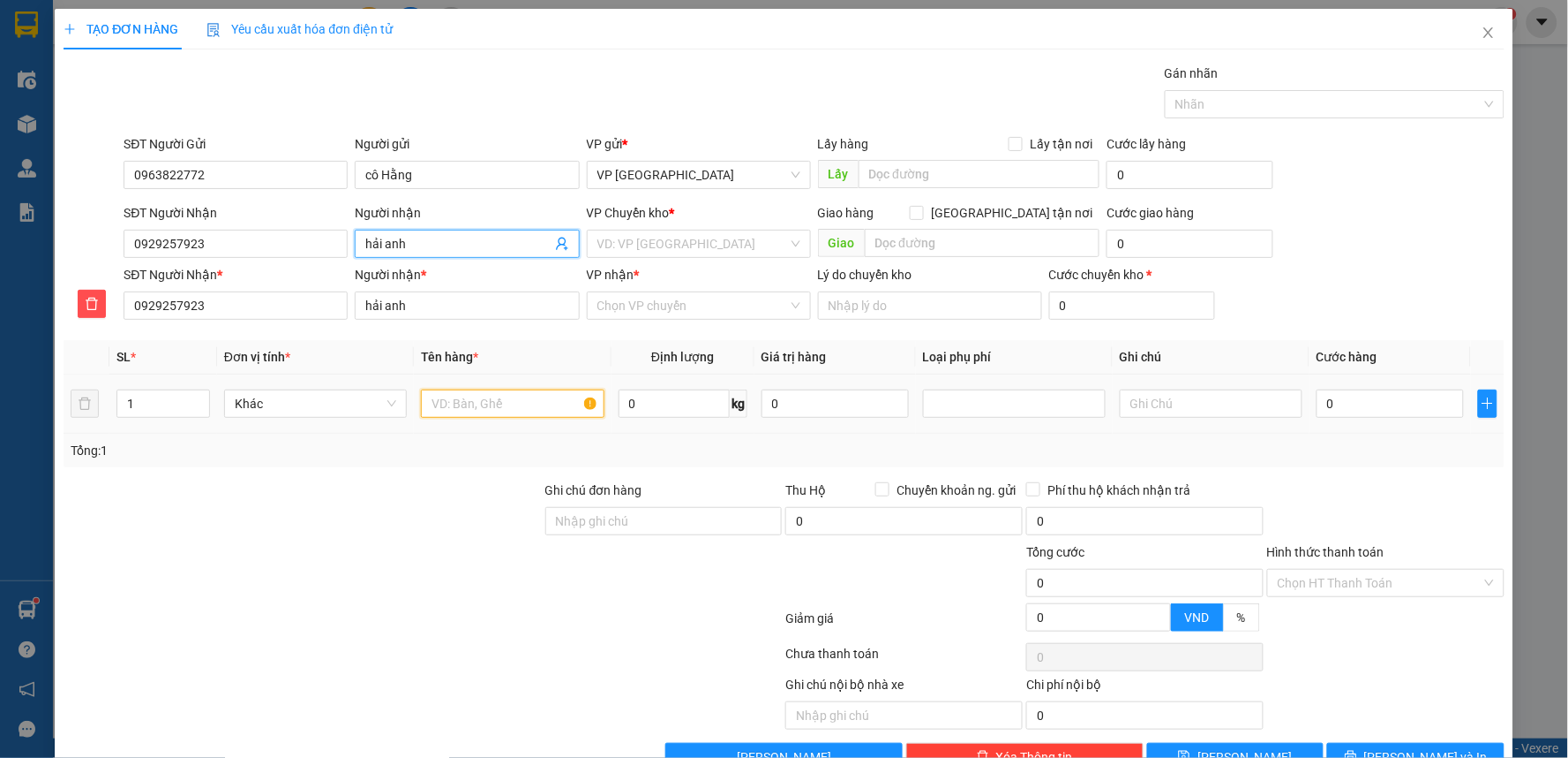
click at [524, 410] on input "text" at bounding box center [512, 404] width 183 height 28
type input "túi trắng thực phẩm"
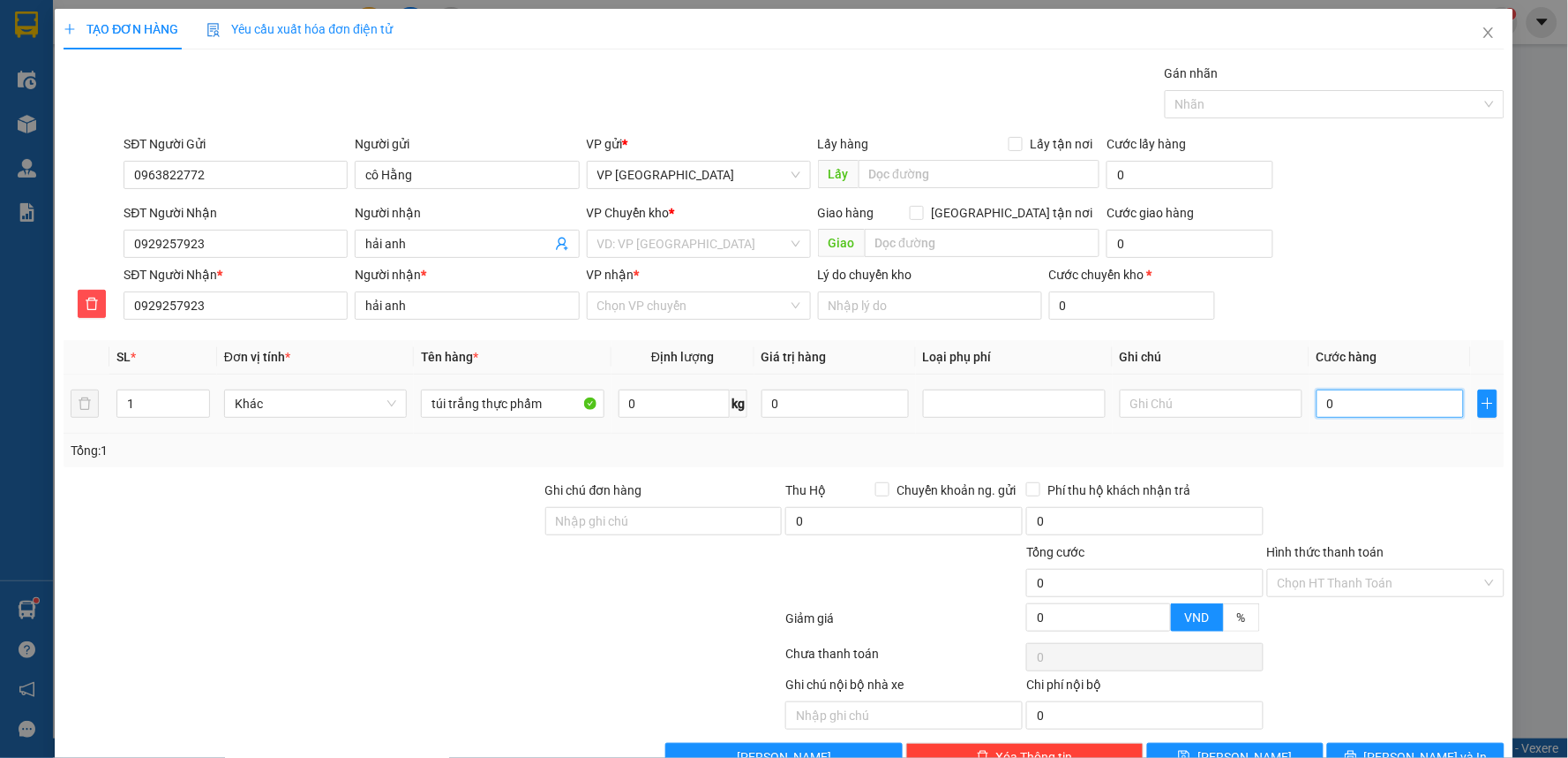
click at [1358, 397] on input "0" at bounding box center [1391, 404] width 147 height 28
type input "4"
type input "40"
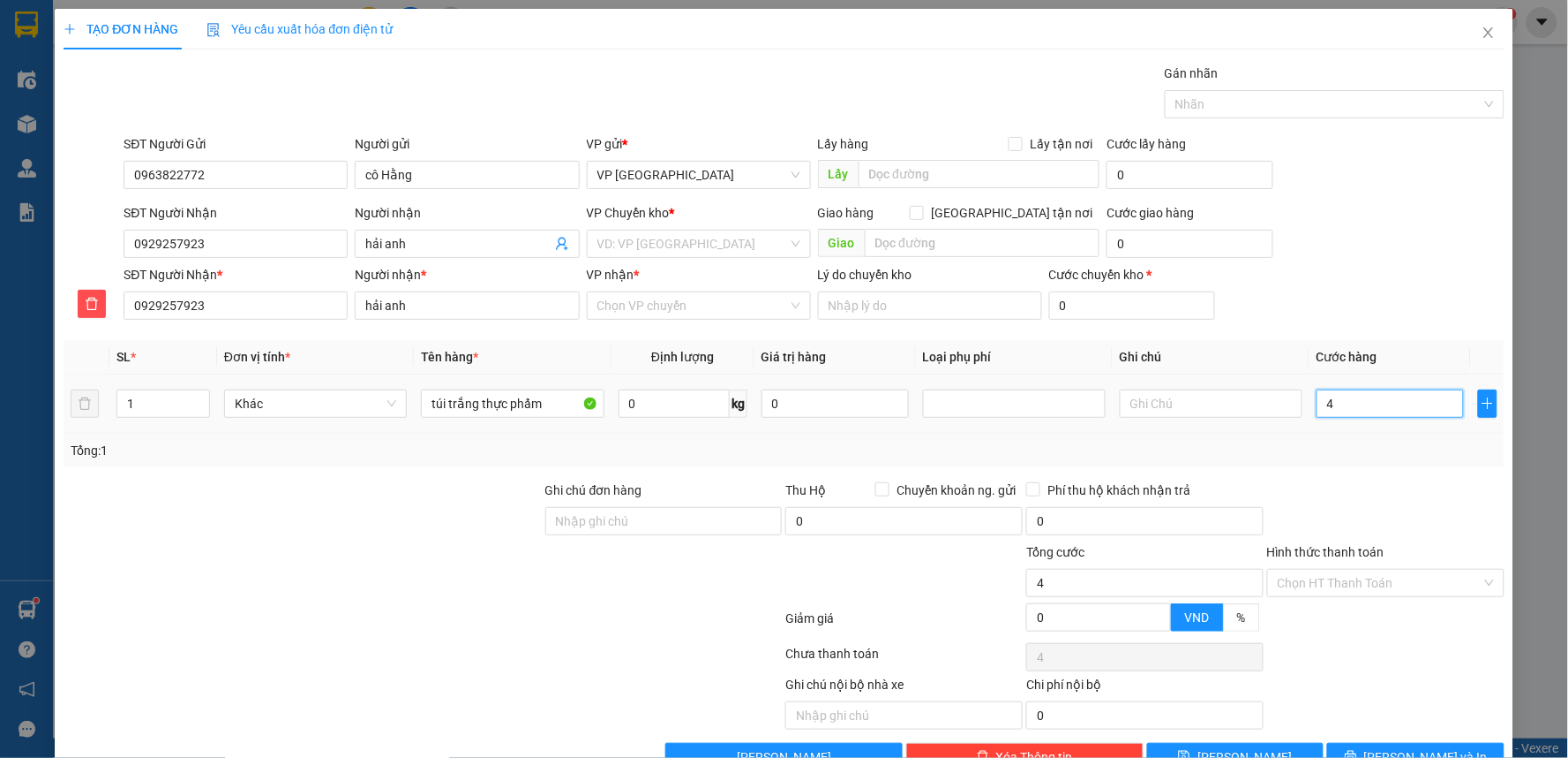
type input "40"
type input "40.000"
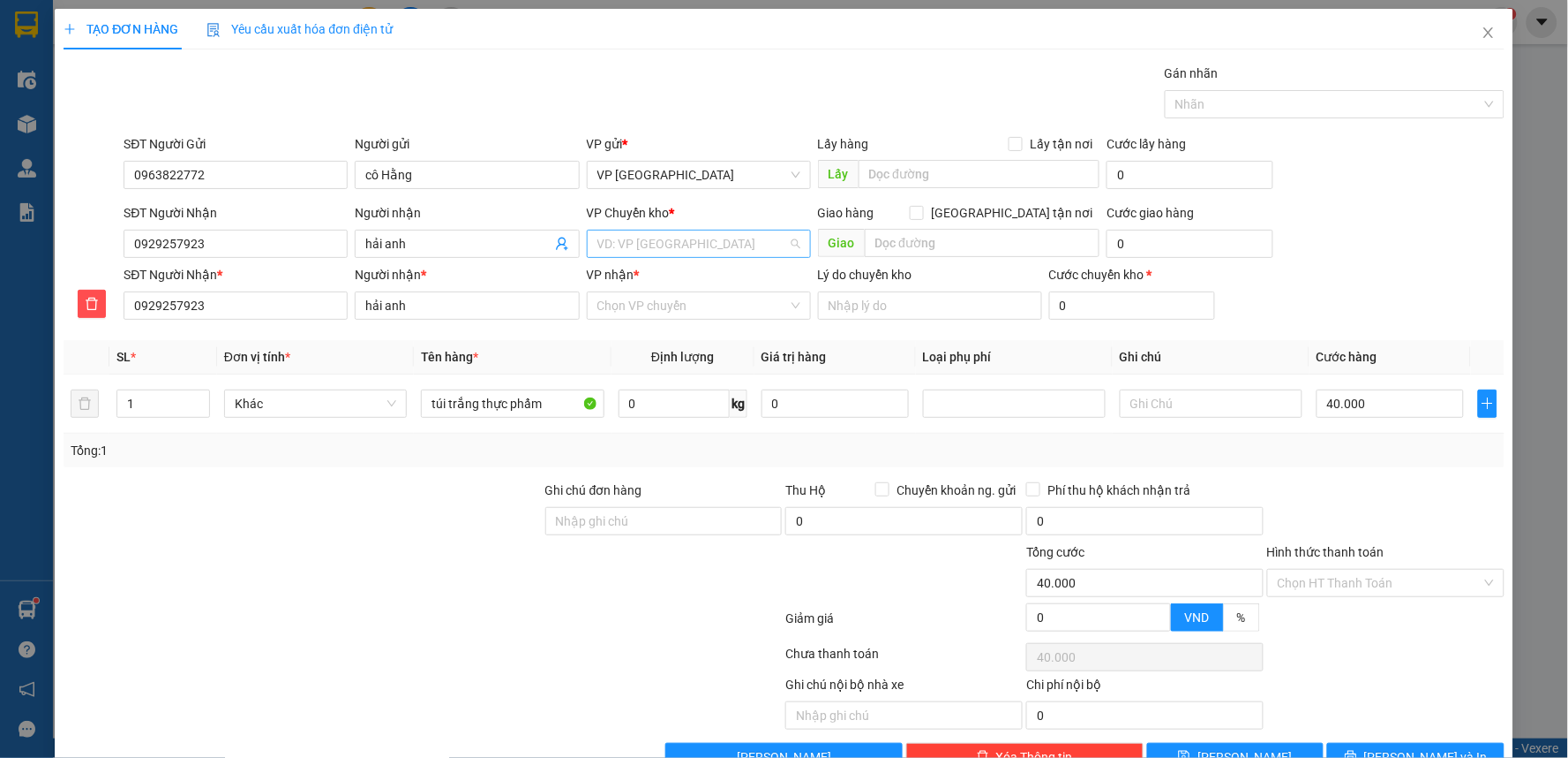
drag, startPoint x: 698, startPoint y: 244, endPoint x: 675, endPoint y: 244, distance: 23.0
click at [696, 243] on input "search" at bounding box center [692, 243] width 191 height 26
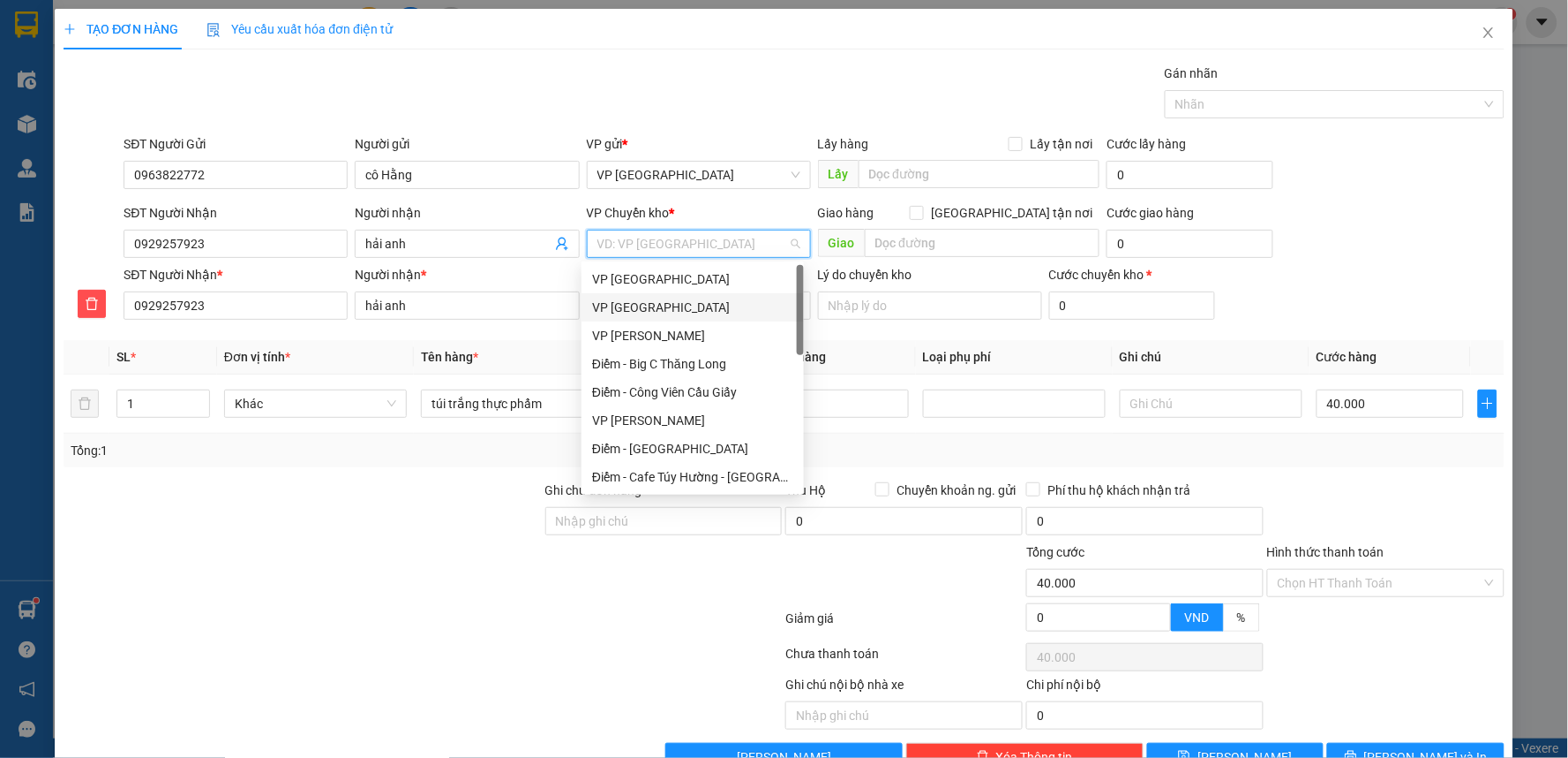
click at [645, 310] on div "VP [GEOGRAPHIC_DATA]" at bounding box center [693, 307] width 201 height 20
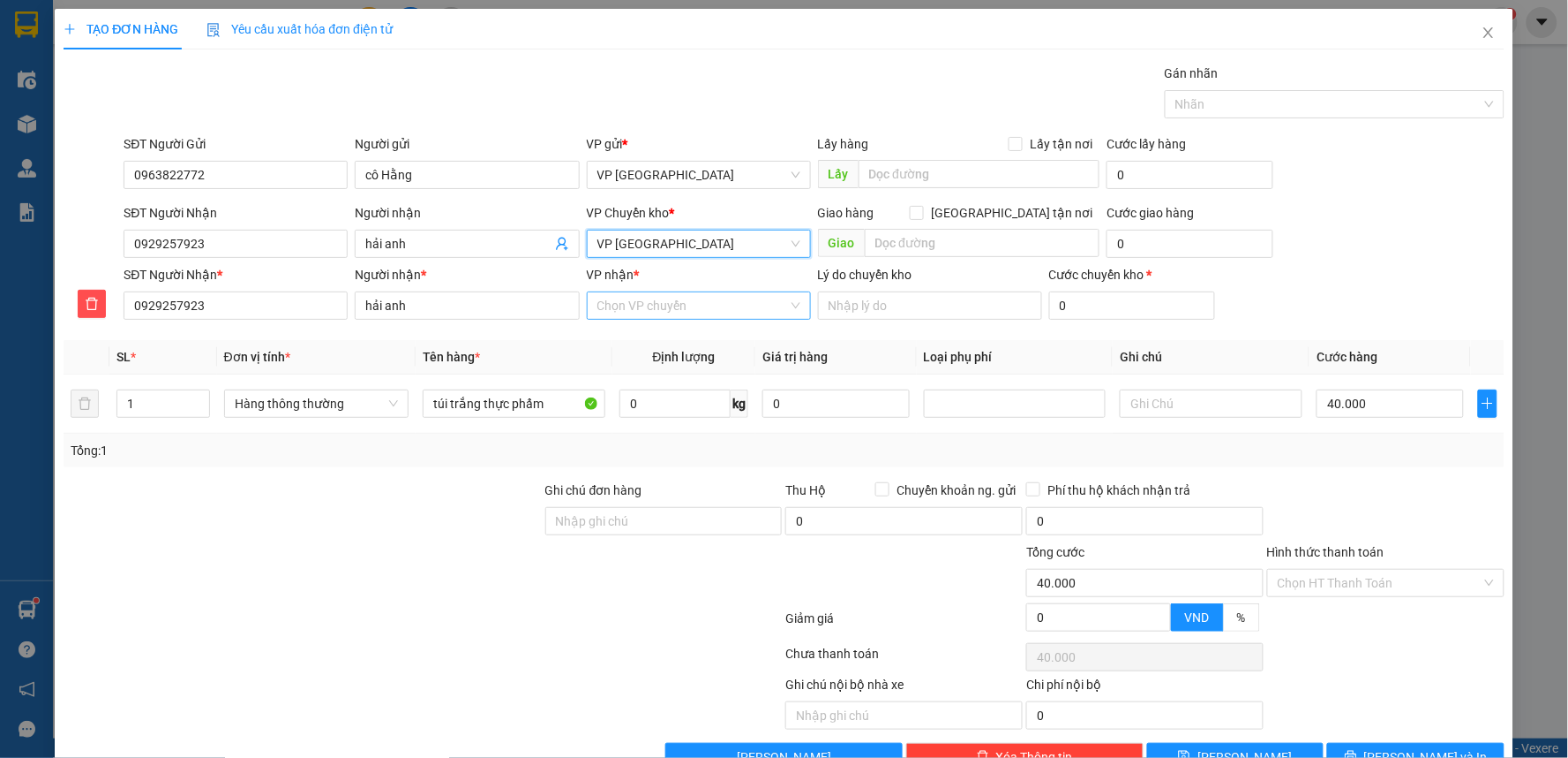
click at [659, 295] on input "VP nhận *" at bounding box center [692, 305] width 191 height 26
click at [680, 302] on input "phạm" at bounding box center [692, 305] width 191 height 26
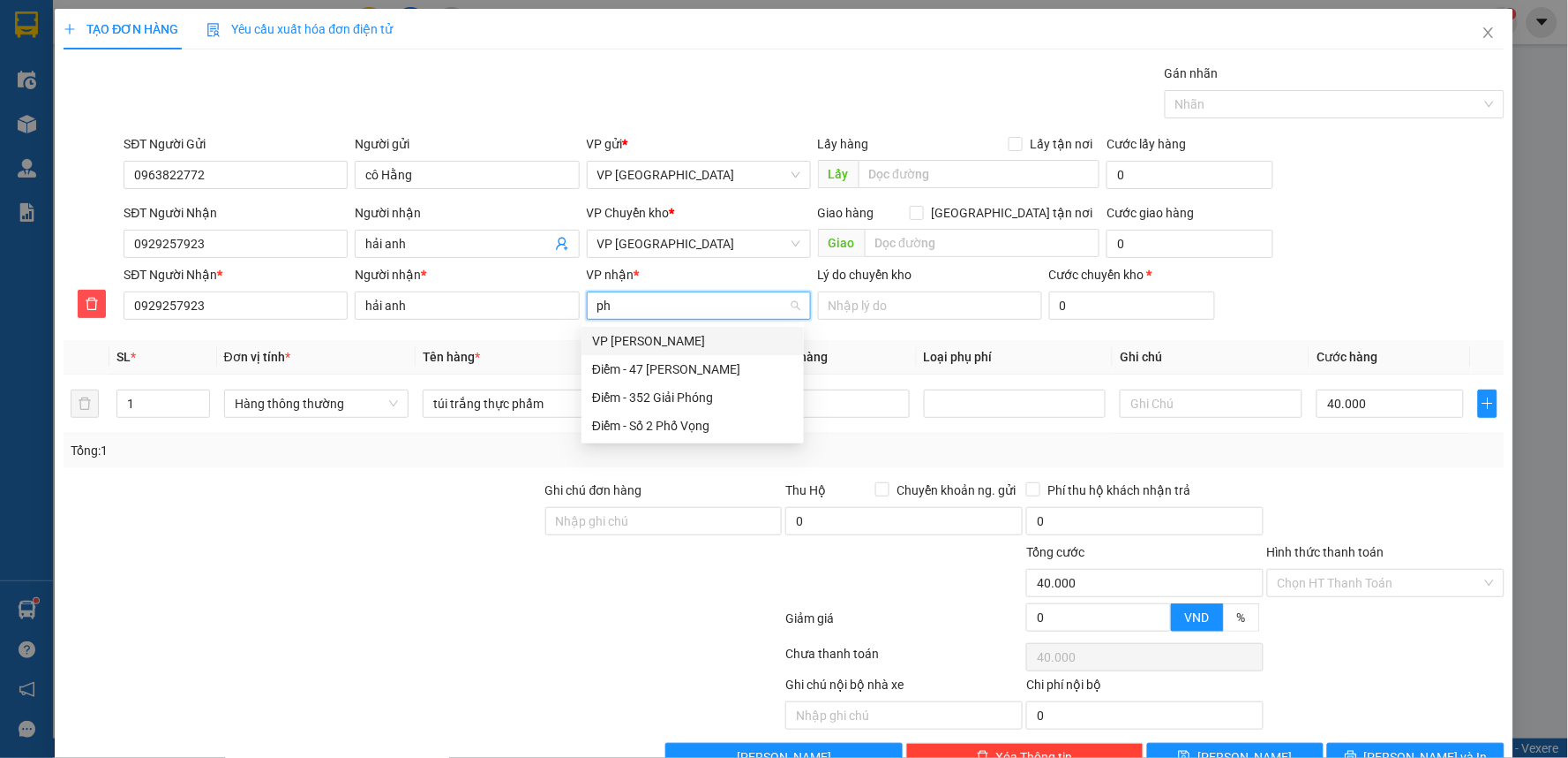
type input "p"
type input "pha"
click at [669, 333] on div "VP [PERSON_NAME]" at bounding box center [693, 341] width 201 height 20
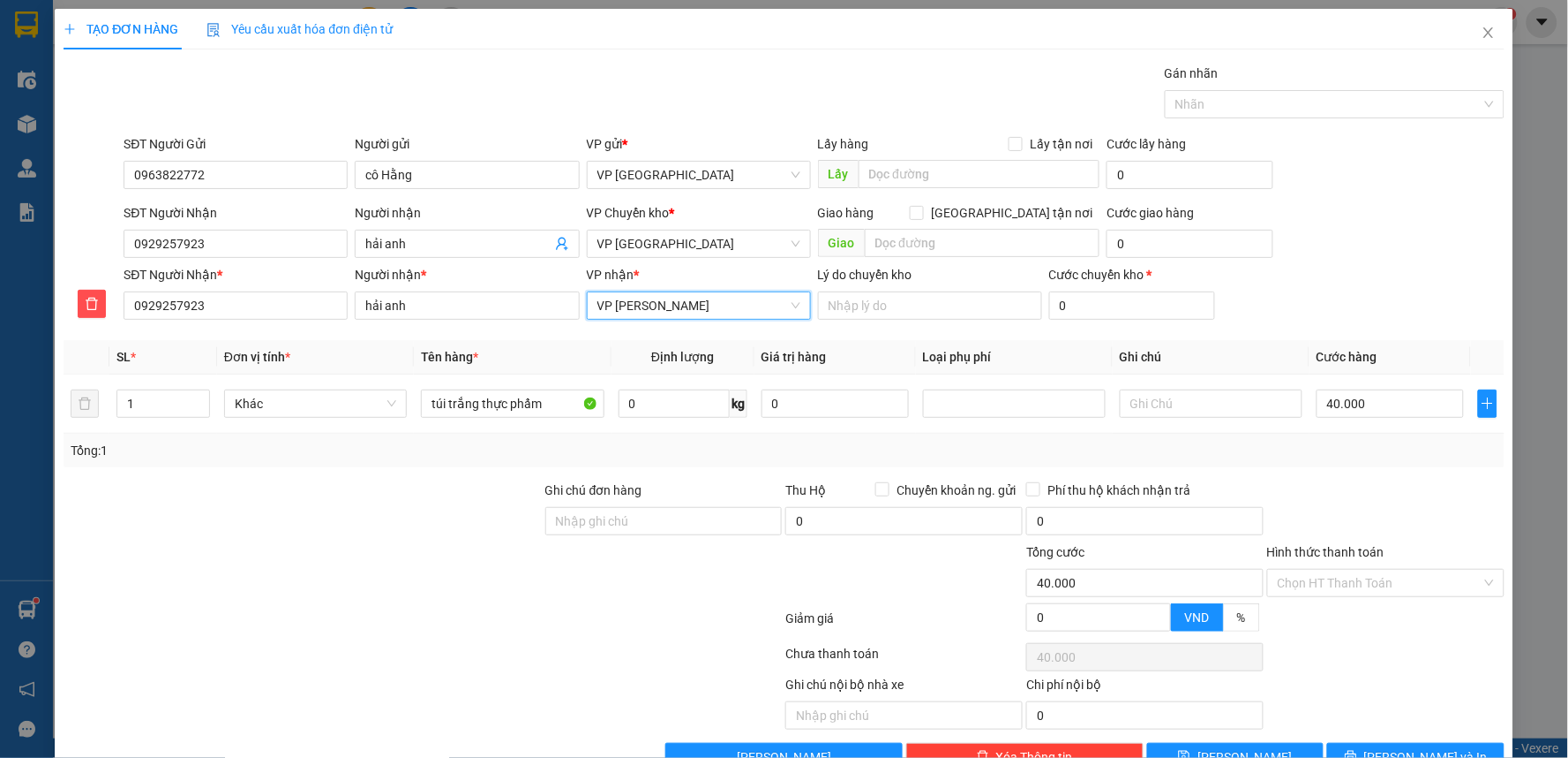
drag, startPoint x: 1332, startPoint y: 620, endPoint x: 1333, endPoint y: 603, distance: 17.0
click at [1333, 619] on div at bounding box center [1386, 624] width 241 height 31
click at [1333, 592] on input "Hình thức thanh toán" at bounding box center [1379, 582] width 204 height 26
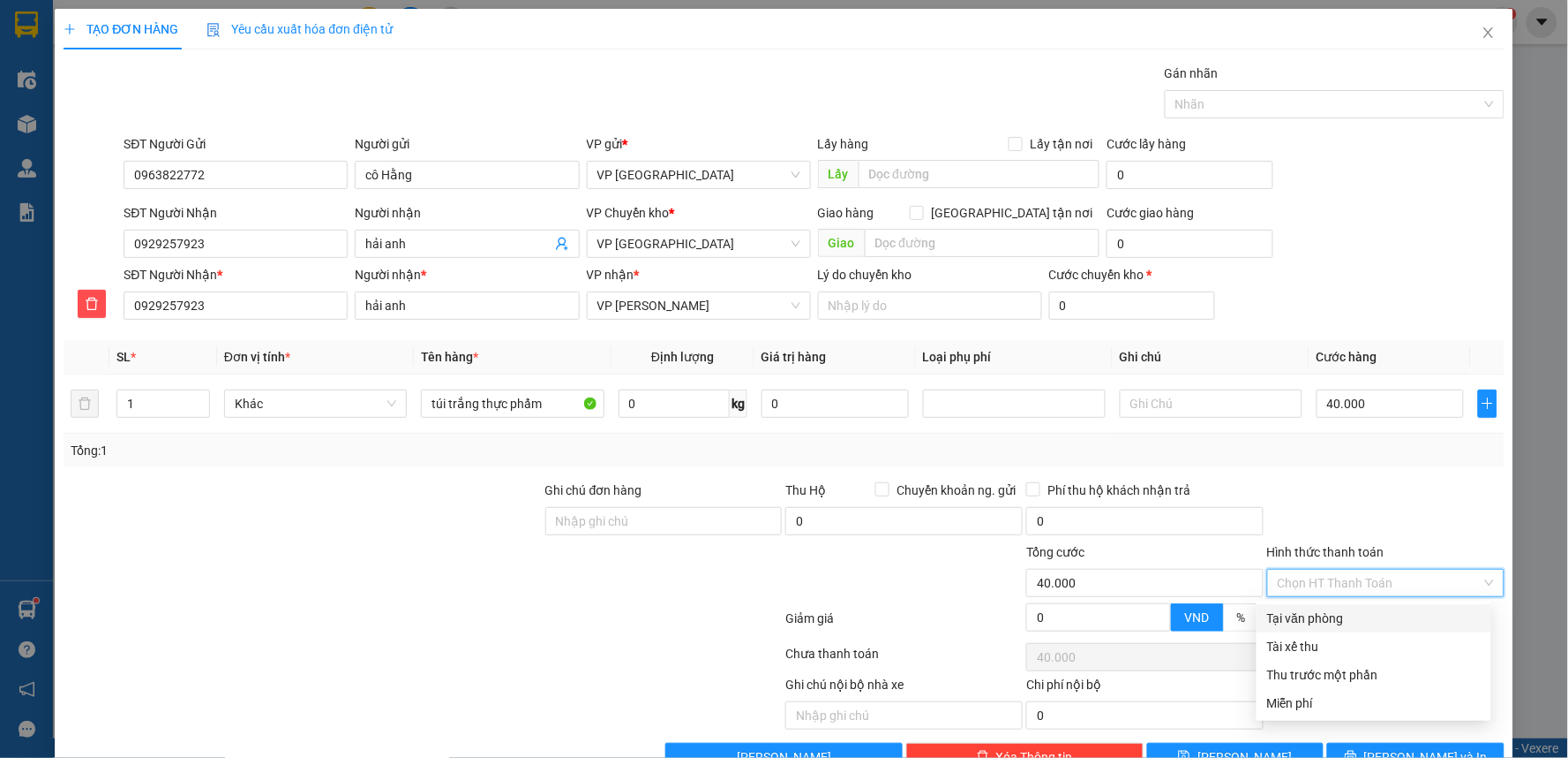
click at [1314, 619] on div "Tại văn phòng" at bounding box center [1374, 618] width 213 height 20
type input "0"
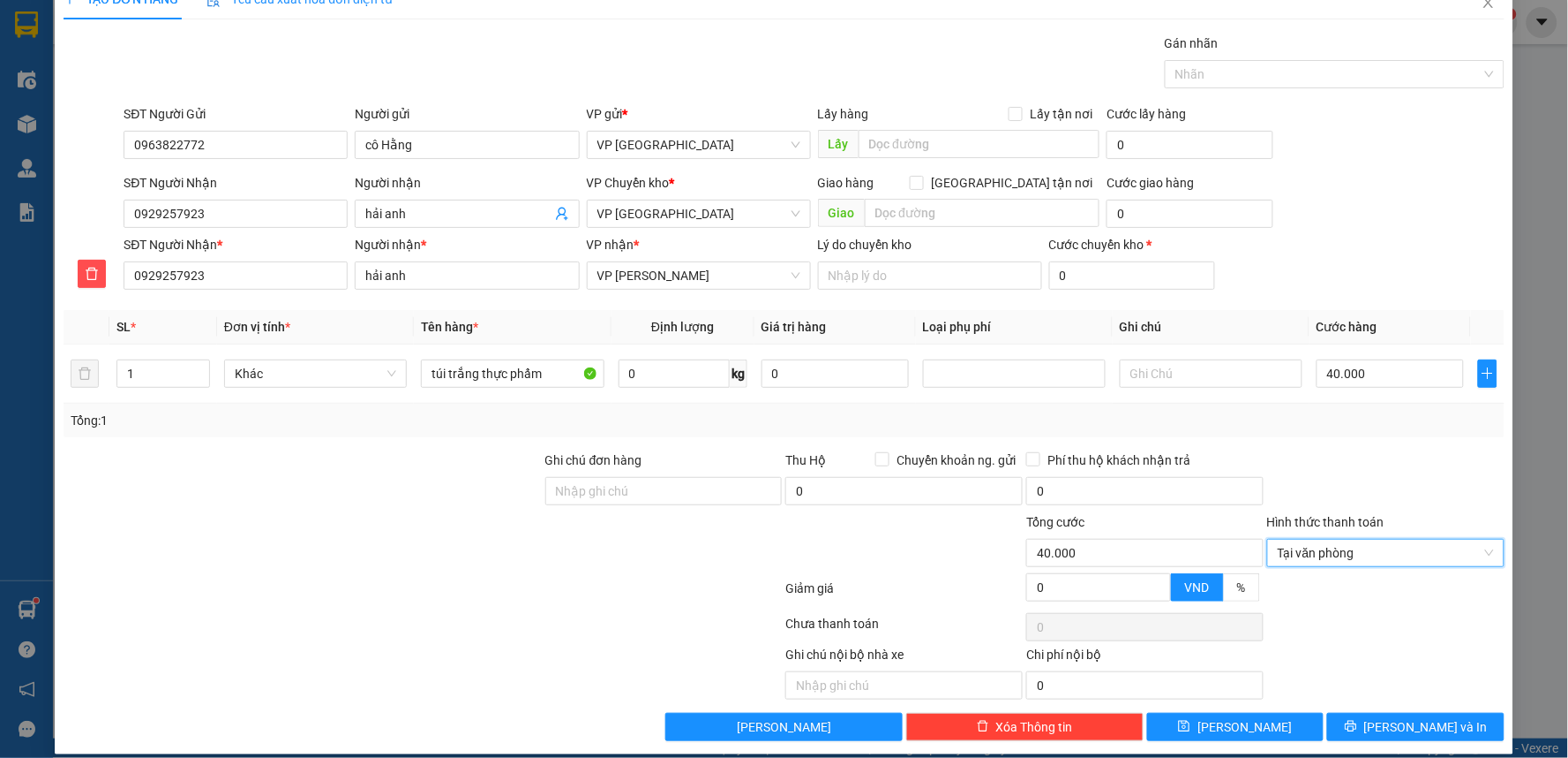
scroll to position [47, 0]
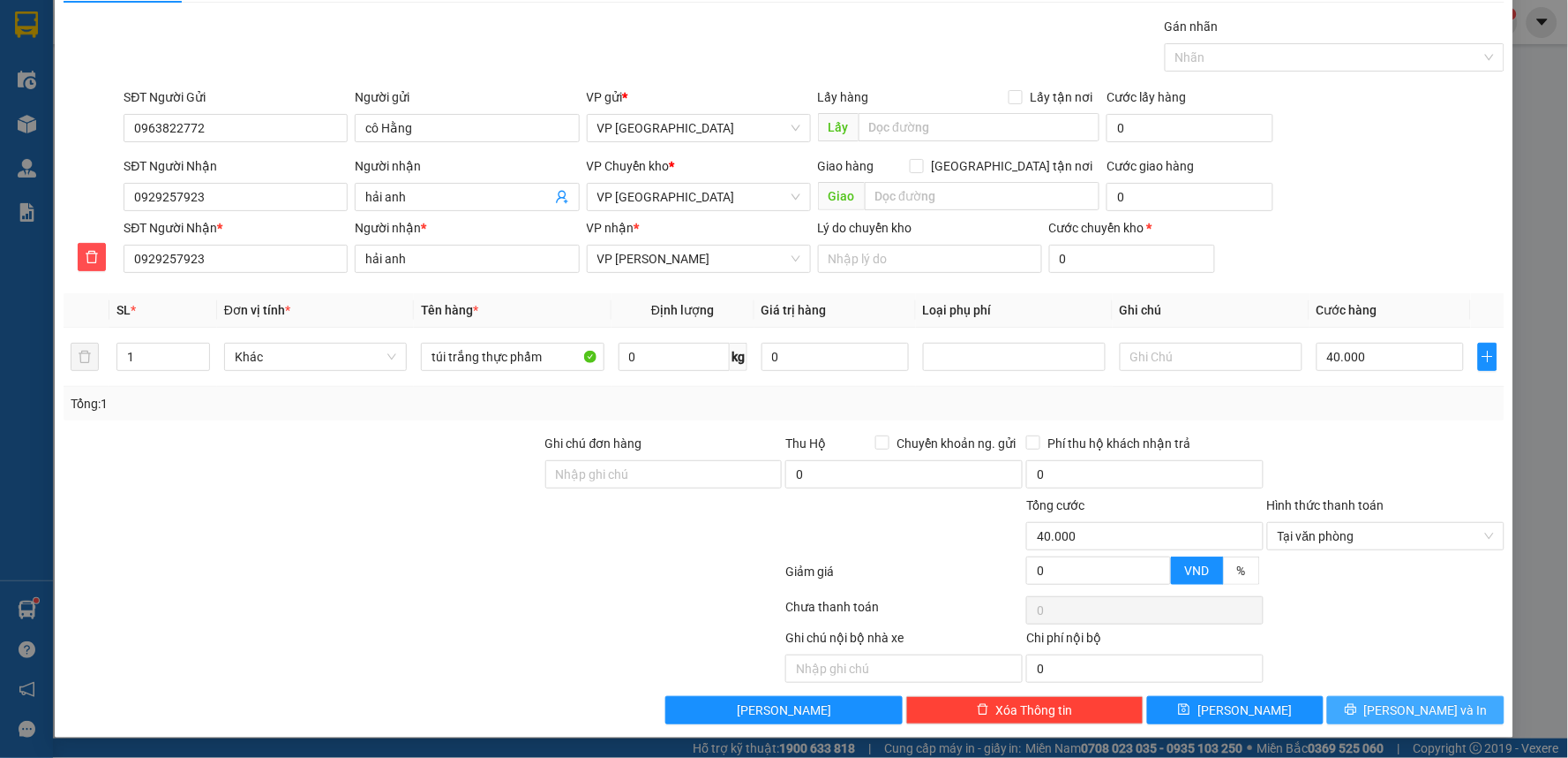
click at [1358, 706] on icon "printer" at bounding box center [1351, 708] width 12 height 12
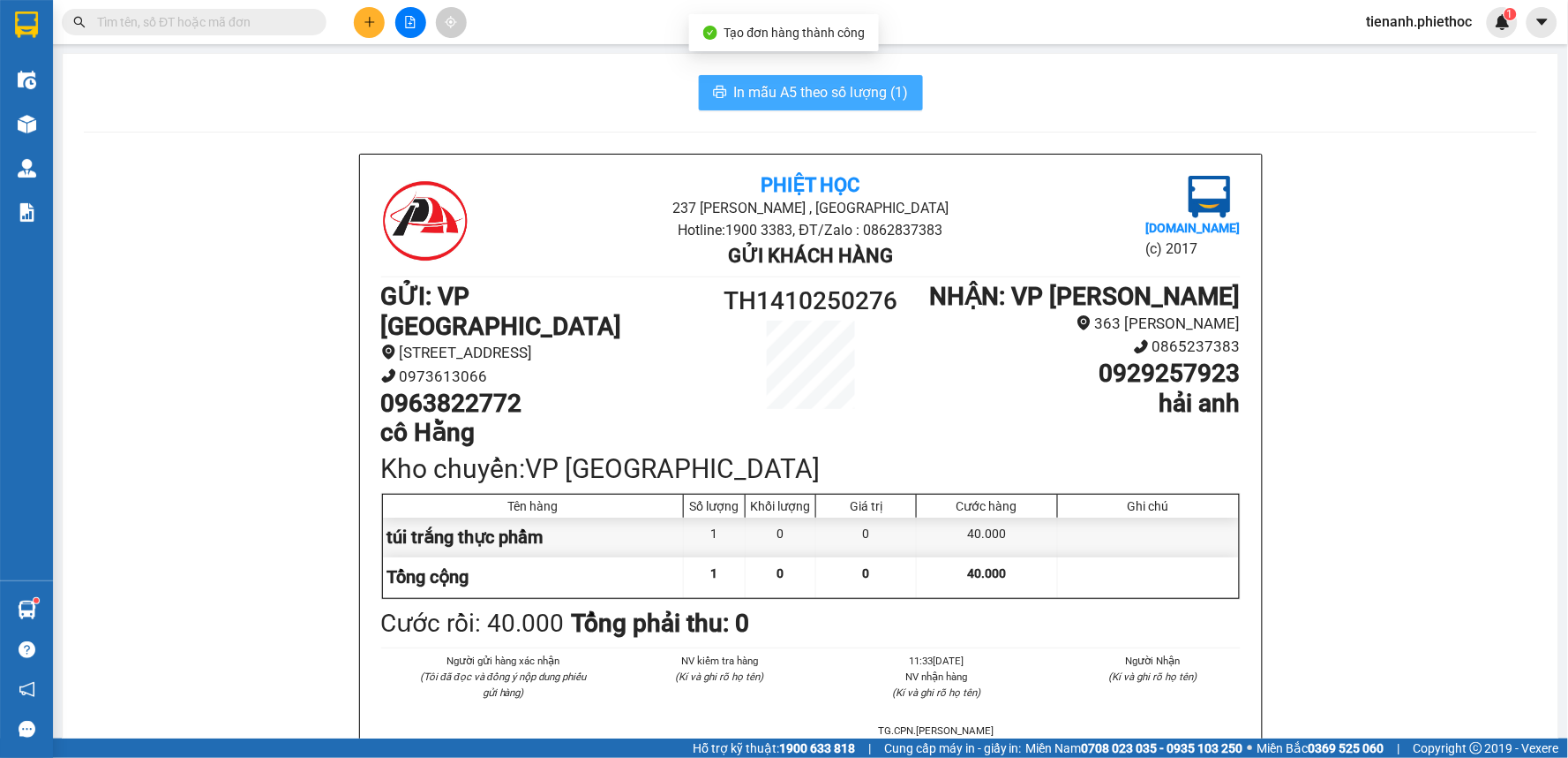
click at [825, 95] on span "In mẫu A5 theo số lượng (1)" at bounding box center [822, 92] width 175 height 23
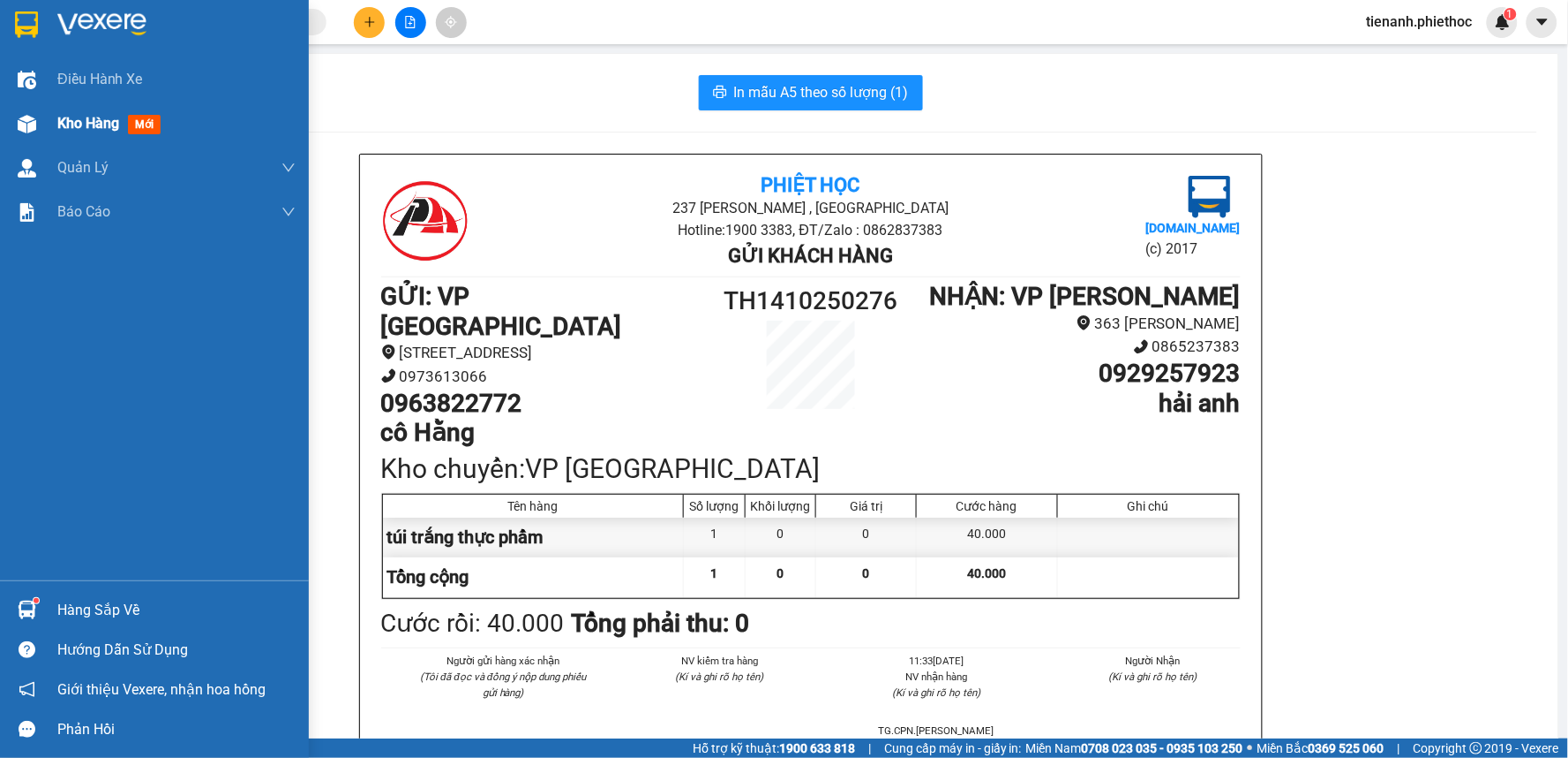
click at [106, 115] on span "Kho hàng" at bounding box center [88, 123] width 62 height 17
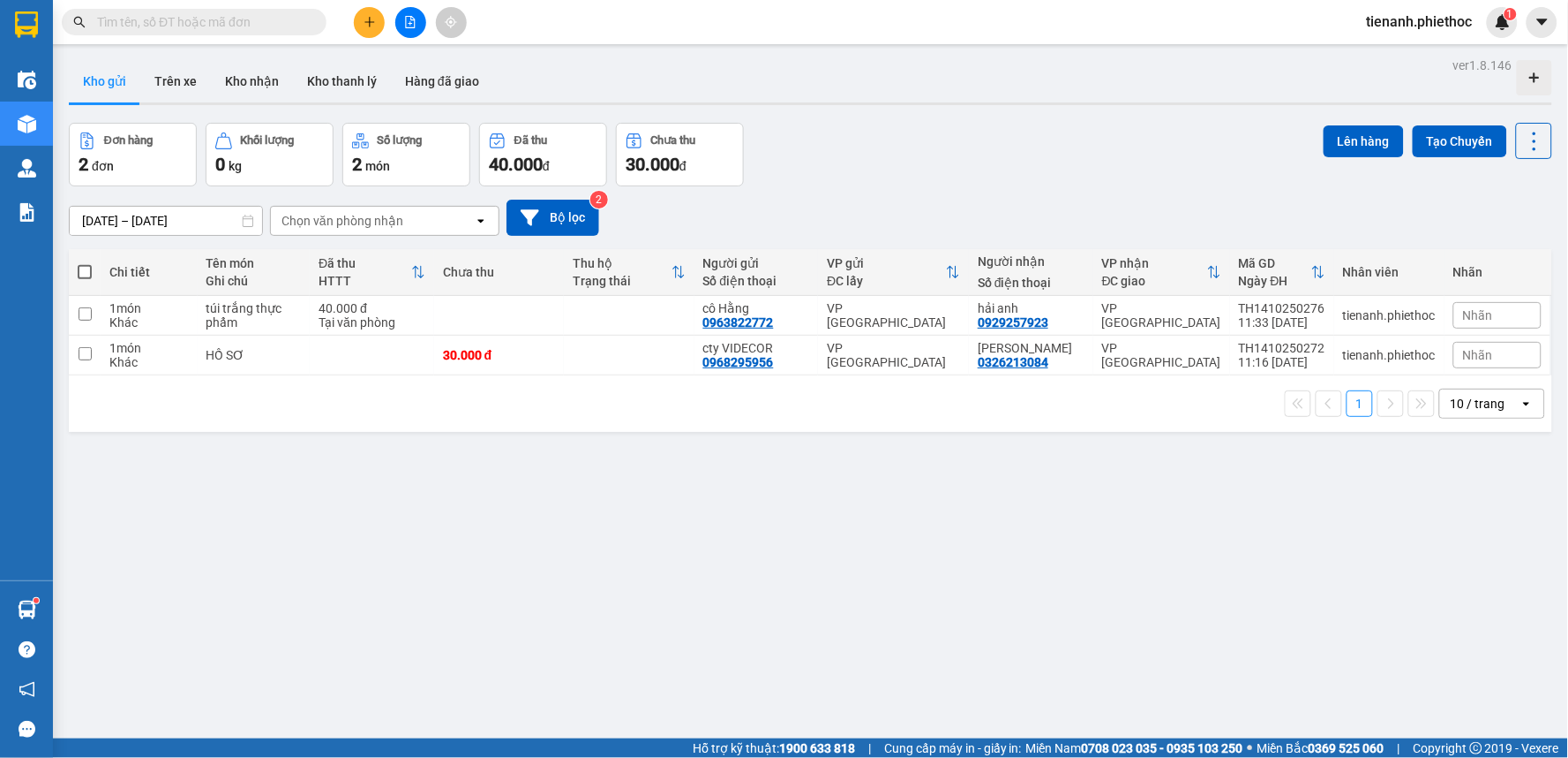
click at [190, 82] on button "Trên xe" at bounding box center [175, 81] width 70 height 42
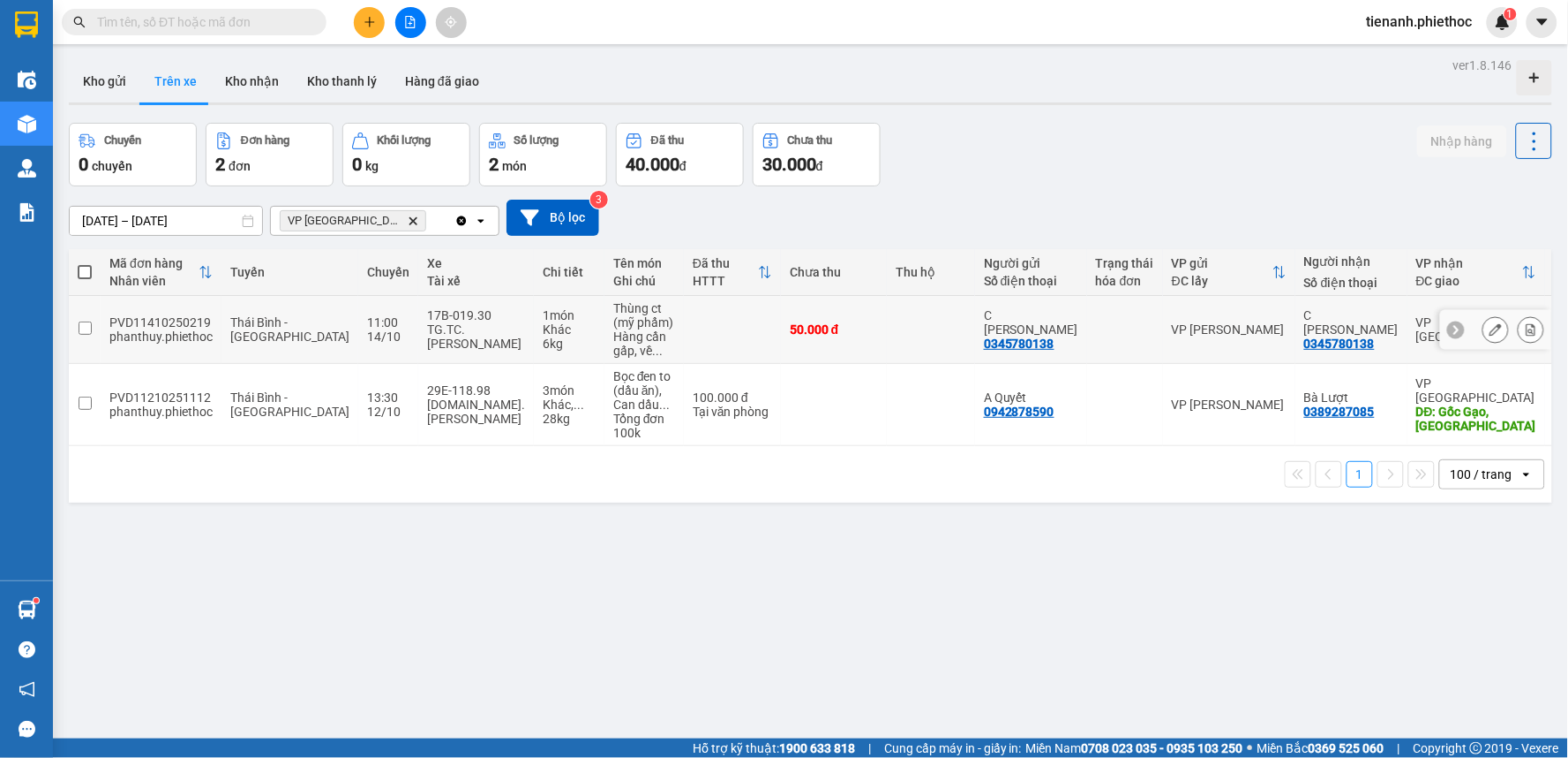
drag, startPoint x: 656, startPoint y: 336, endPoint x: 833, endPoint y: 459, distance: 215.5
click at [684, 336] on td at bounding box center [732, 330] width 97 height 68
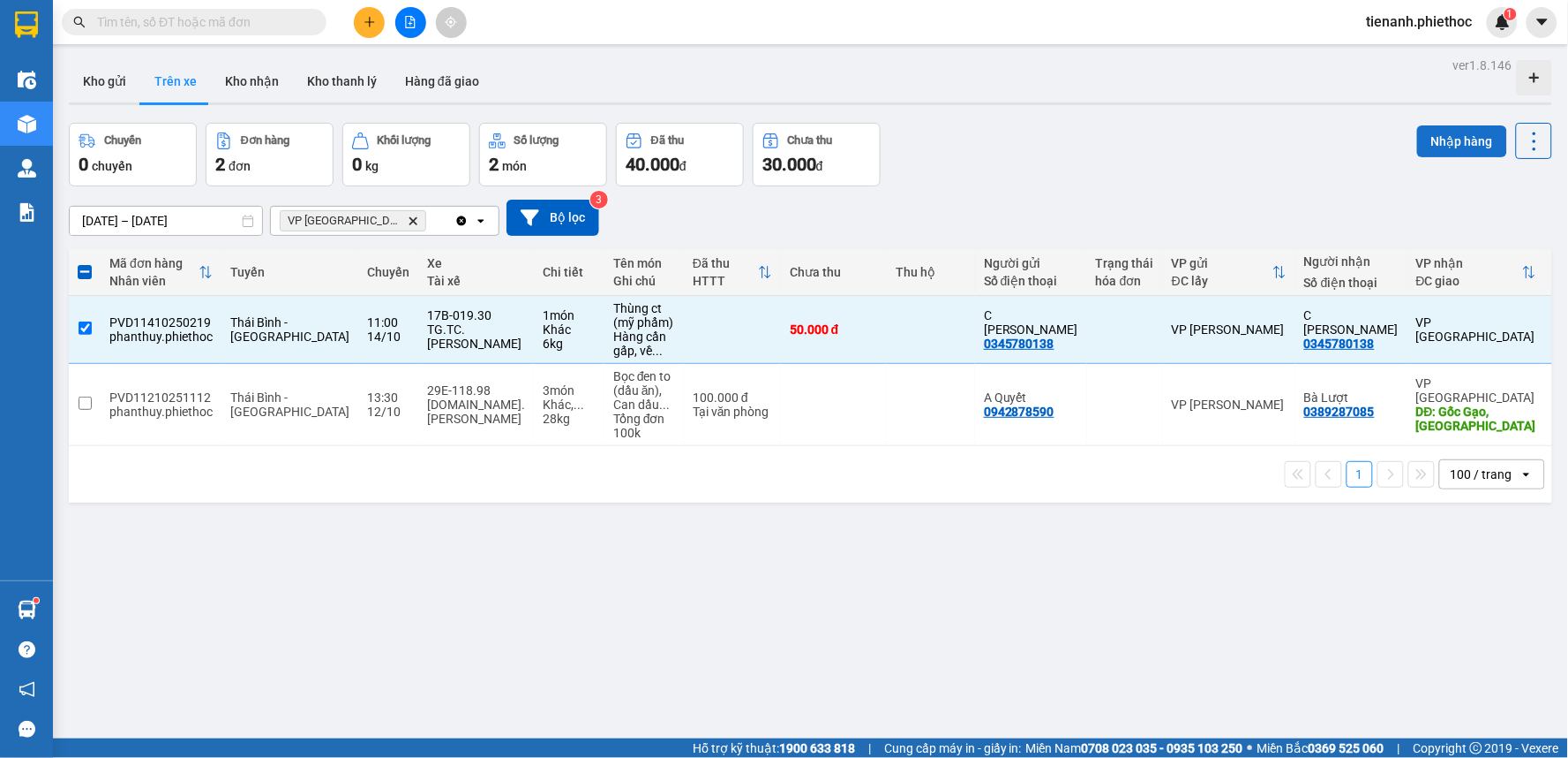
click at [1456, 143] on button "Nhập hàng" at bounding box center [1463, 141] width 90 height 32
checkbox input "false"
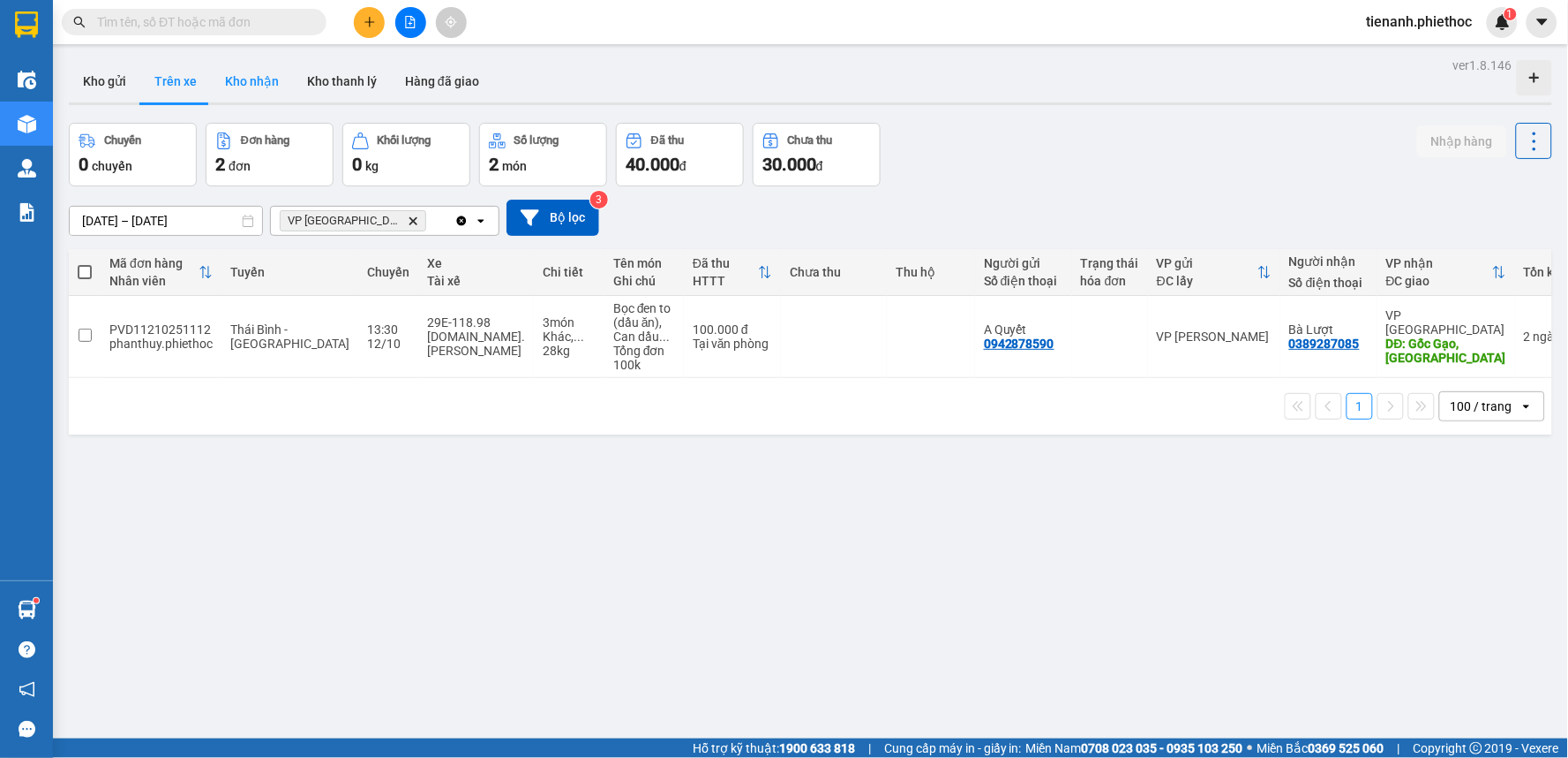
click at [253, 75] on button "Kho nhận" at bounding box center [252, 81] width 82 height 42
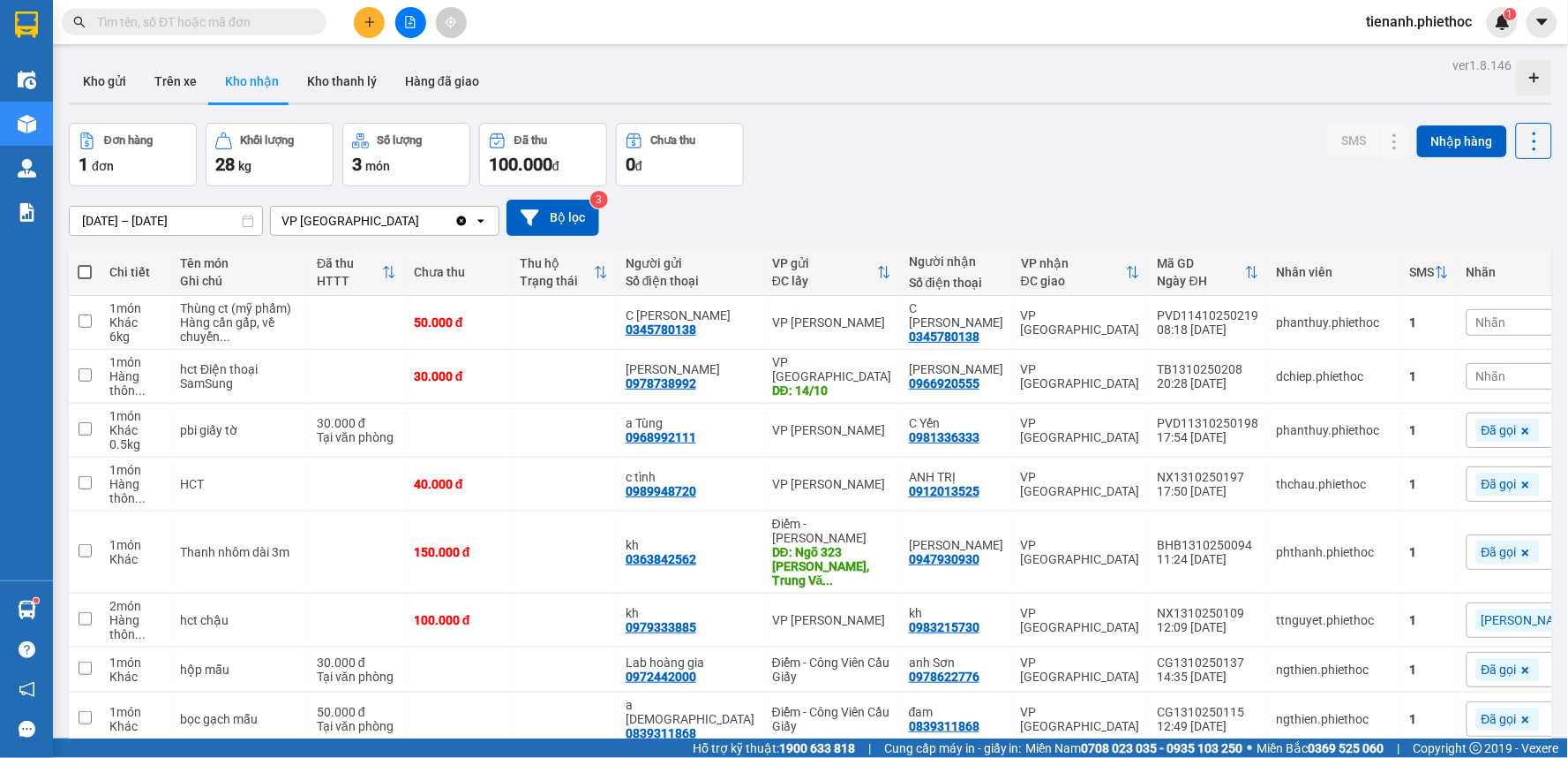
click at [1012, 199] on div "[DATE] – [DATE] Press the down arrow key to interact with the calendar and sele…" at bounding box center [810, 217] width 1483 height 37
click at [1391, 392] on button at bounding box center [1395, 376] width 24 height 31
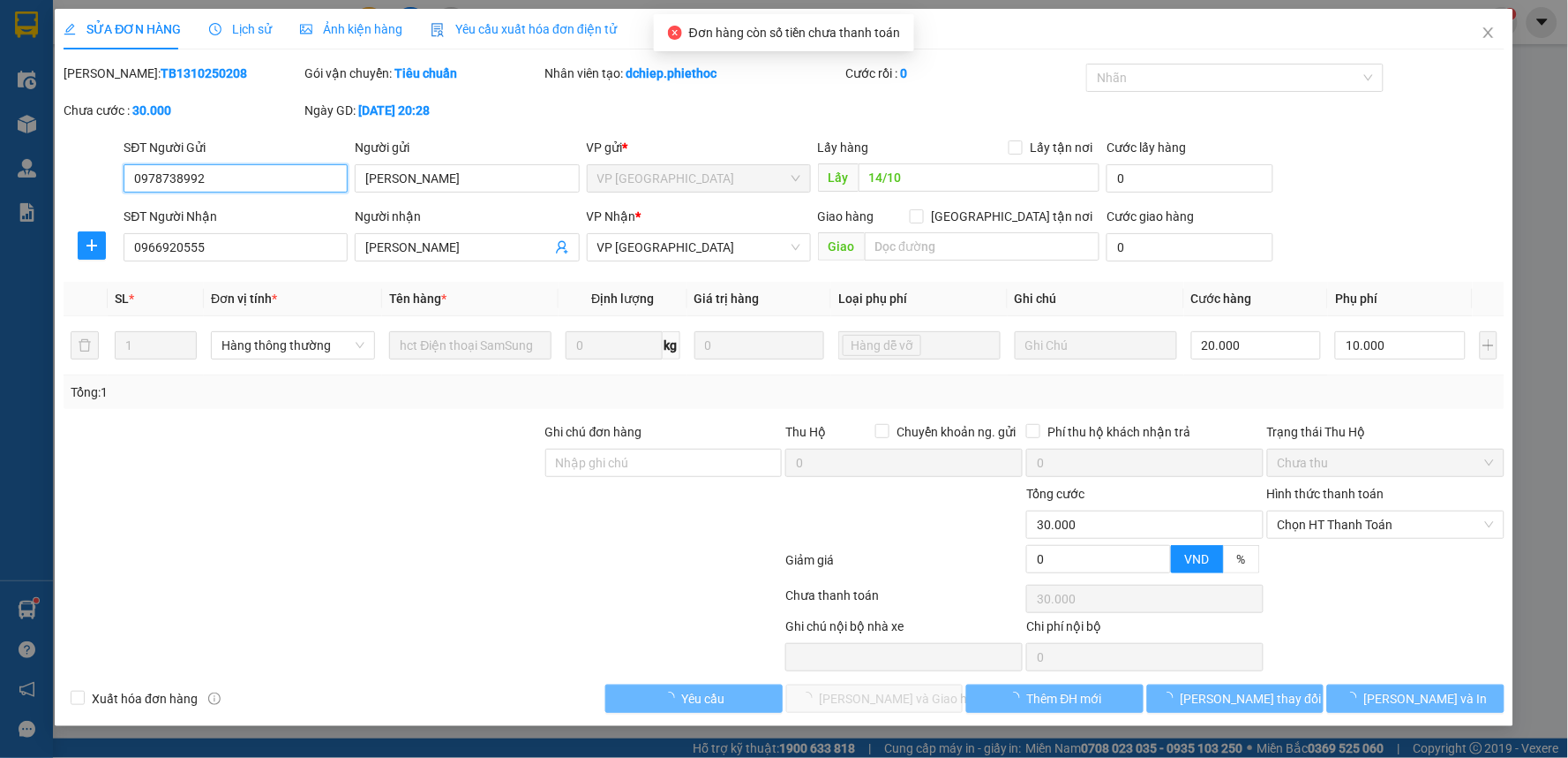
type input "0978738992"
type input "[PERSON_NAME]"
type input "14/10"
type input "0966920555"
type input "[PERSON_NAME]"
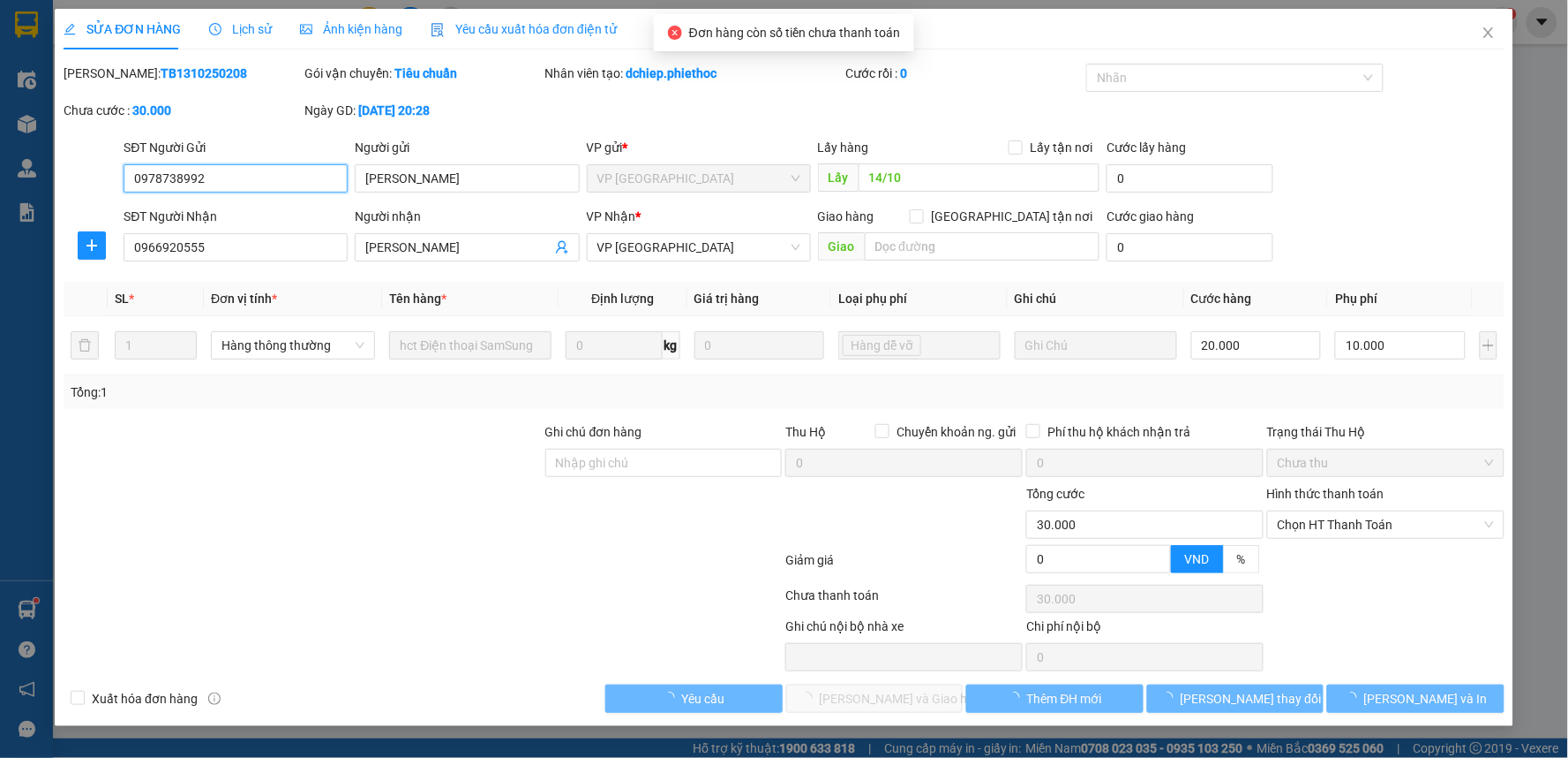
type input "0"
type input "30.000"
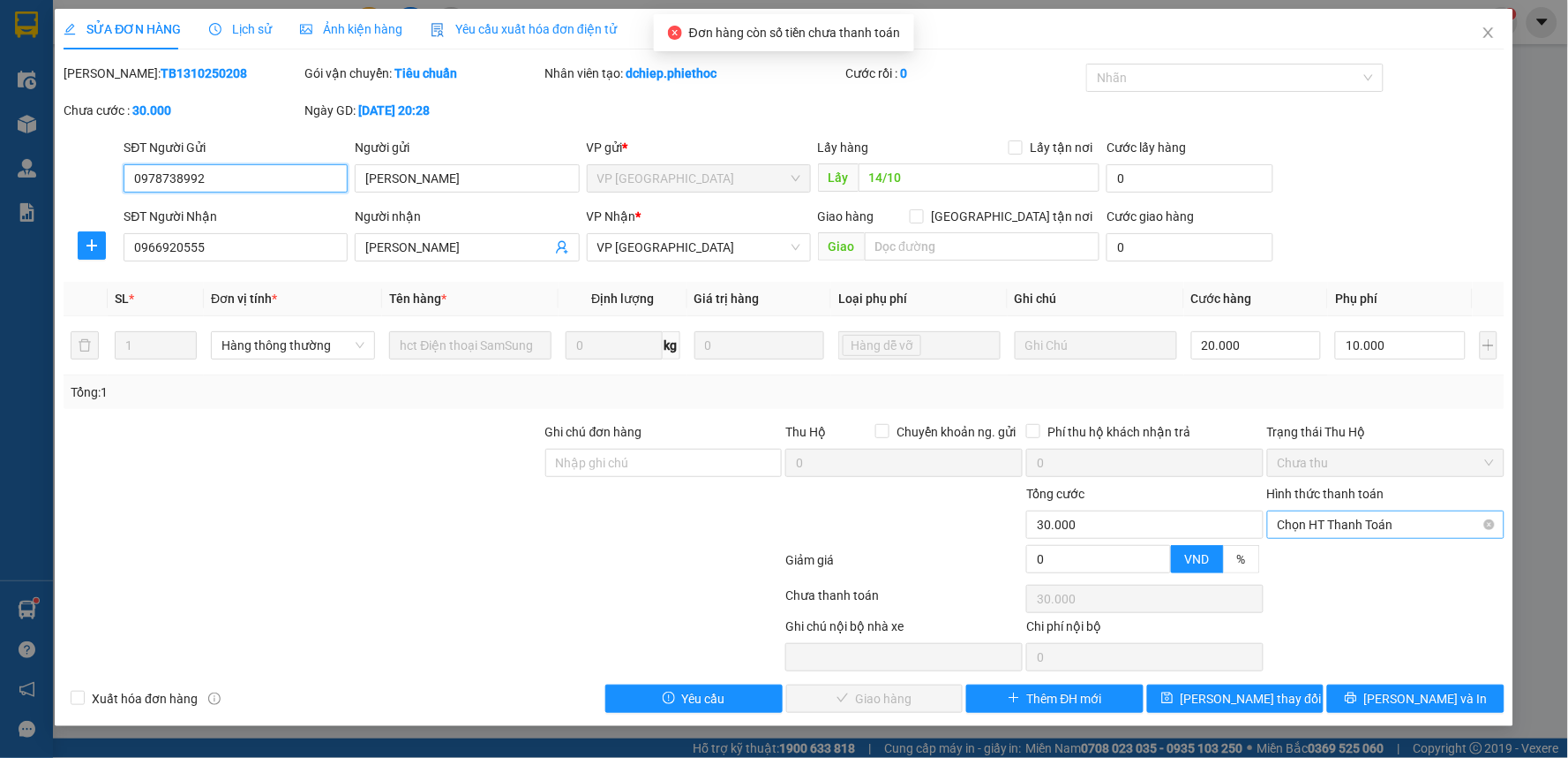
click at [1350, 525] on span "Chọn HT Thanh Toán" at bounding box center [1386, 524] width 216 height 26
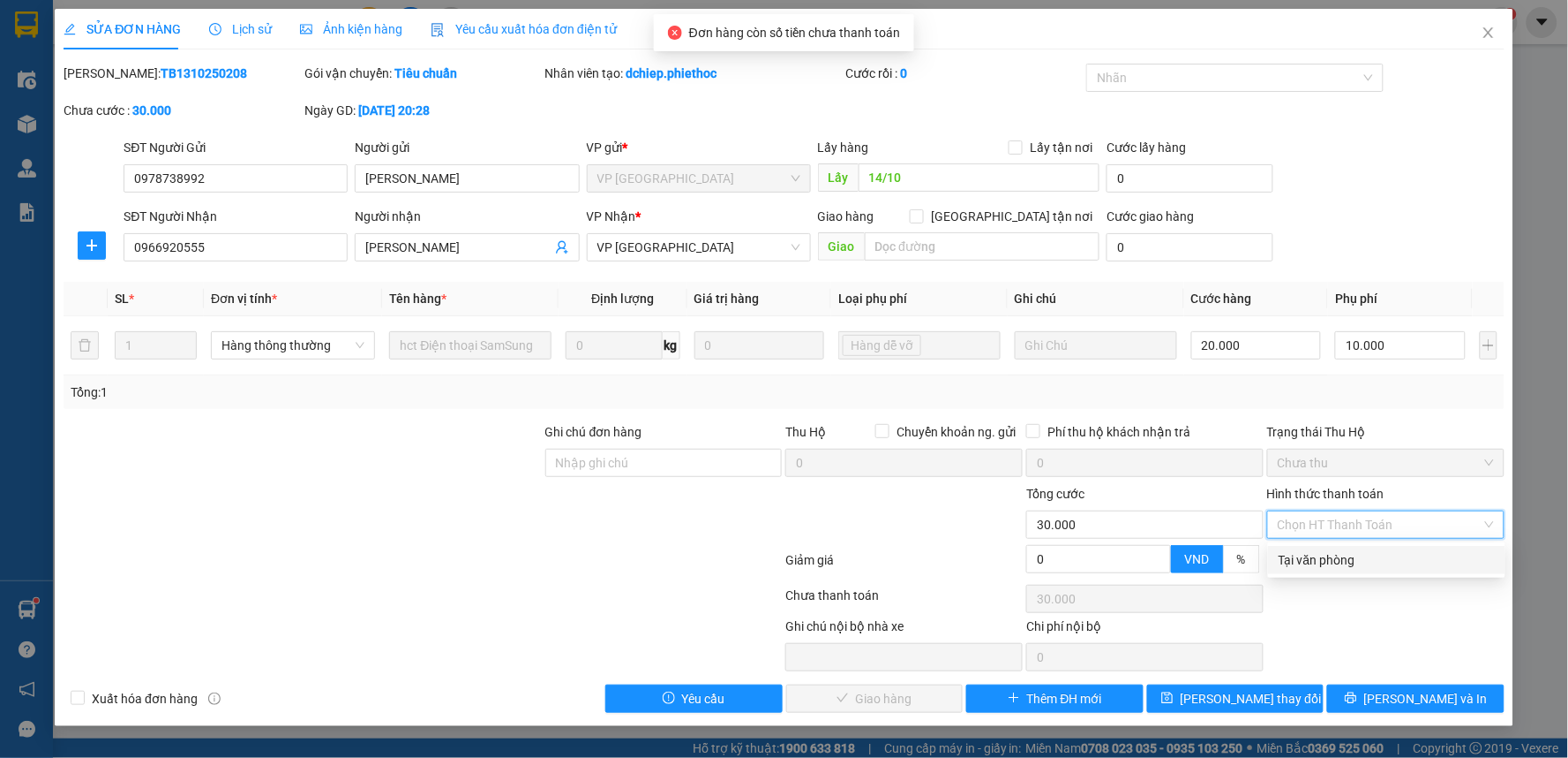
click at [1345, 560] on div "Tại văn phòng" at bounding box center [1387, 560] width 216 height 20
type input "0"
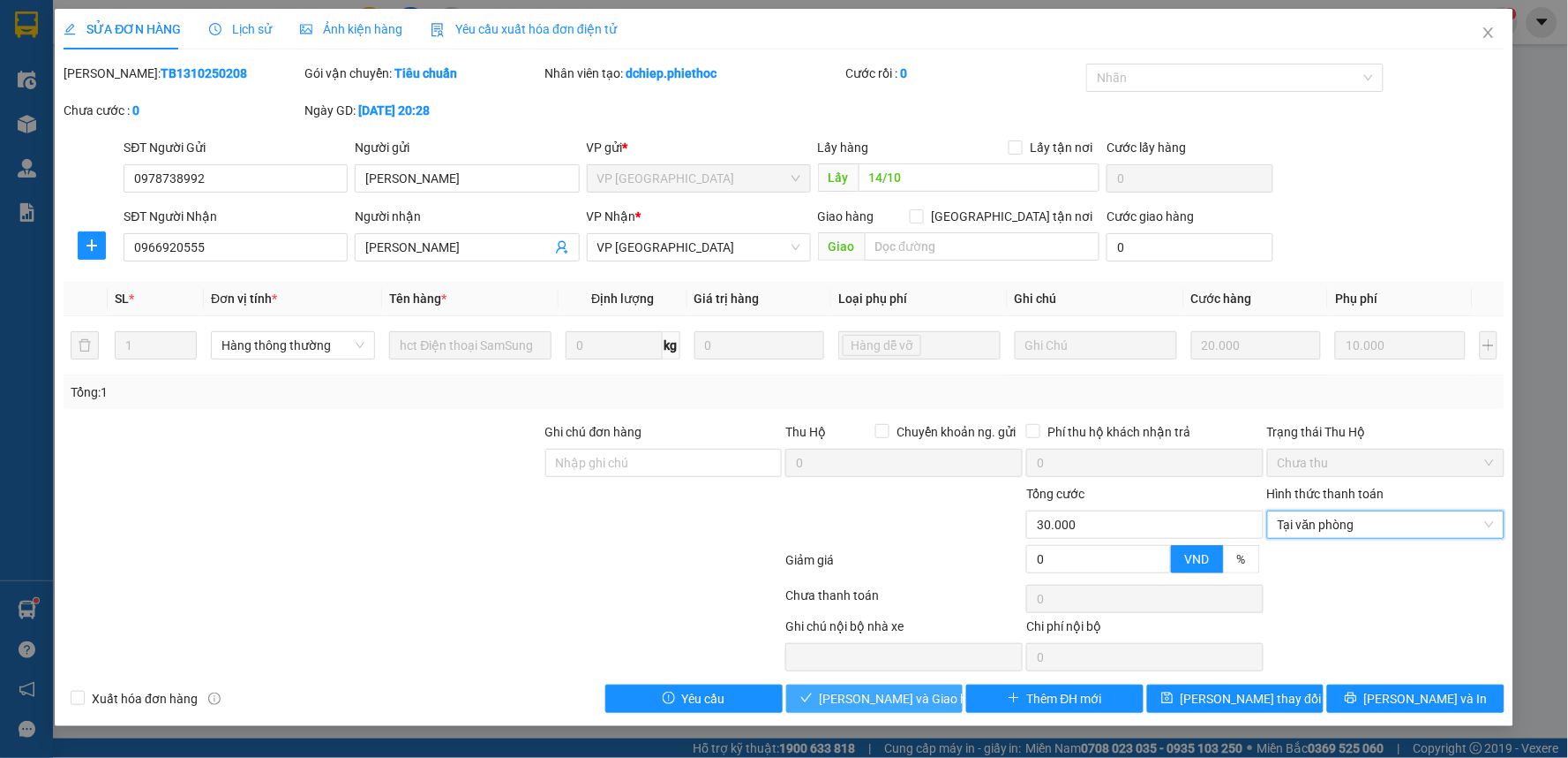
click at [827, 690] on button "[PERSON_NAME] và Giao hàng" at bounding box center [875, 699] width 177 height 28
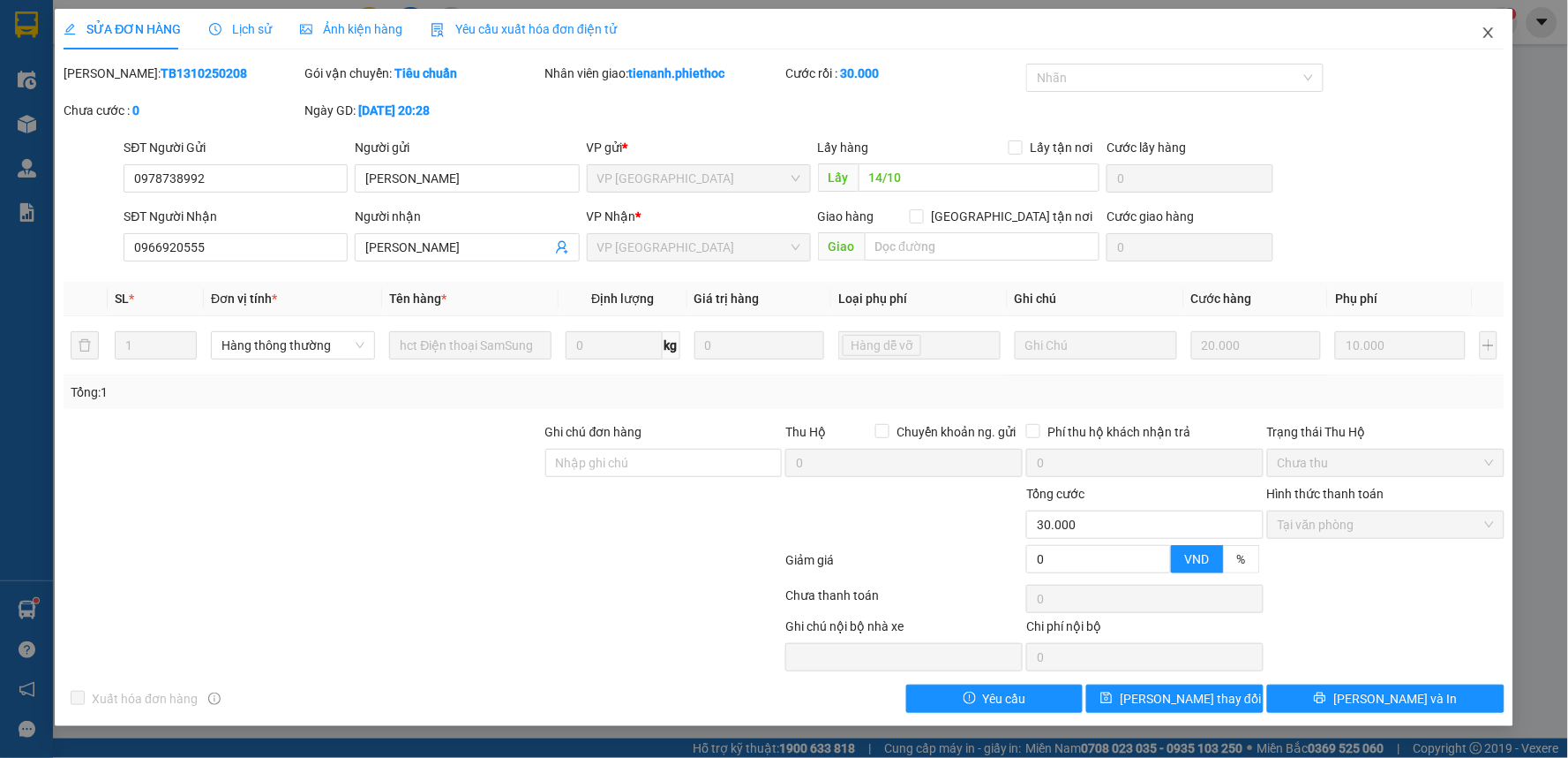
click at [1498, 38] on span "Close" at bounding box center [1489, 33] width 50 height 50
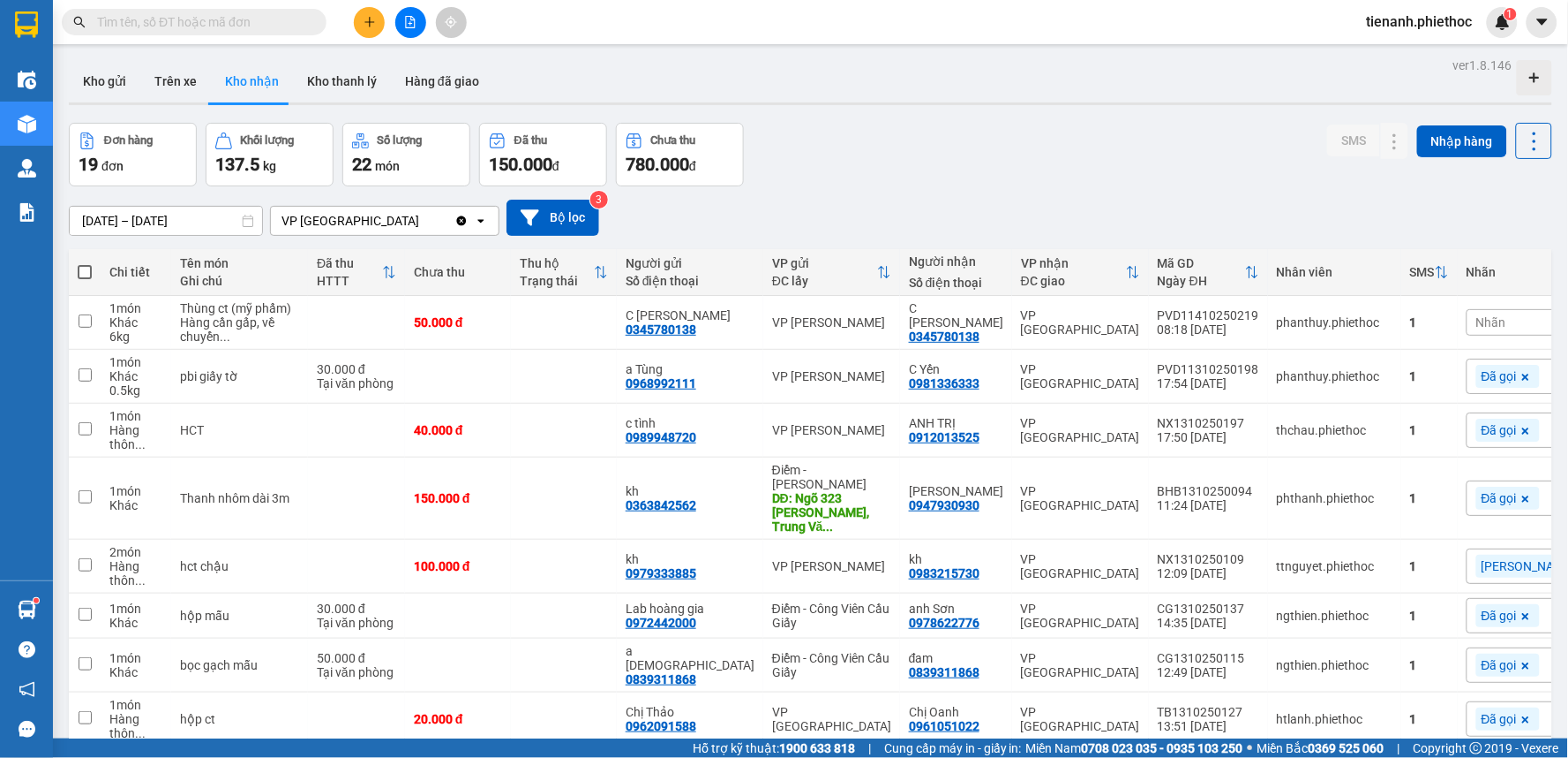
click at [1467, 335] on div "Nhãn" at bounding box center [1556, 322] width 178 height 26
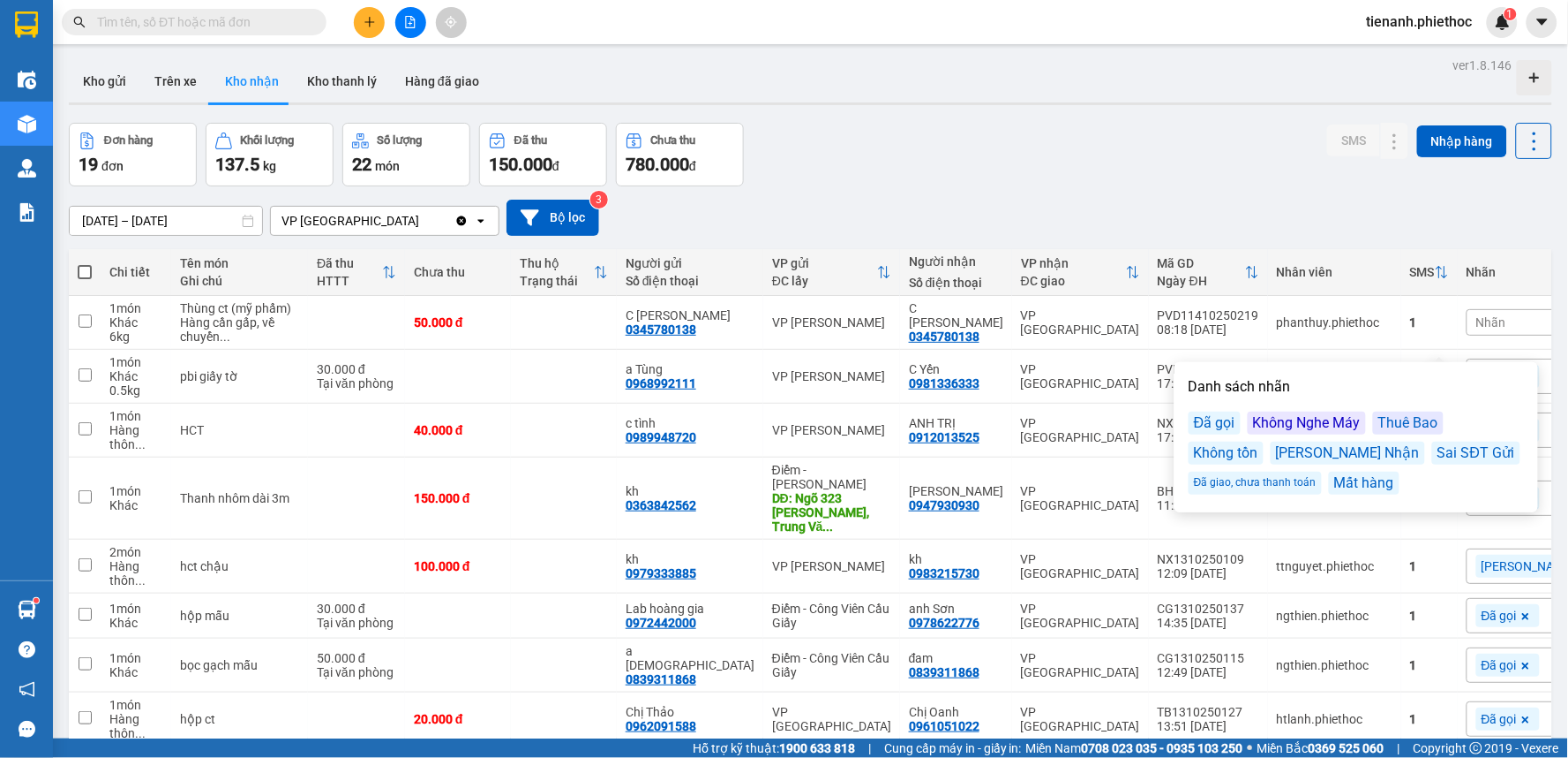
click at [1227, 421] on div "Đã gọi" at bounding box center [1214, 423] width 52 height 23
click at [1172, 165] on div "Đơn hàng 19 đơn Khối lượng 137.5 kg Số lượng 22 món Đã thu 150.000 đ Chưa thu 7…" at bounding box center [810, 155] width 1483 height 64
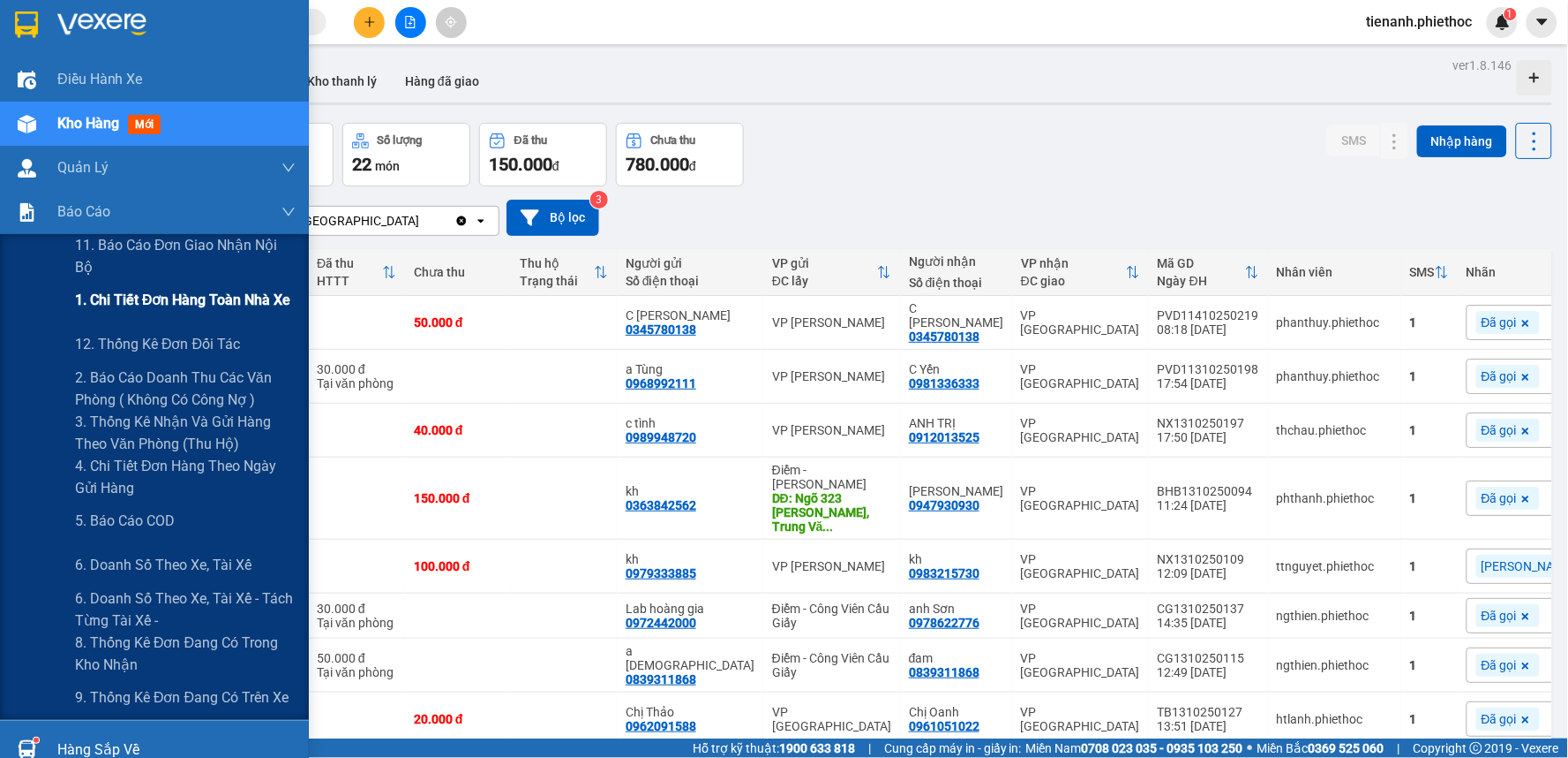
click at [135, 294] on span "1. Chi tiết đơn hàng toàn nhà xe" at bounding box center [183, 300] width 216 height 23
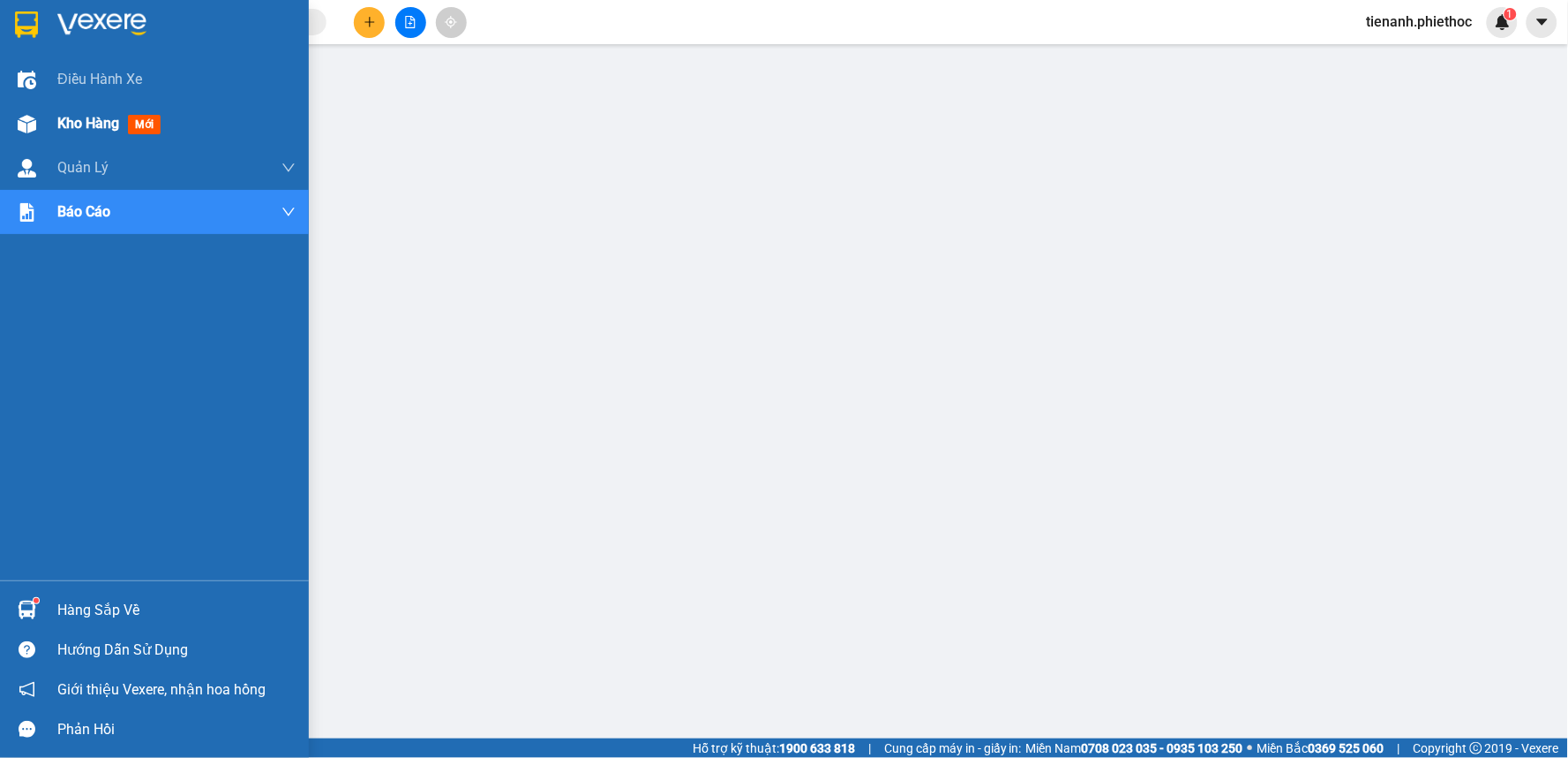
click at [82, 120] on span "Kho hàng" at bounding box center [88, 123] width 62 height 17
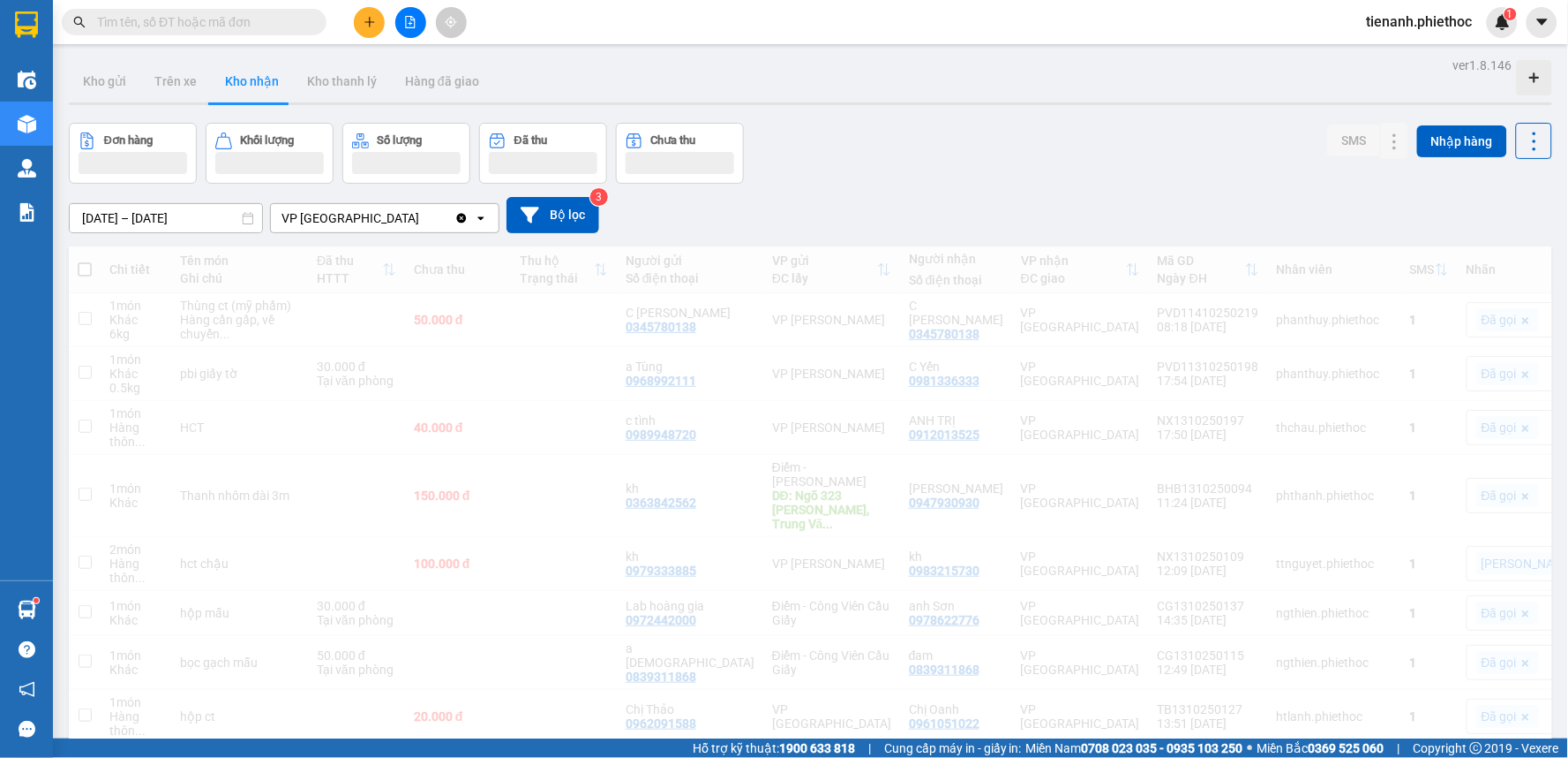
click at [175, 85] on button "Trên xe" at bounding box center [175, 81] width 70 height 42
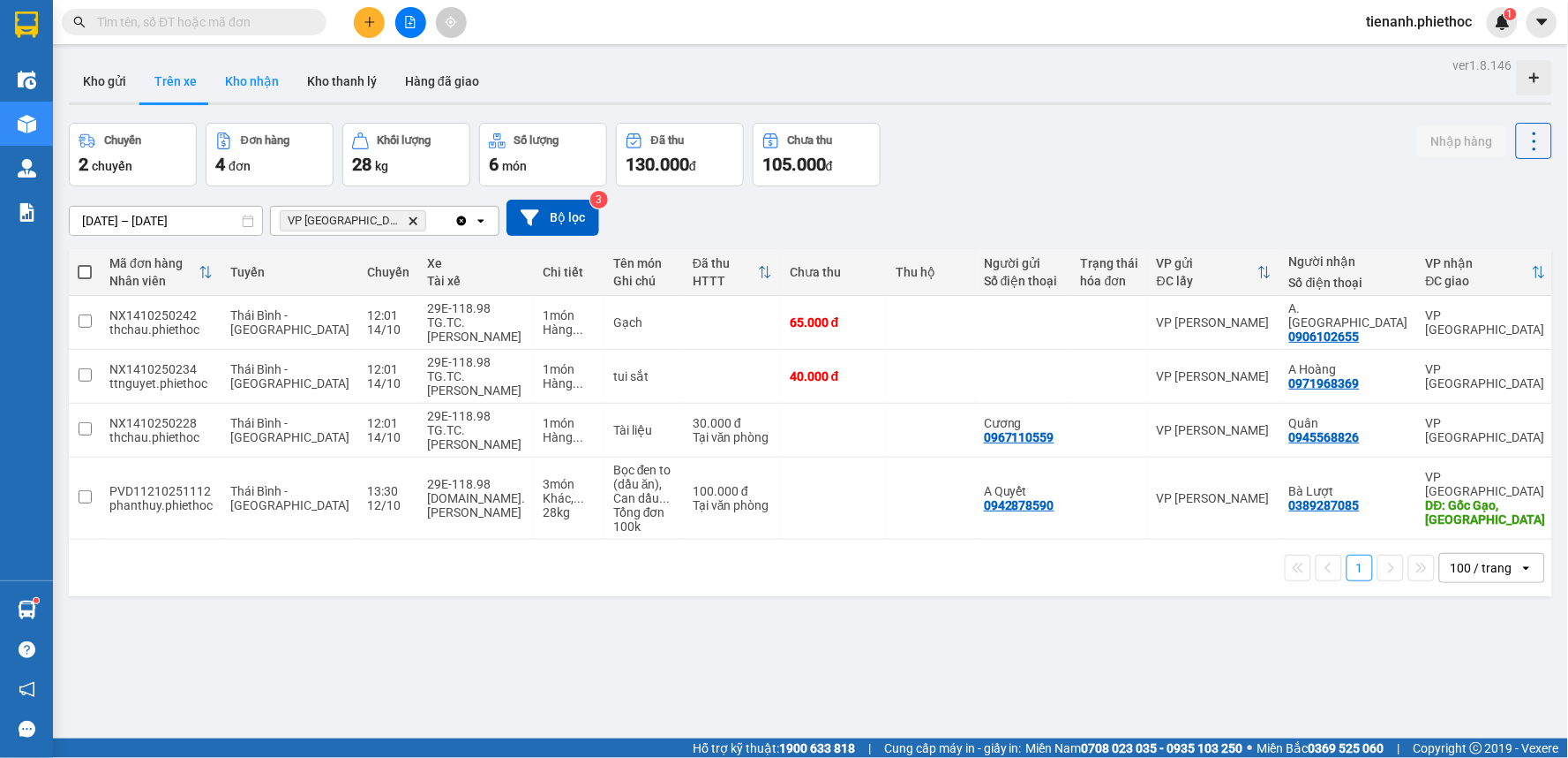
click at [251, 92] on button "Kho nhận" at bounding box center [252, 81] width 82 height 42
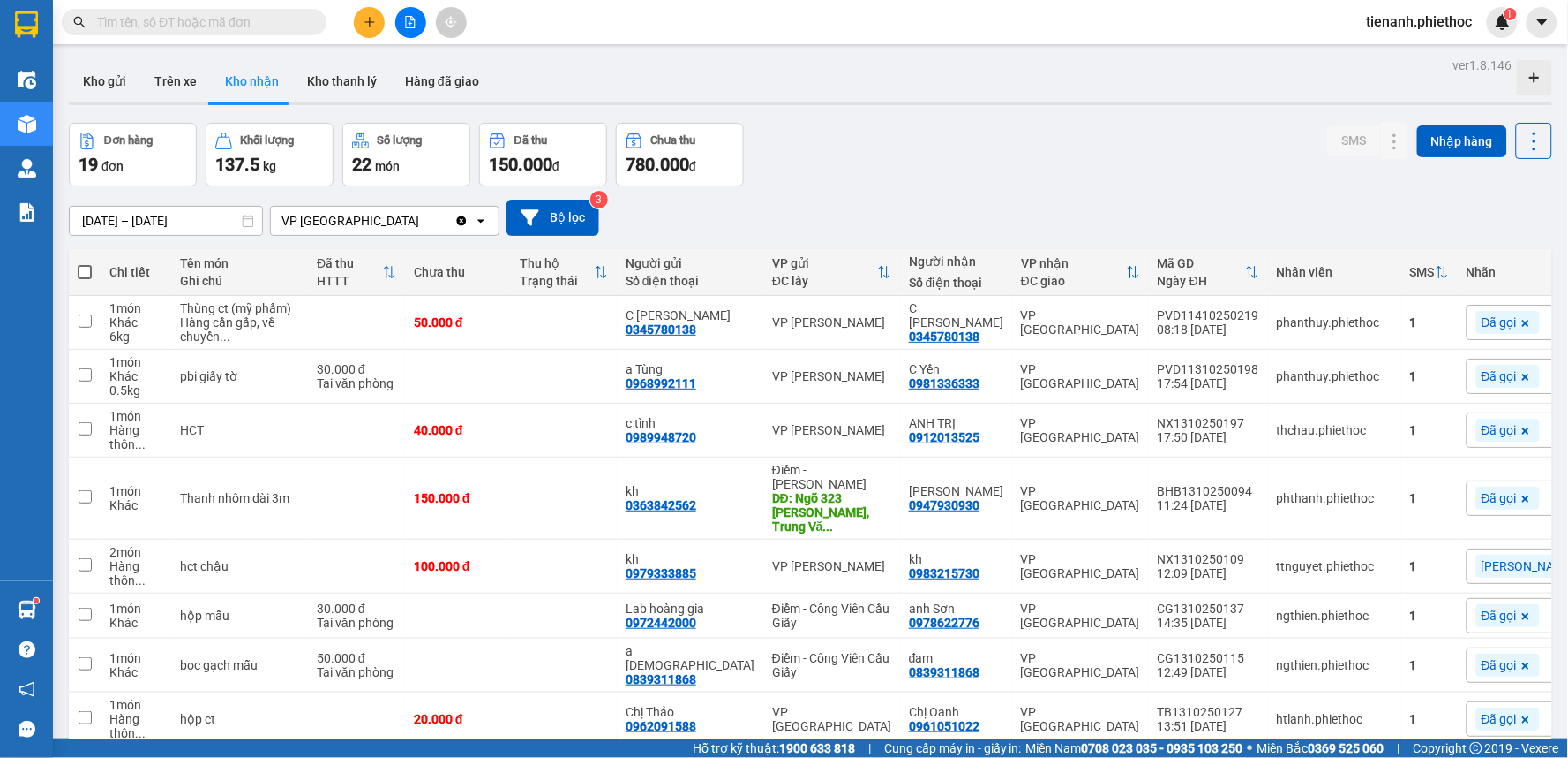
click at [1467, 340] on div "Đã gọi" at bounding box center [1556, 322] width 178 height 36
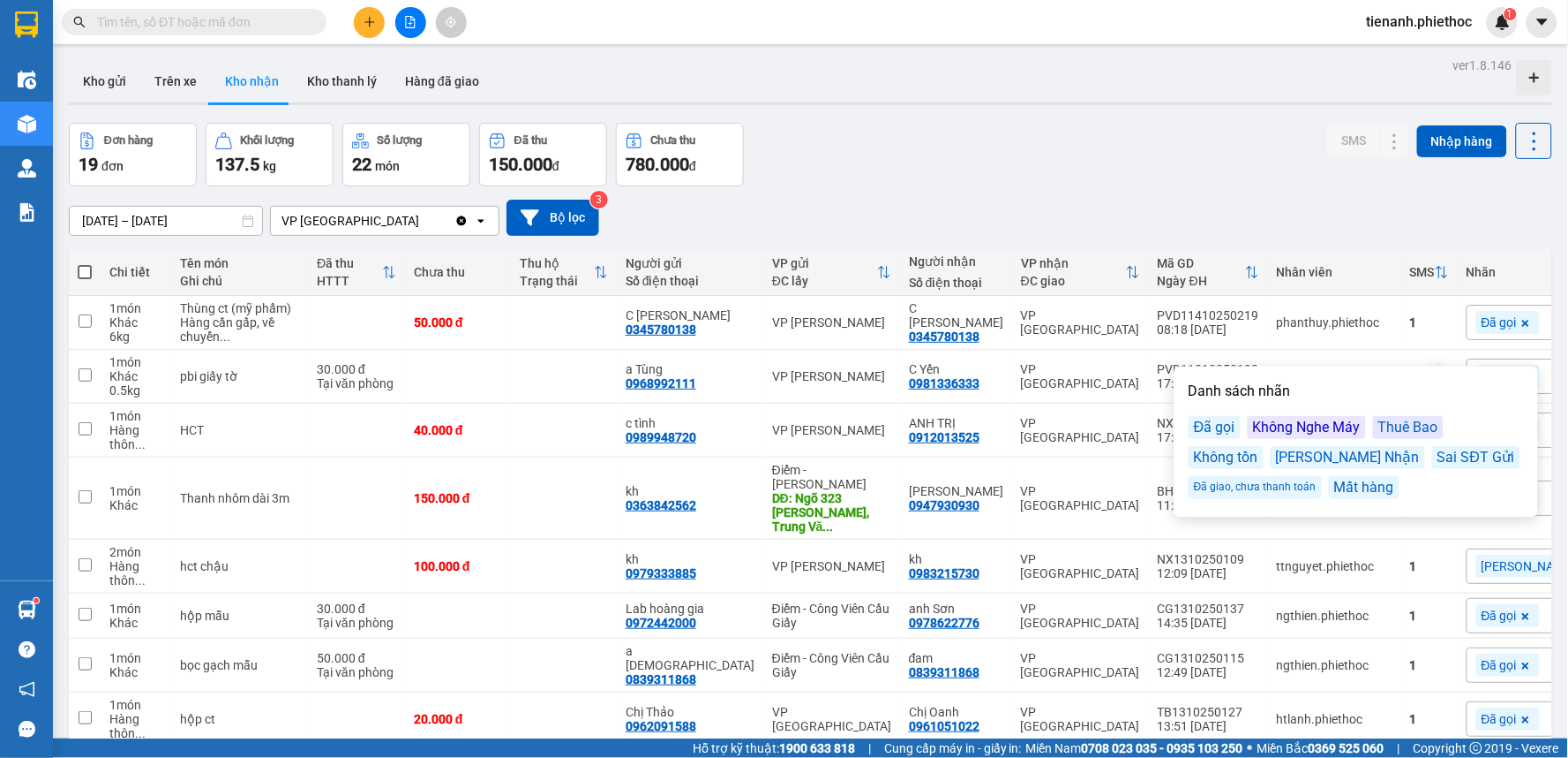
click at [1310, 464] on div "[PERSON_NAME] Nhận" at bounding box center [1348, 457] width 155 height 23
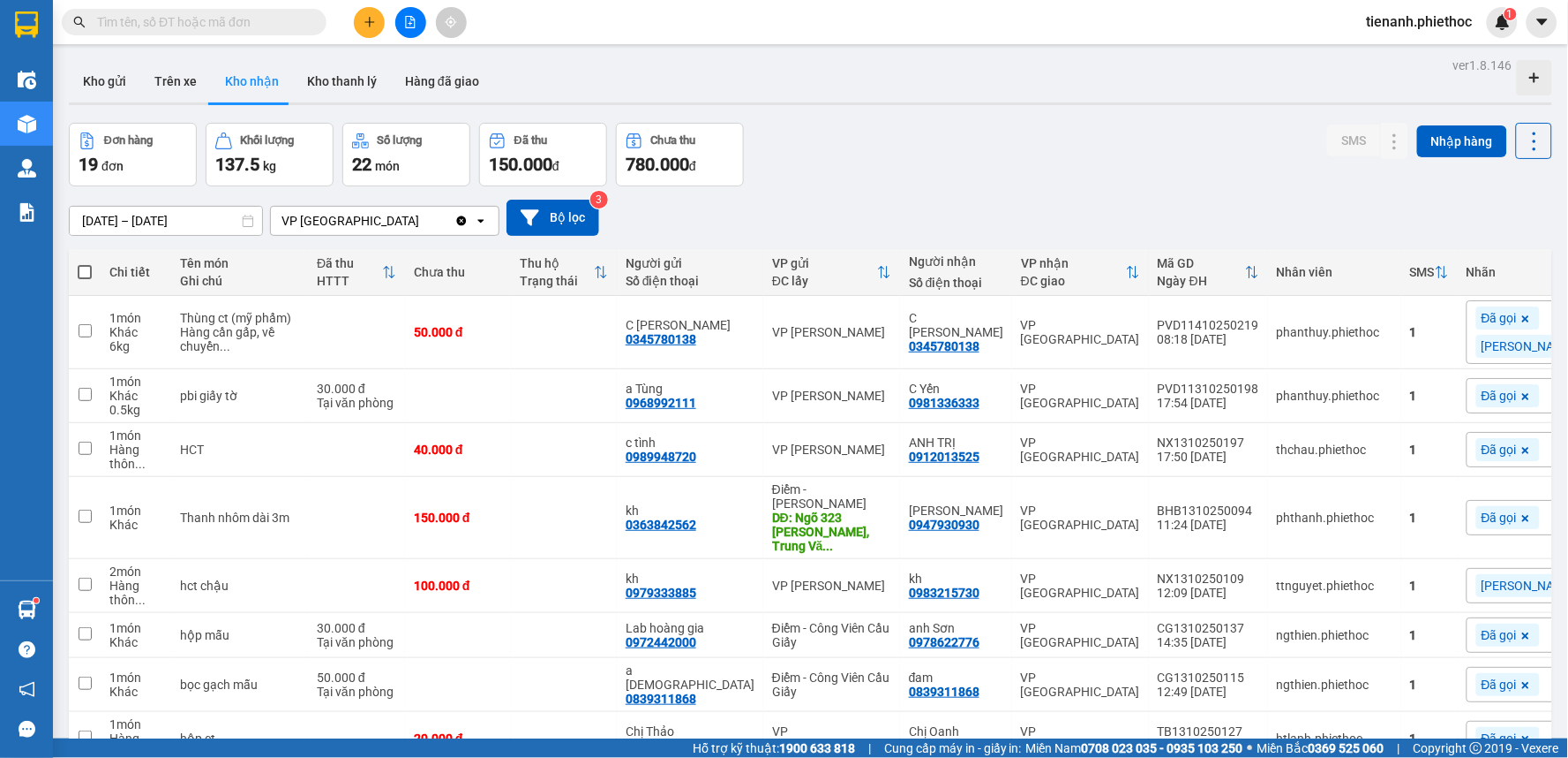
click at [1230, 214] on div "[DATE] – [DATE] Press the down arrow key to interact with the calendar and sele…" at bounding box center [810, 217] width 1483 height 37
click at [115, 77] on button "Kho gửi" at bounding box center [104, 81] width 71 height 42
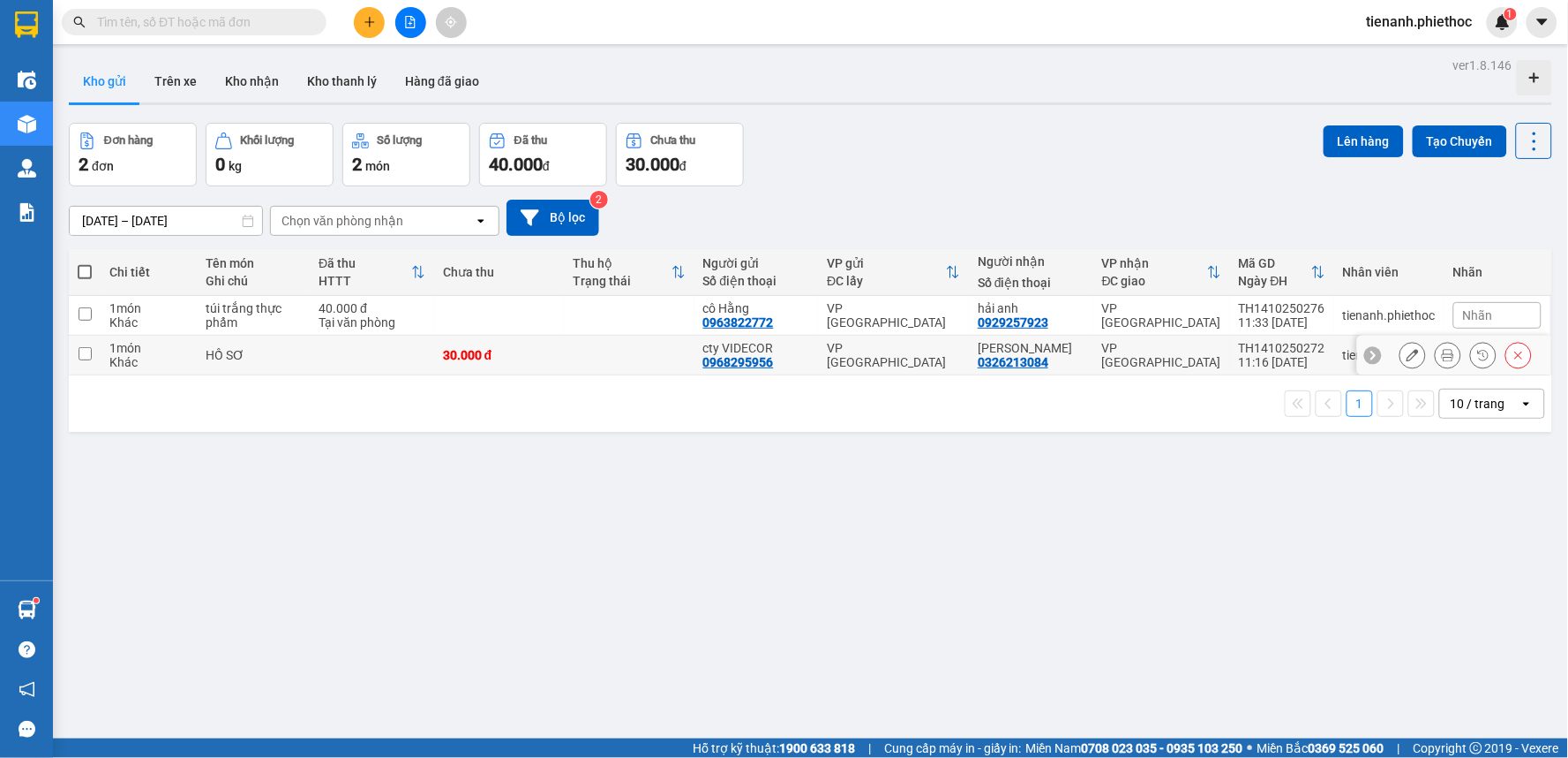
drag, startPoint x: 615, startPoint y: 360, endPoint x: 621, endPoint y: 329, distance: 31.6
click at [616, 359] on td at bounding box center [629, 355] width 130 height 39
checkbox input "true"
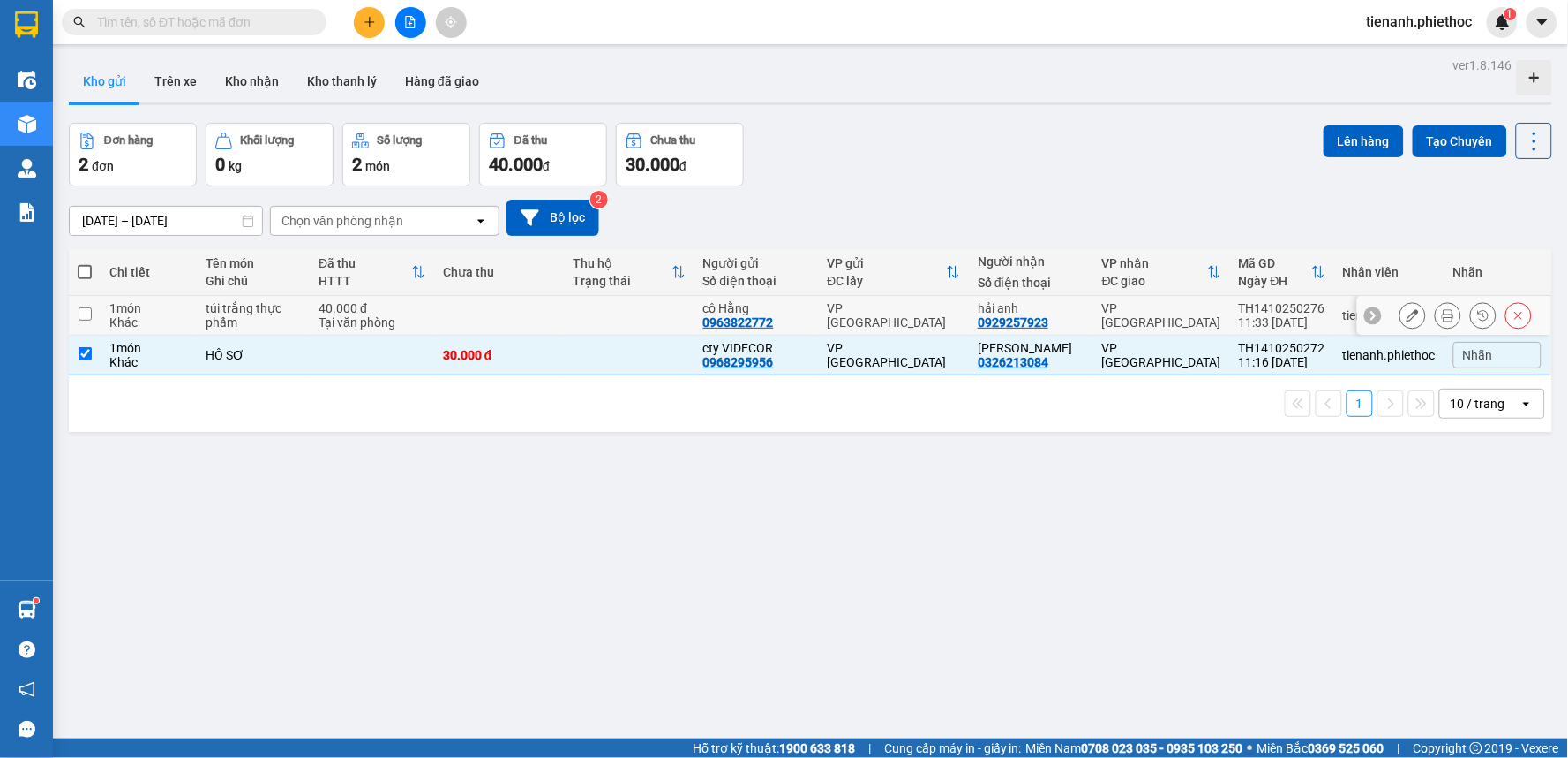
click at [622, 322] on td at bounding box center [629, 316] width 130 height 39
checkbox input "true"
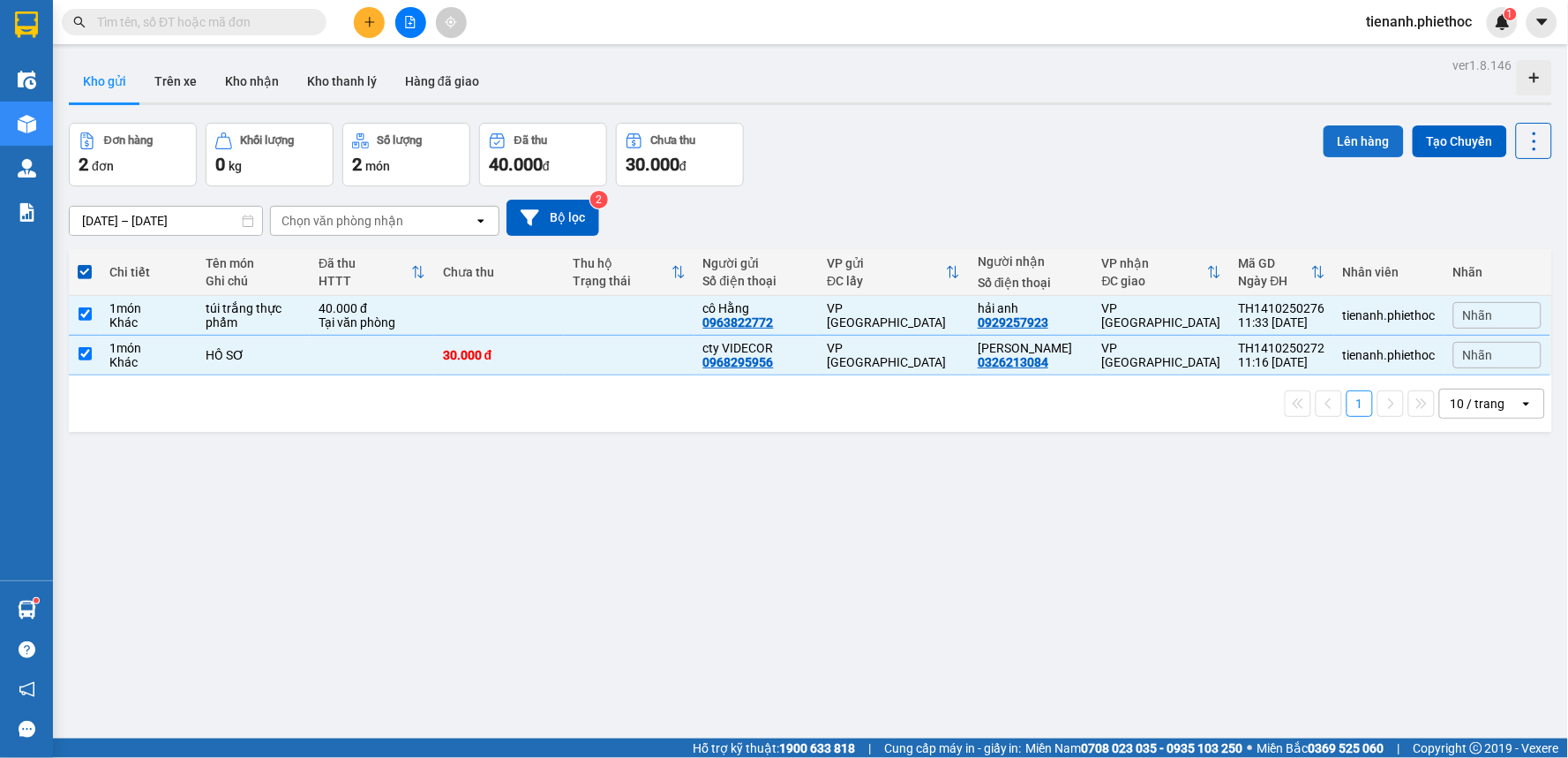
click at [1352, 145] on button "Lên hàng" at bounding box center [1364, 141] width 81 height 32
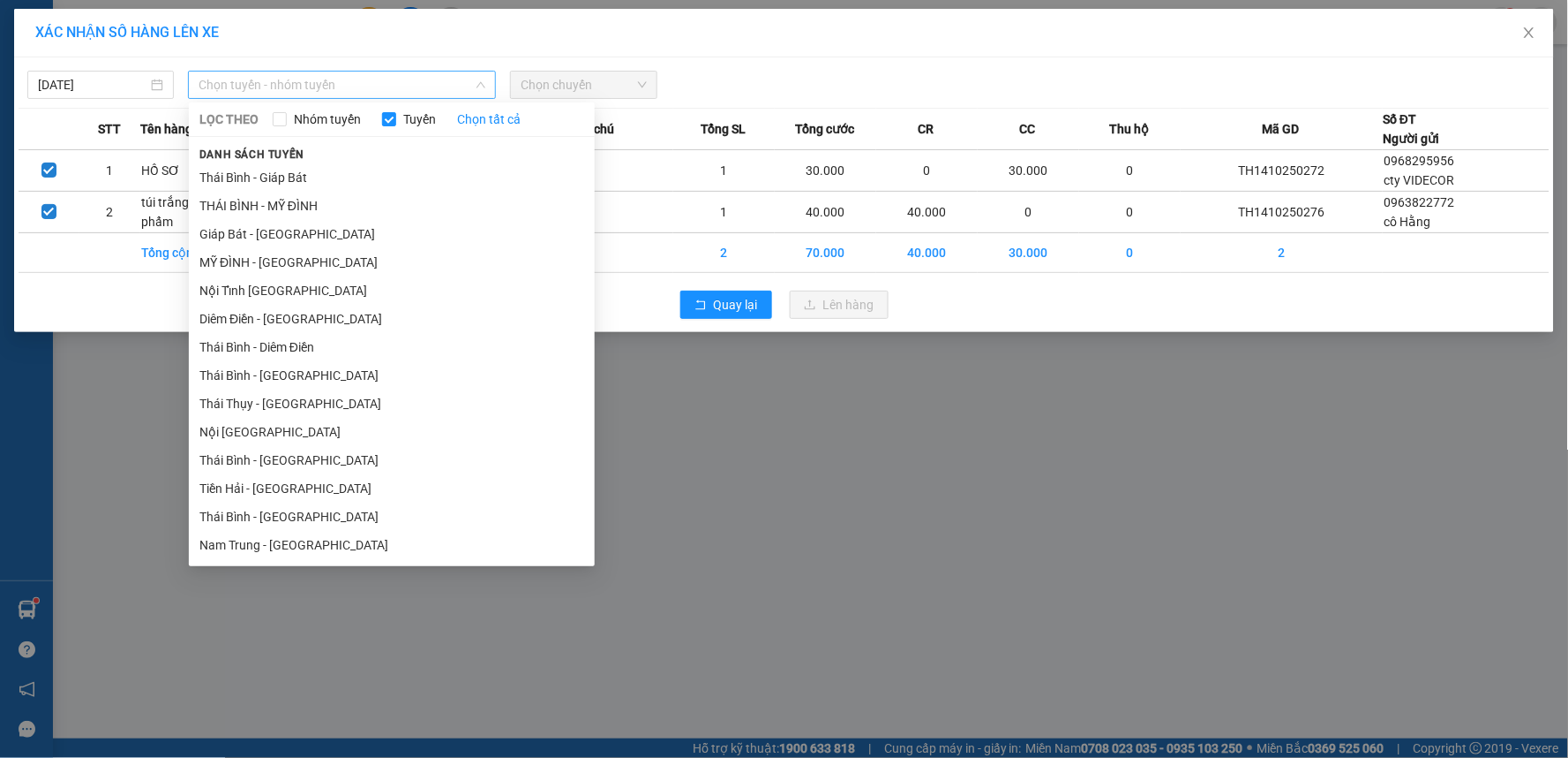
click at [271, 80] on span "Chọn tuyến - nhóm tuyến" at bounding box center [343, 85] width 287 height 26
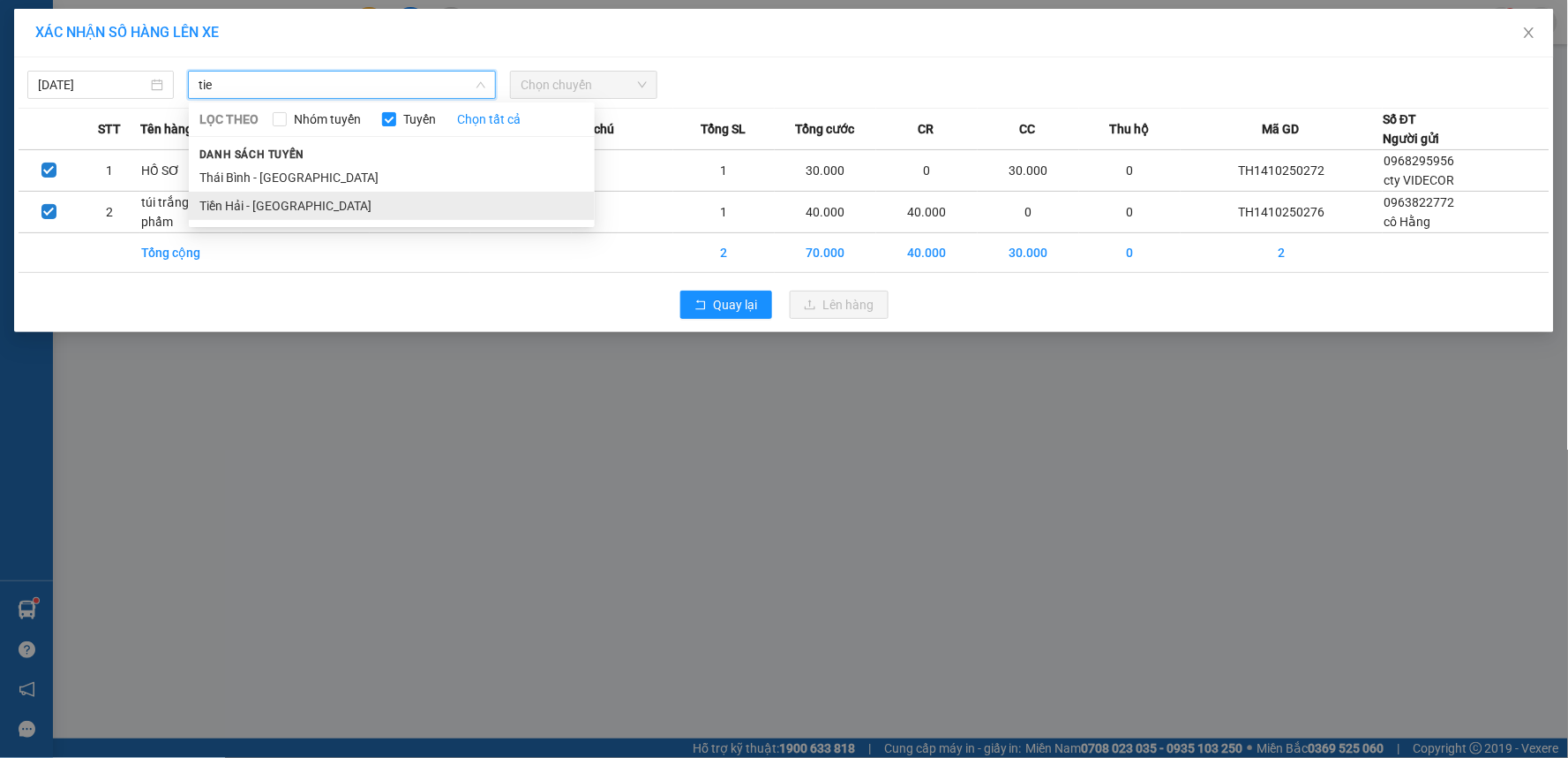
type input "tie"
click at [258, 195] on li "Tiền Hải - [GEOGRAPHIC_DATA]" at bounding box center [392, 206] width 406 height 28
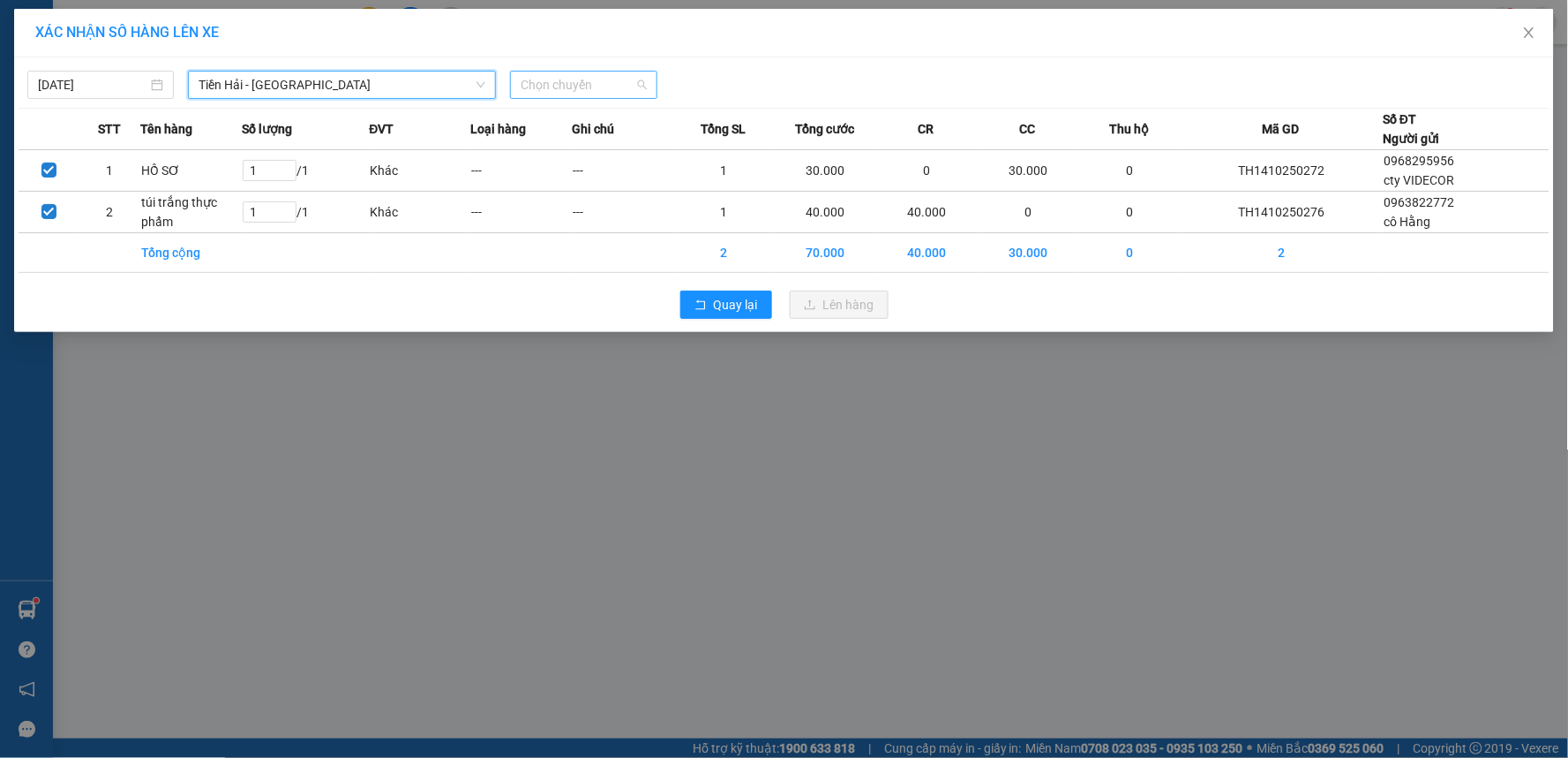
click at [595, 80] on span "Chọn chuyến" at bounding box center [583, 85] width 125 height 26
type input "k"
type input "12"
click at [594, 152] on div "Thêm chuyến " 12:00 "" at bounding box center [590, 149] width 159 height 30
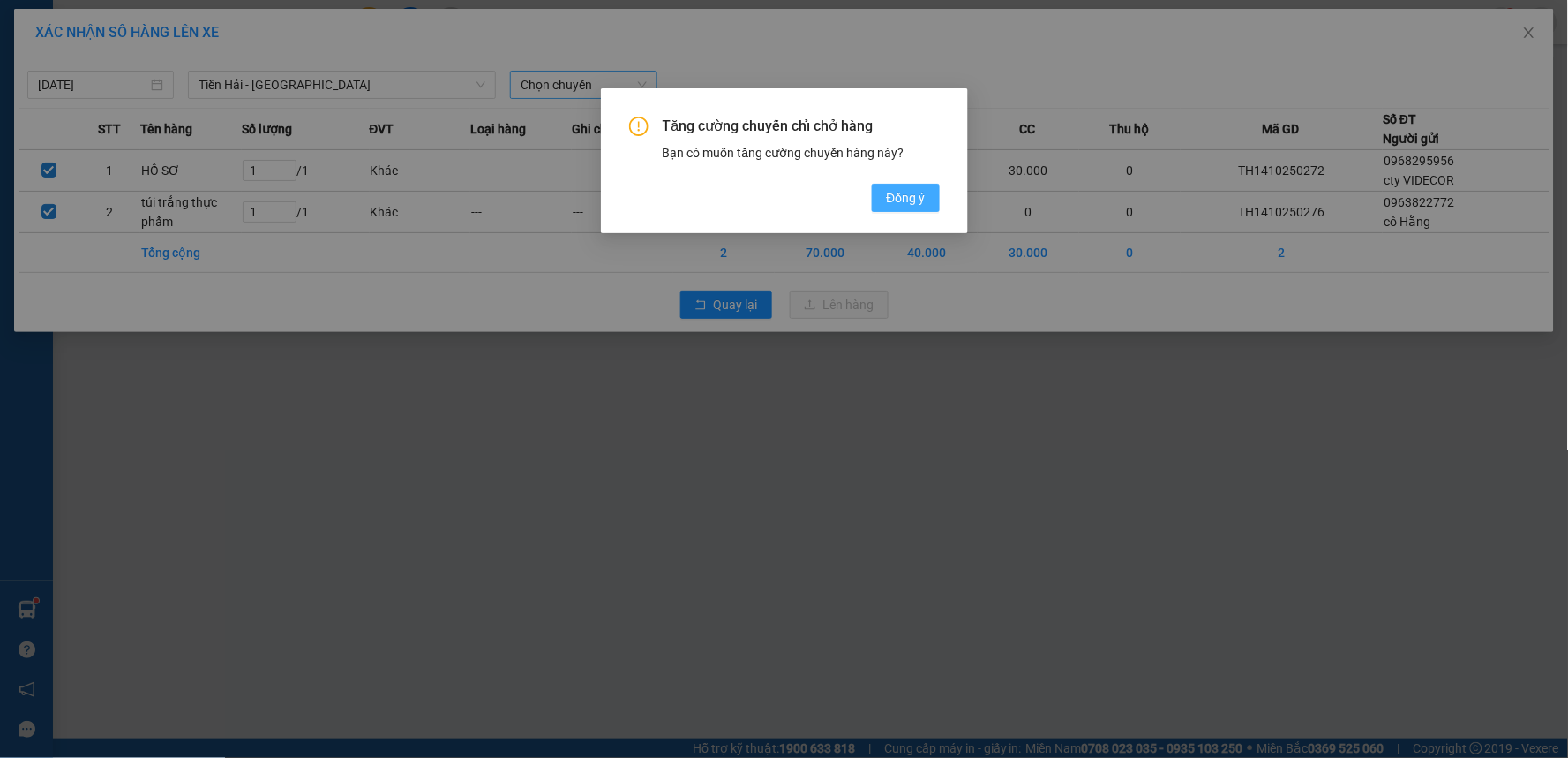
click at [897, 201] on span "Đồng ý" at bounding box center [905, 197] width 38 height 20
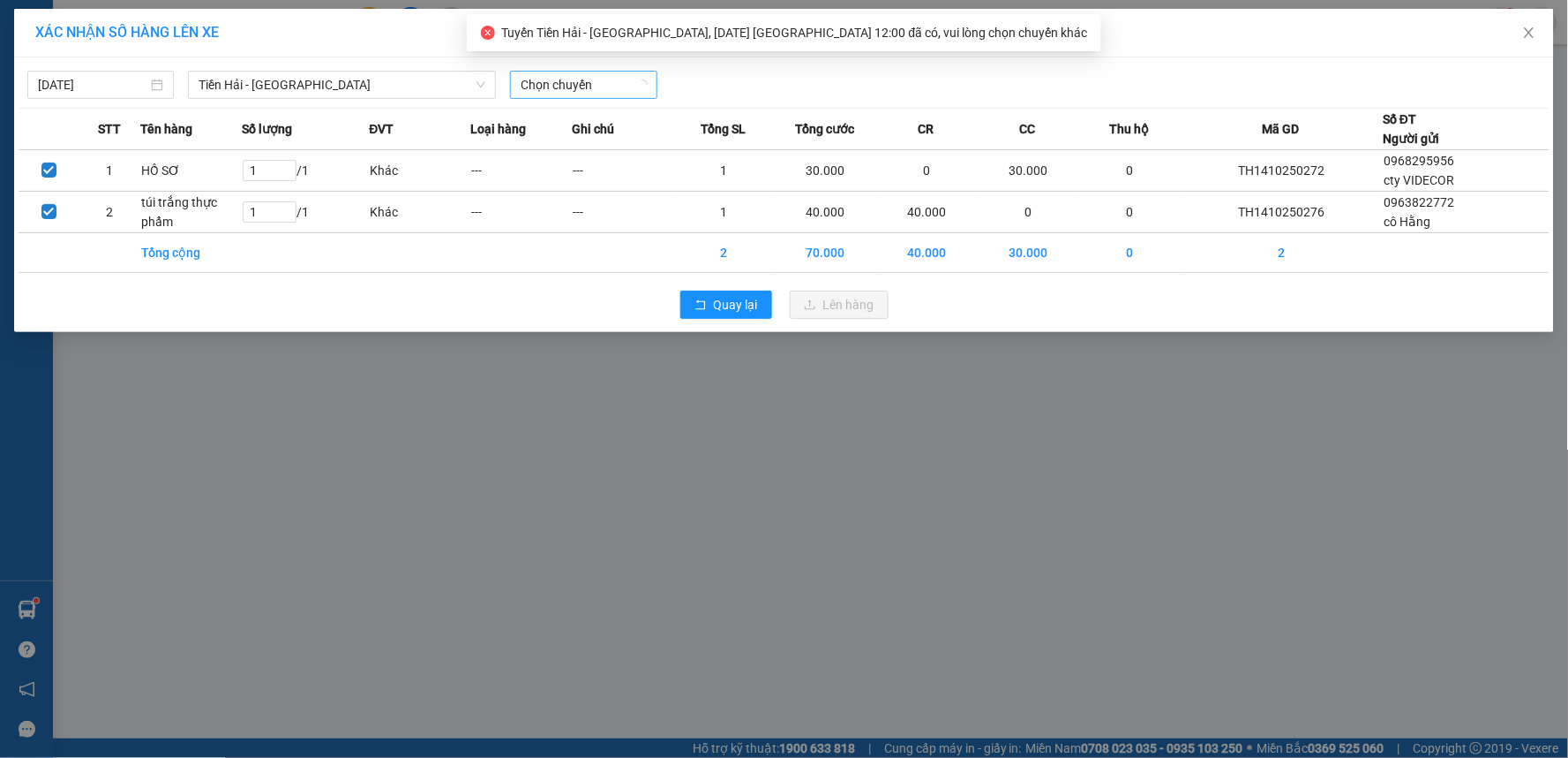
click at [600, 93] on span "Chọn chuyến" at bounding box center [583, 85] width 125 height 26
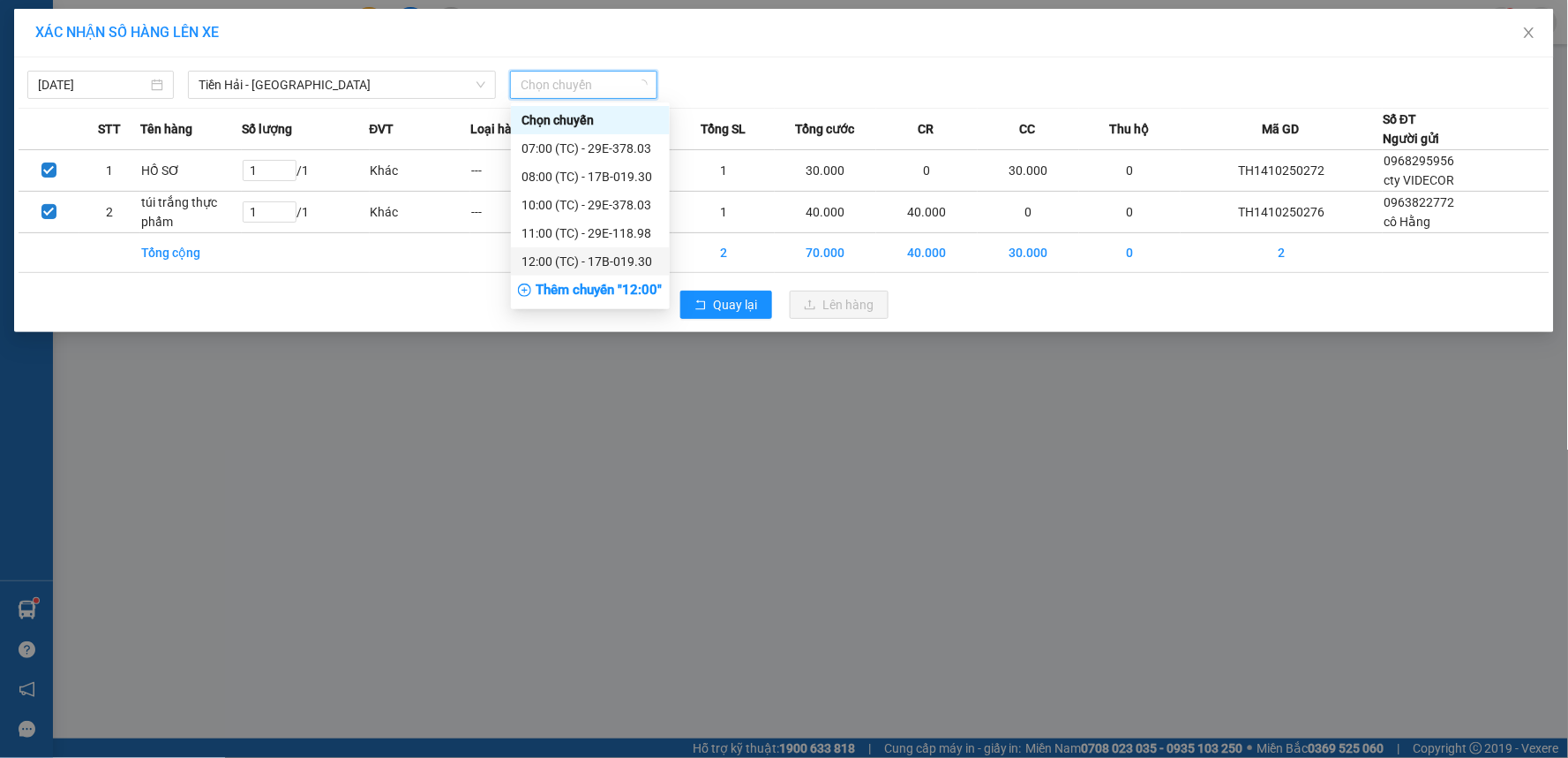
click at [593, 265] on div "12:00 (TC) - 17B-019.30" at bounding box center [591, 261] width 138 height 20
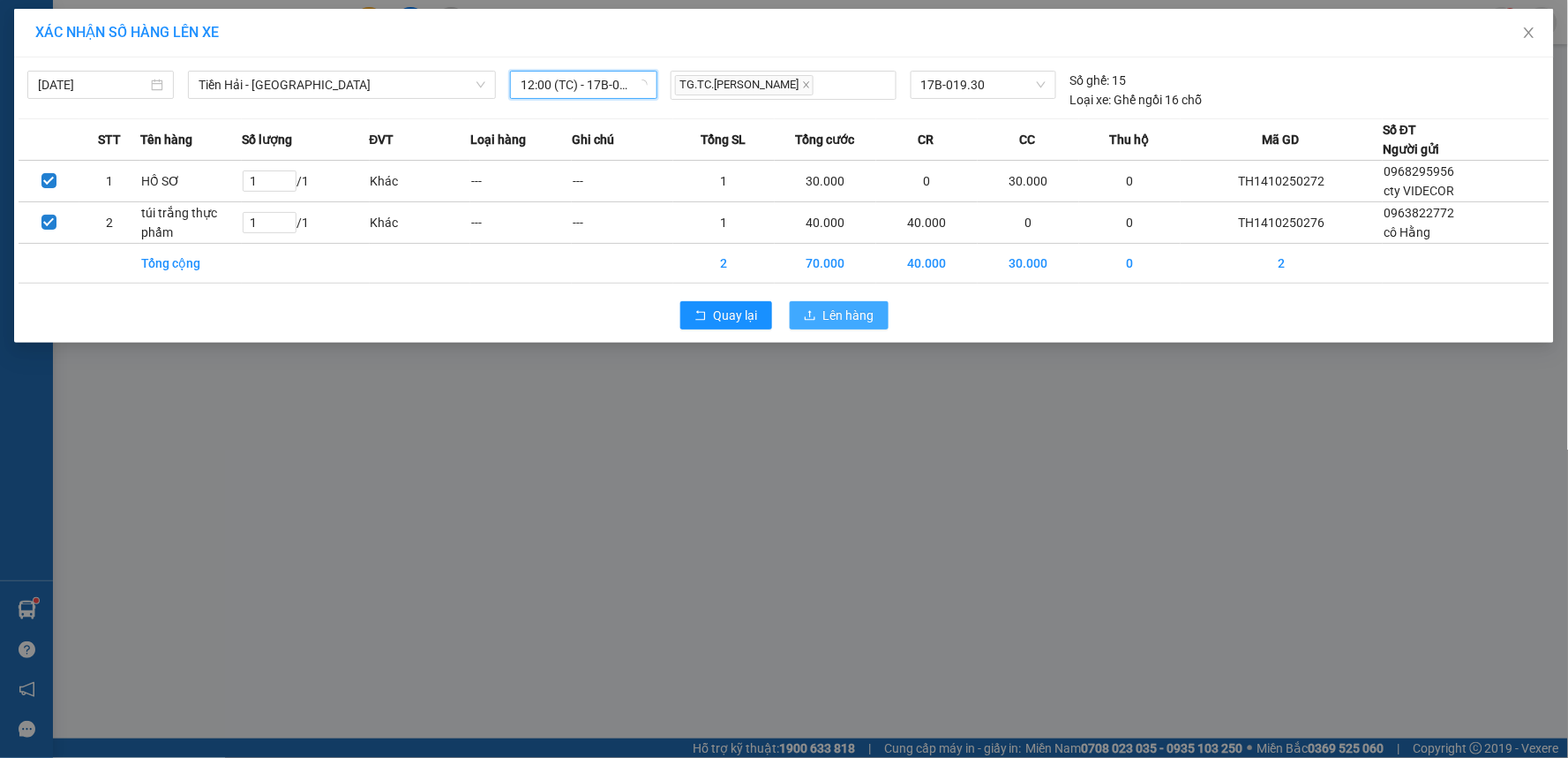
click at [848, 318] on span "Lên hàng" at bounding box center [849, 315] width 52 height 20
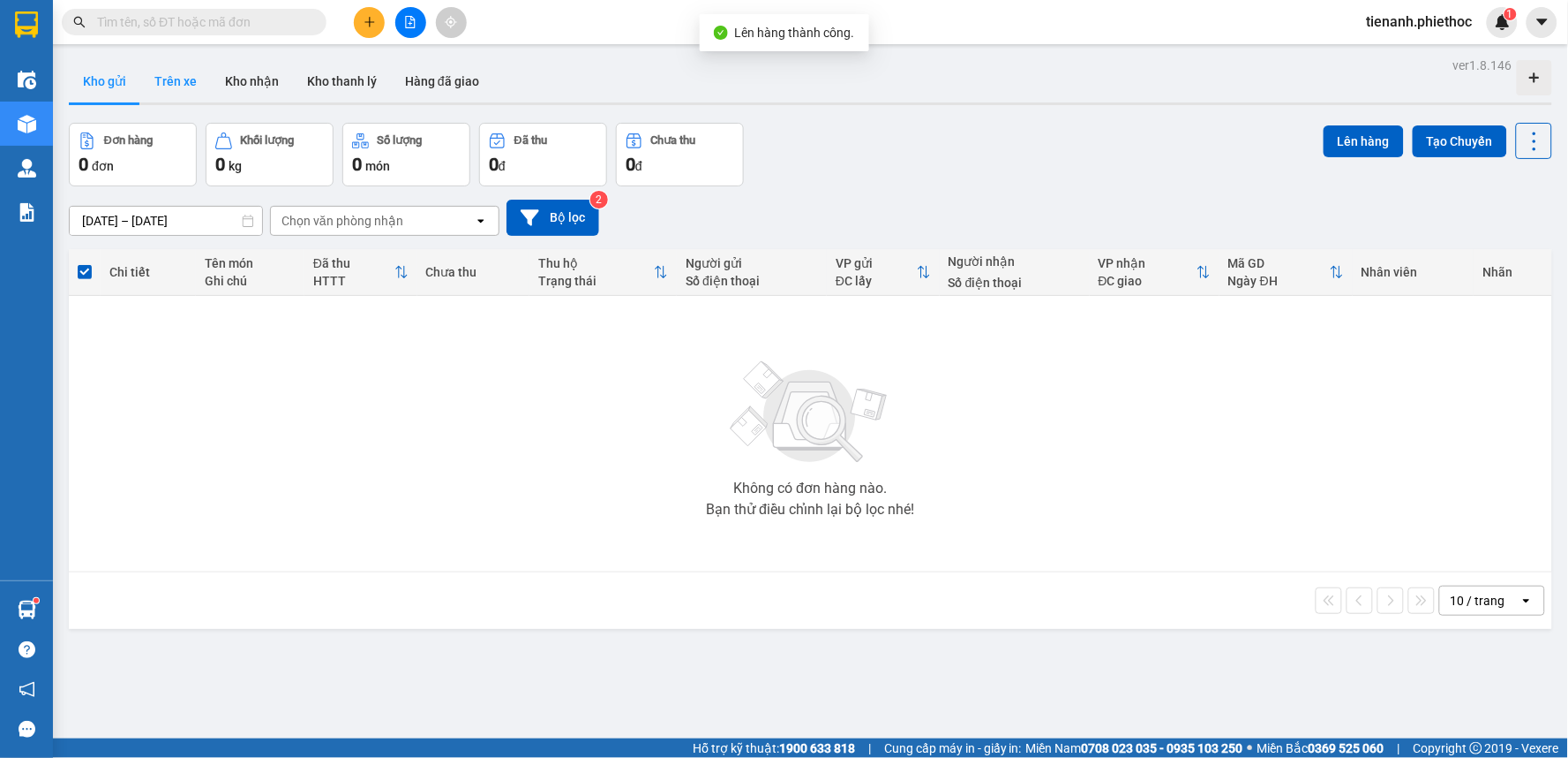
click at [155, 75] on button "Trên xe" at bounding box center [175, 81] width 70 height 42
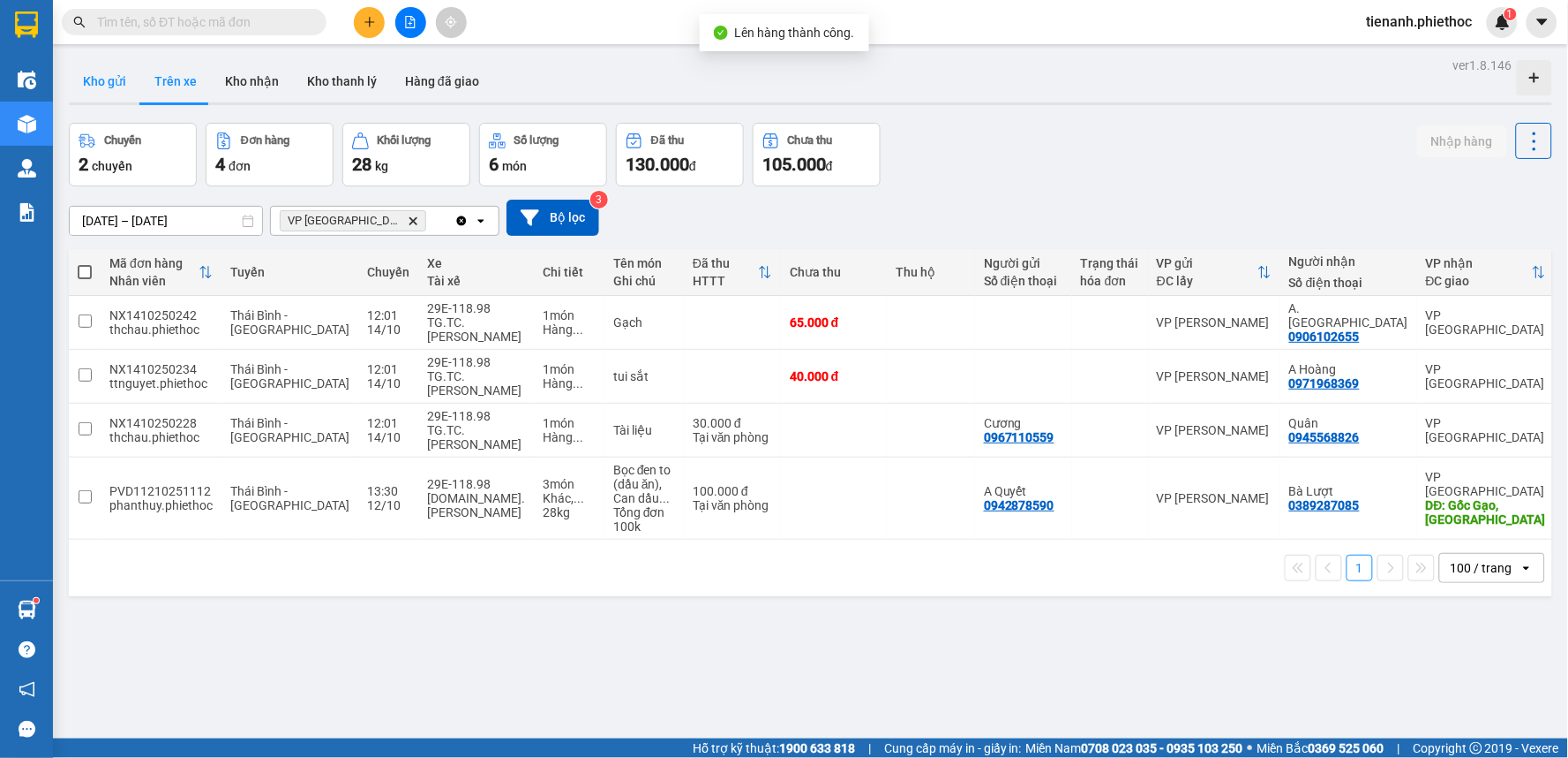
click at [130, 89] on button "Kho gửi" at bounding box center [104, 81] width 71 height 42
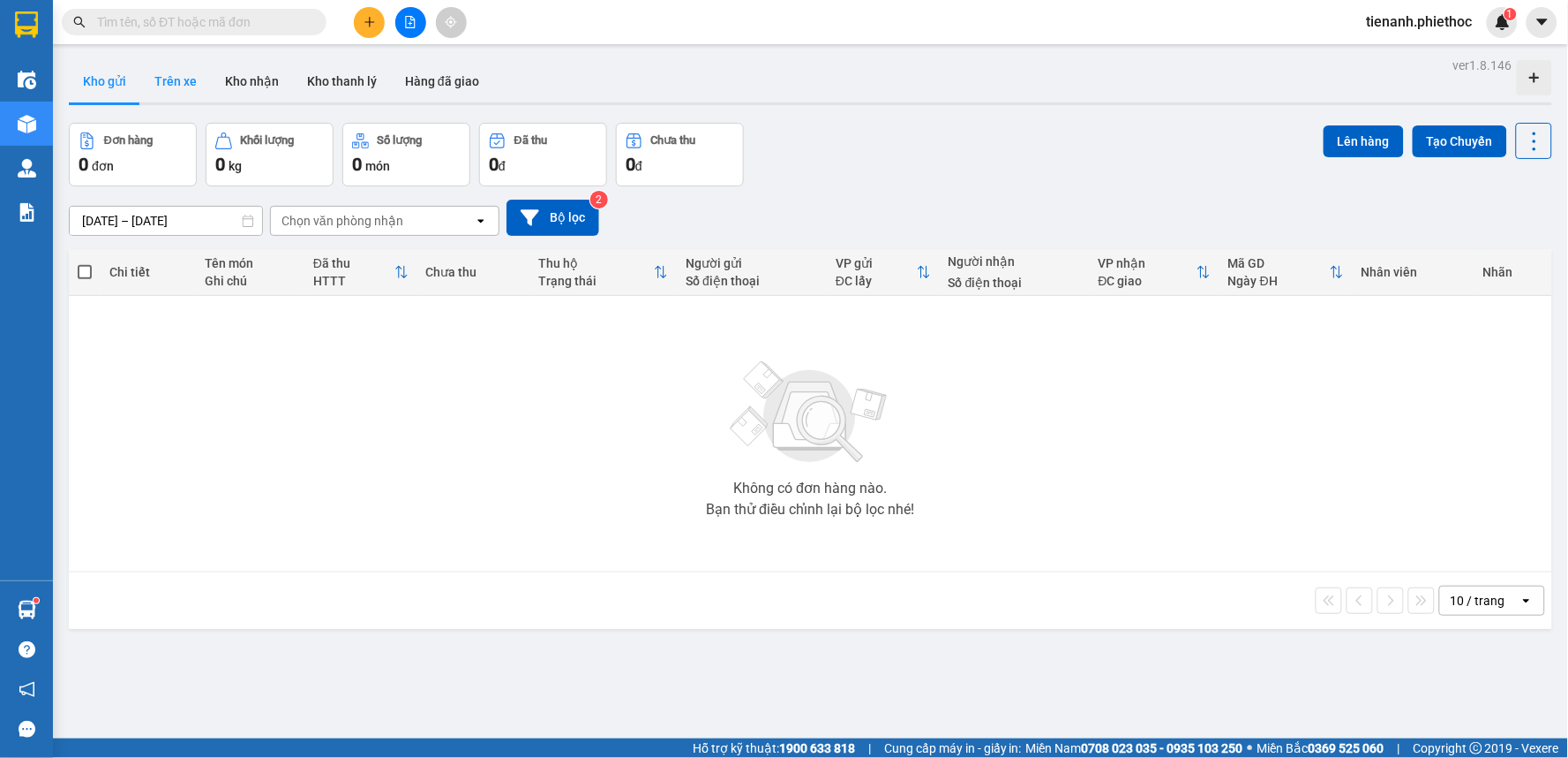
click at [183, 82] on button "Trên xe" at bounding box center [175, 81] width 70 height 42
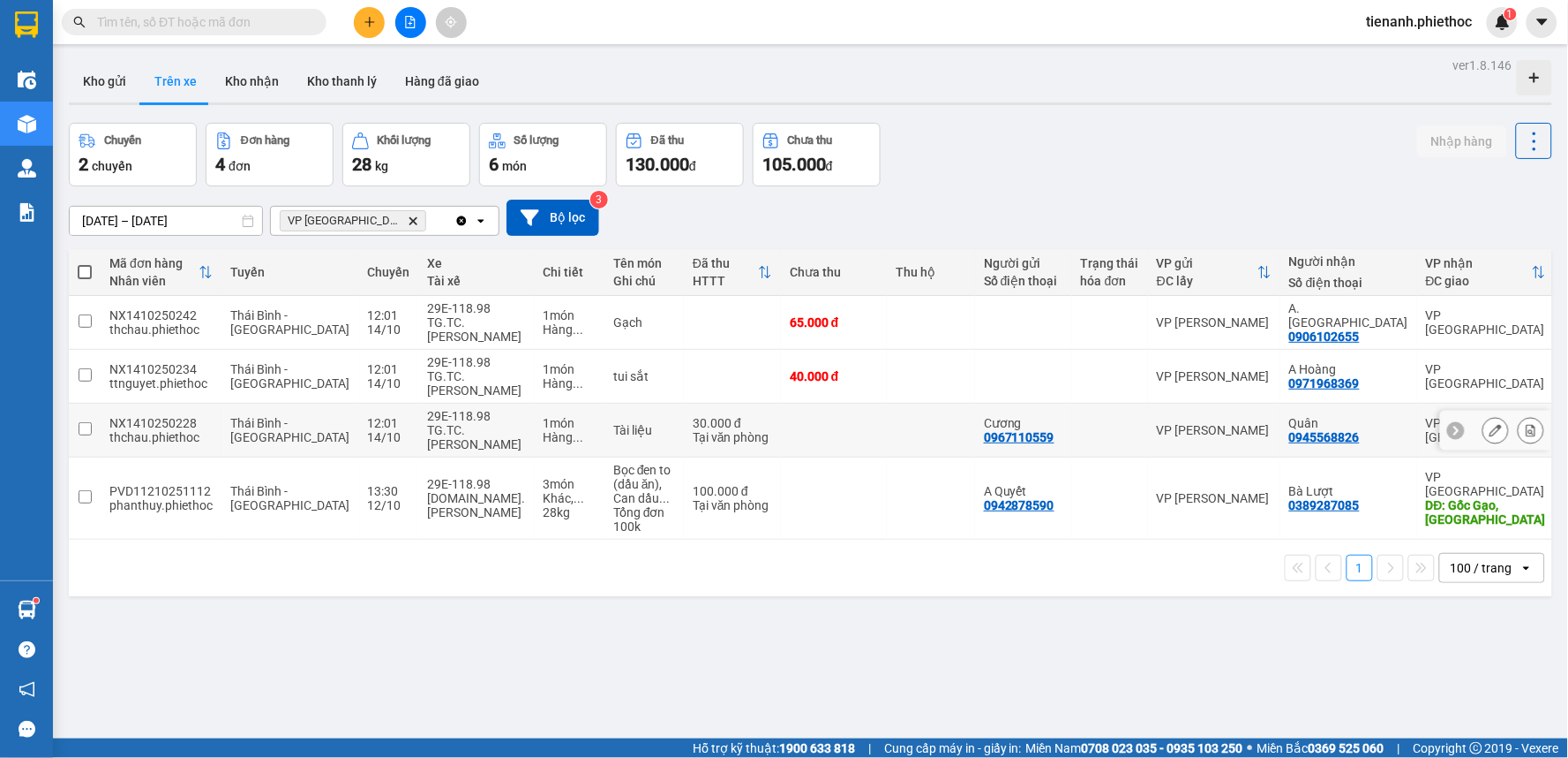
click at [693, 435] on div "Tại văn phòng" at bounding box center [732, 437] width 80 height 14
checkbox input "true"
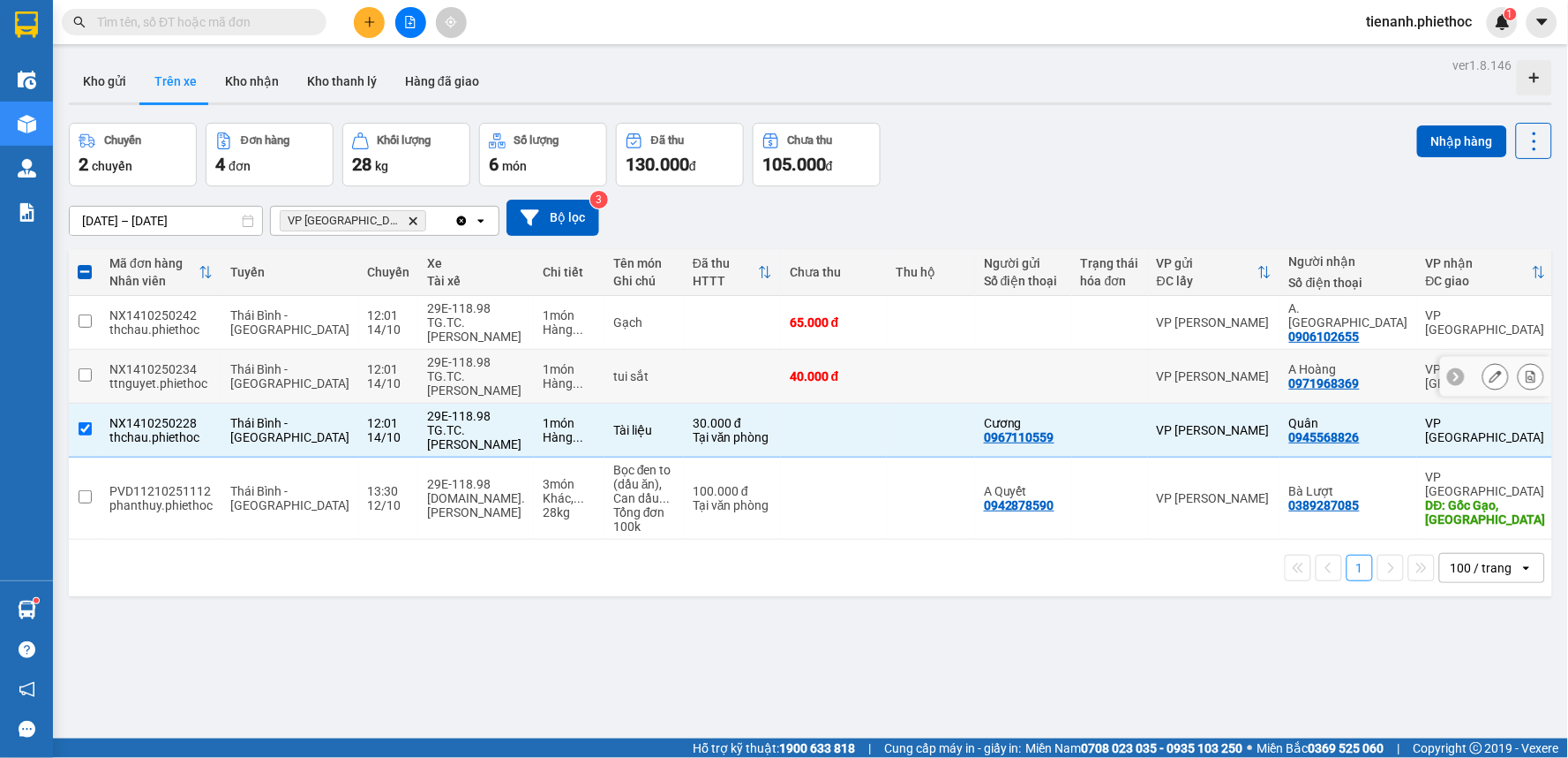
click at [684, 366] on td at bounding box center [732, 376] width 97 height 54
checkbox input "true"
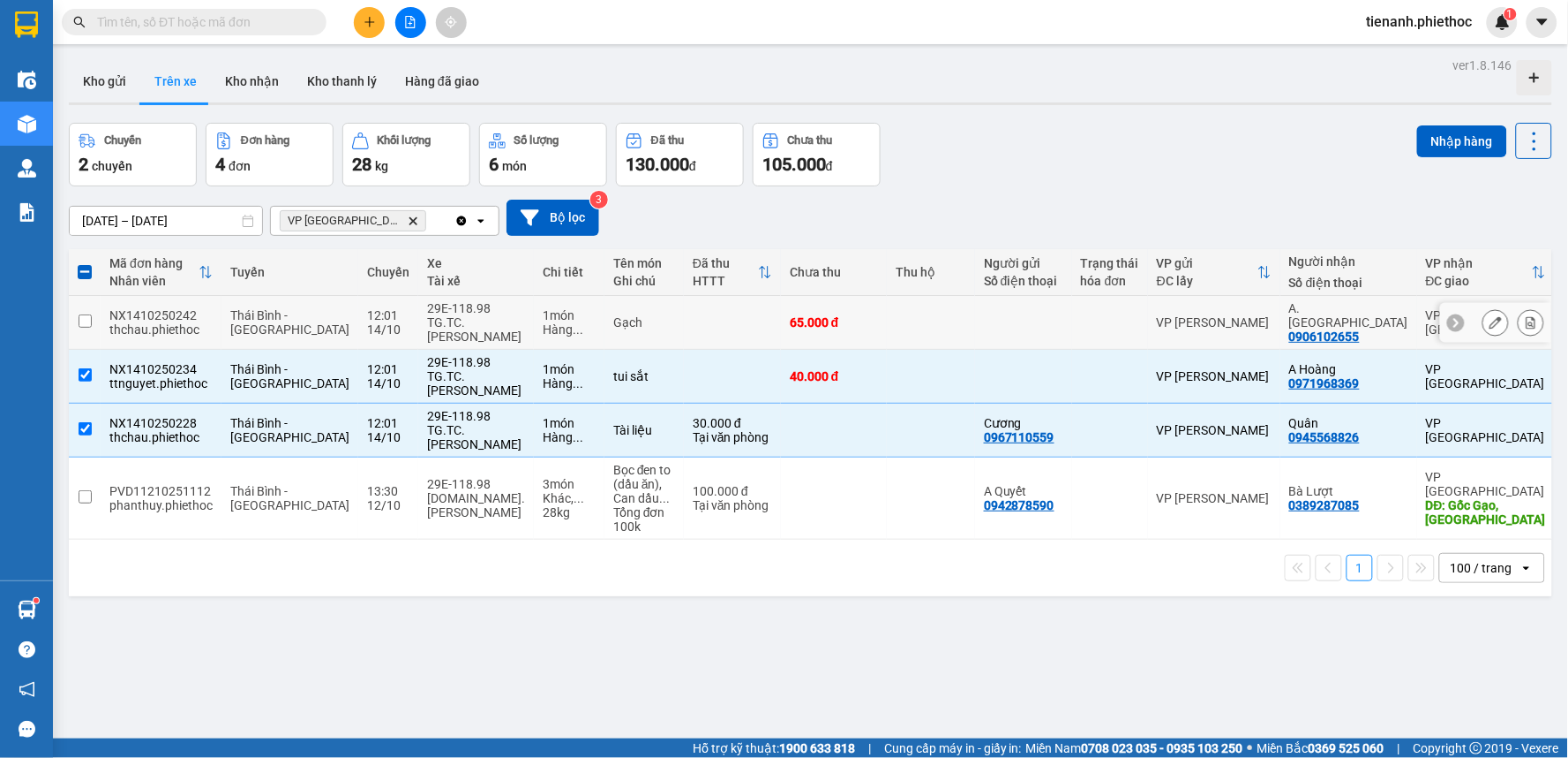
click at [684, 327] on td at bounding box center [732, 322] width 97 height 54
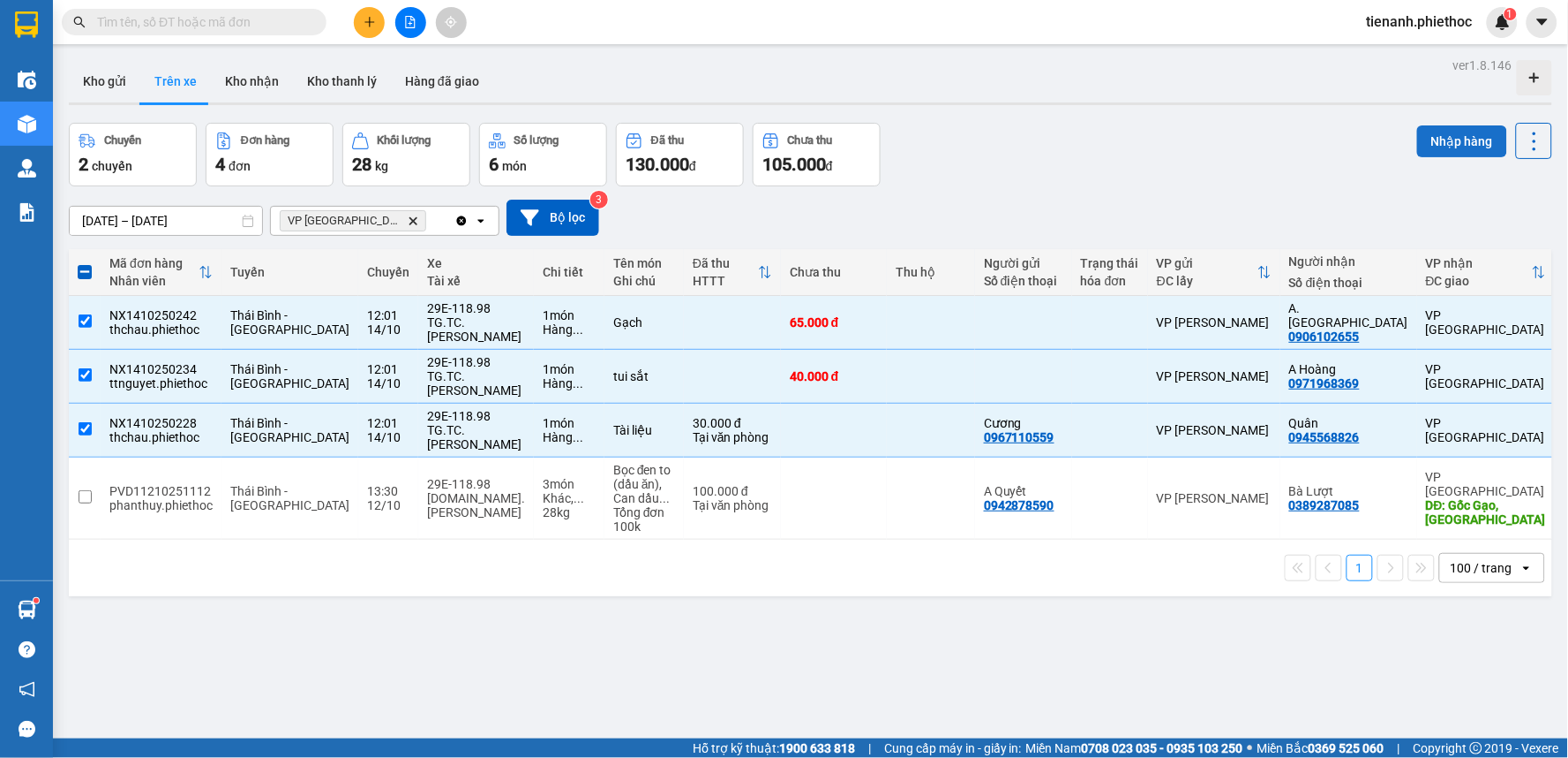
click at [1436, 151] on button "Nhập hàng" at bounding box center [1463, 141] width 90 height 32
checkbox input "false"
